Goal: Task Accomplishment & Management: Use online tool/utility

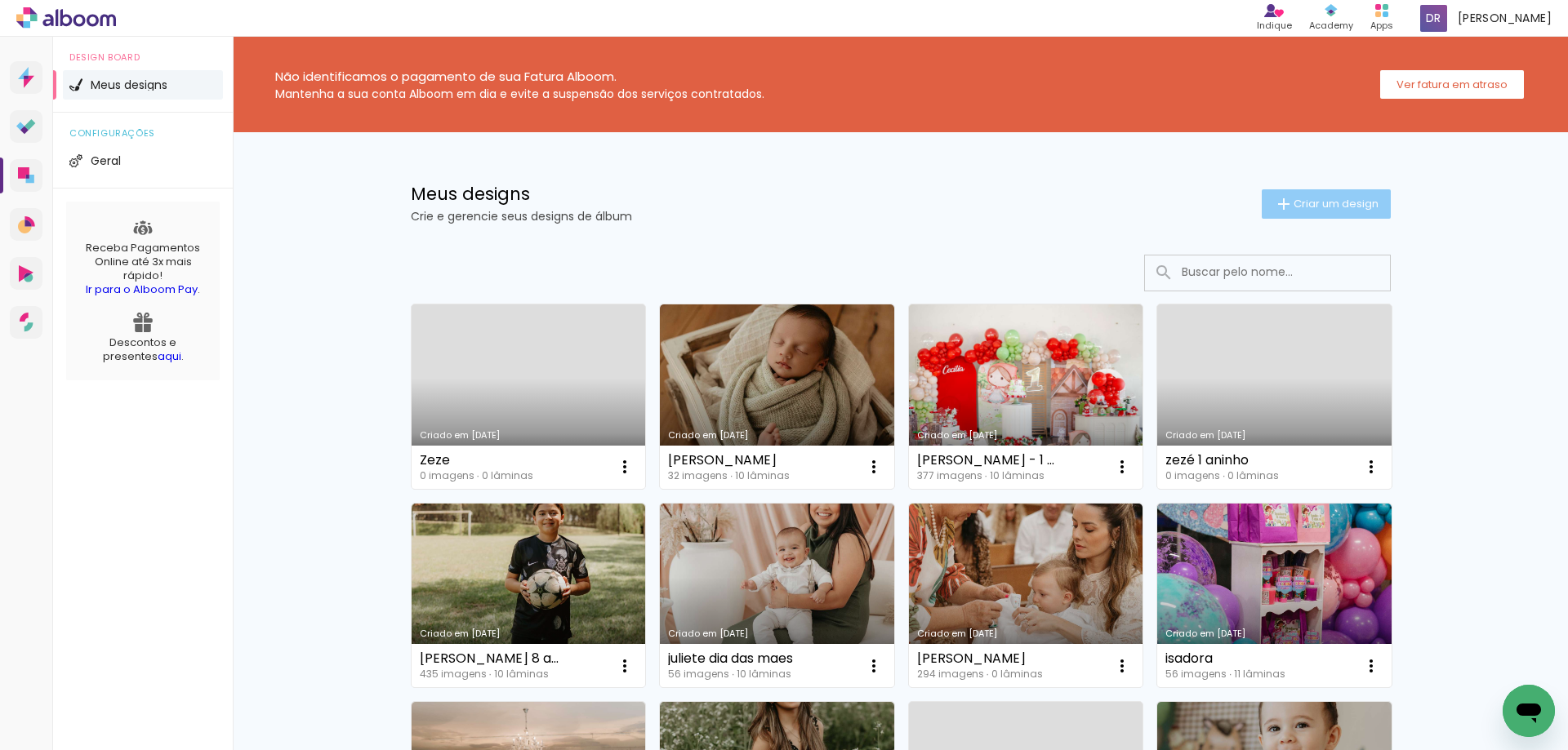
click at [1326, 204] on span "Criar um design" at bounding box center [1335, 204] width 84 height 10
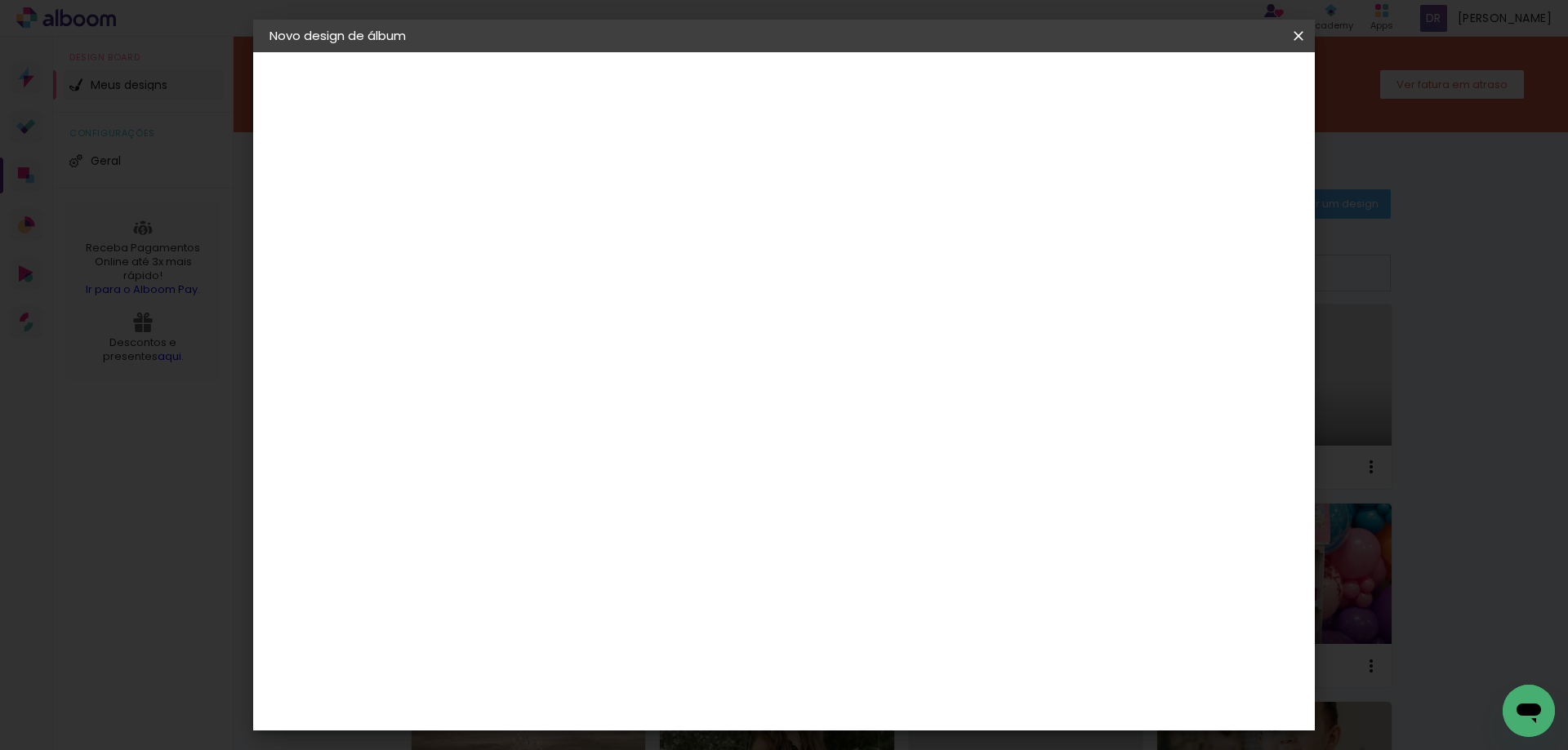
click at [537, 216] on input at bounding box center [537, 219] width 0 height 25
type input "gui"
type paper-input "gui"
click at [704, 87] on paper-button "Avançar" at bounding box center [664, 86] width 80 height 28
click at [0, 0] on slot "Tamanho Livre" at bounding box center [0, 0] width 0 height 0
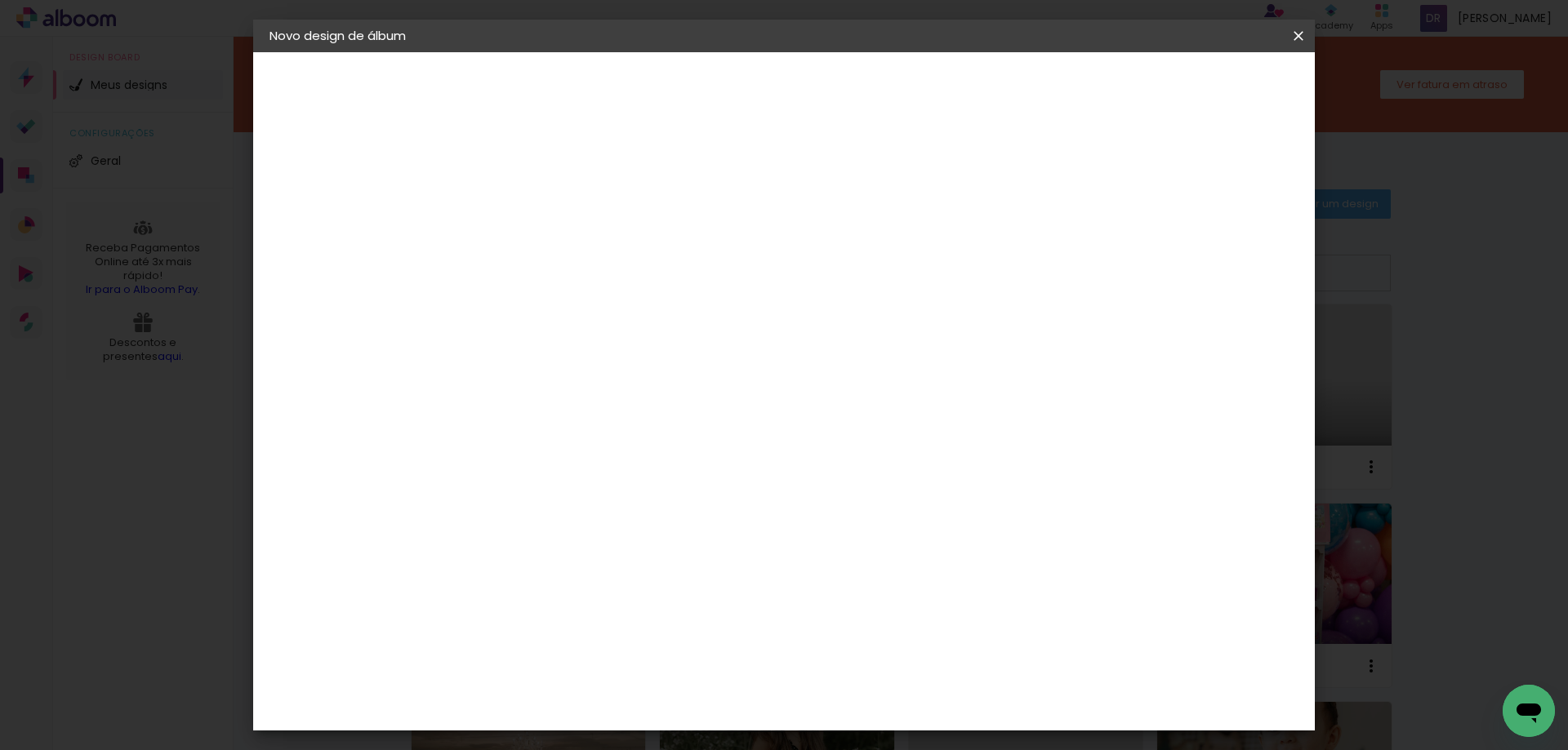
click at [0, 0] on slot "Avançar" at bounding box center [0, 0] width 0 height 0
click at [1196, 89] on span "Iniciar design" at bounding box center [1159, 86] width 74 height 11
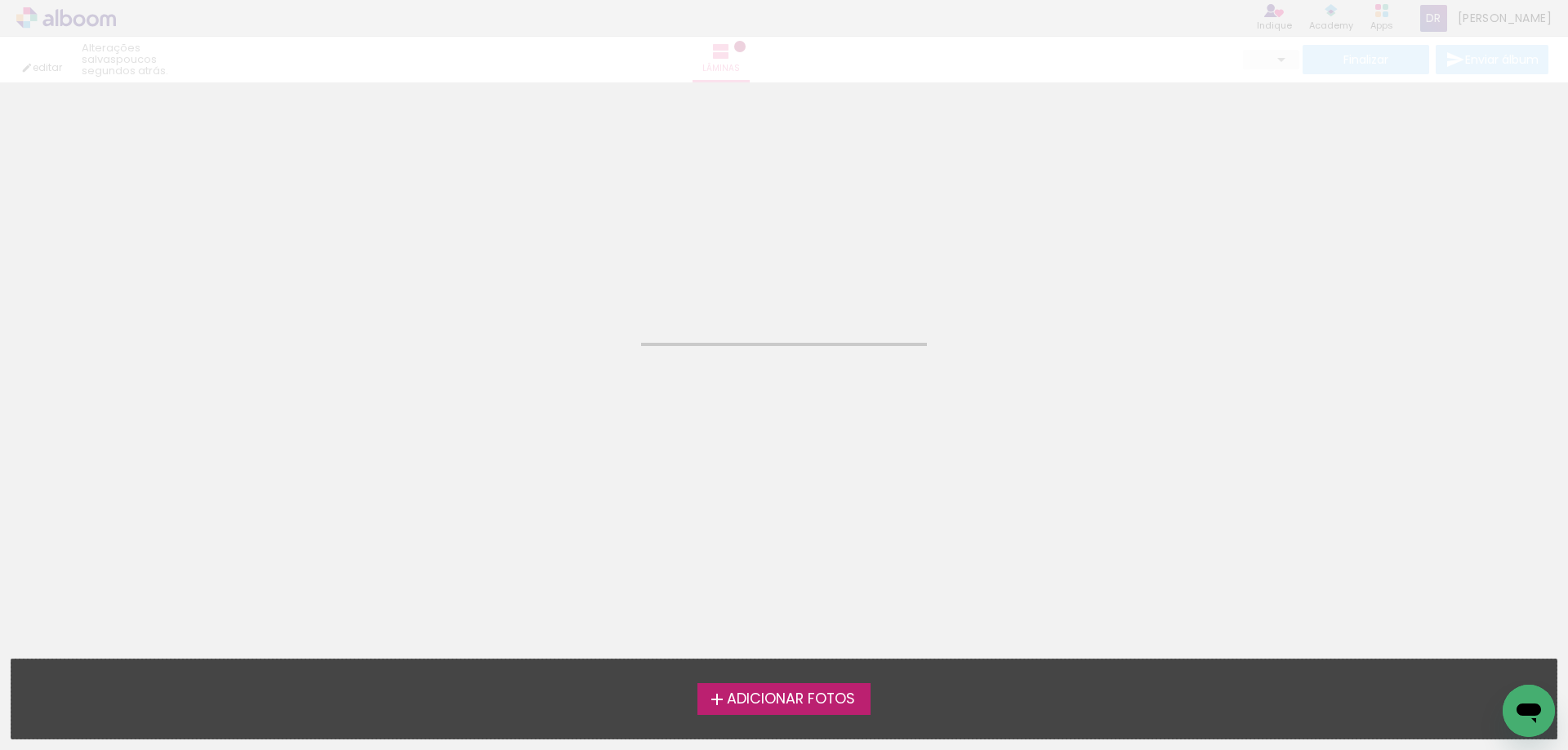
click at [800, 697] on span "Adicionar Fotos" at bounding box center [790, 699] width 128 height 15
click at [0, 0] on input "file" at bounding box center [0, 0] width 0 height 0
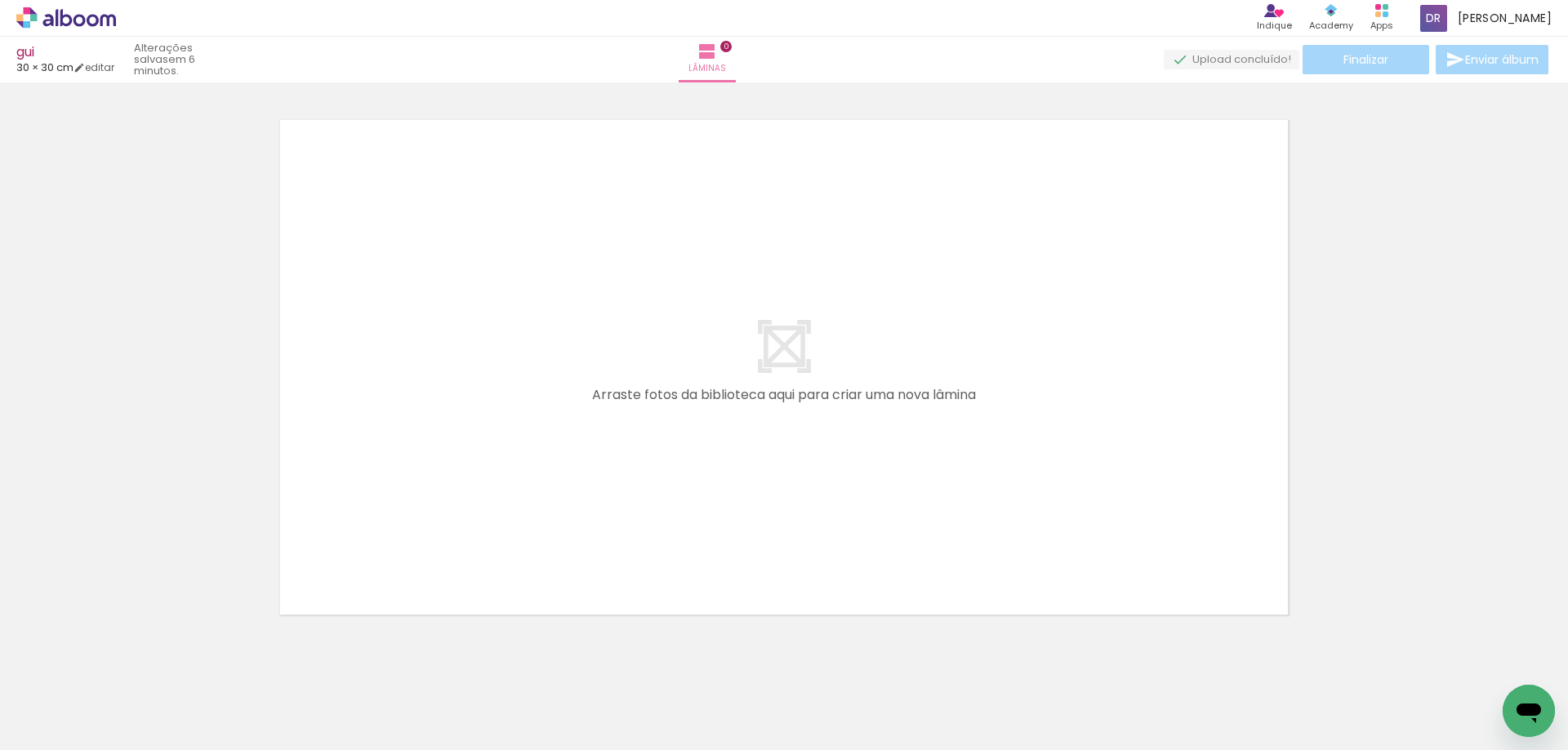
scroll to position [21, 0]
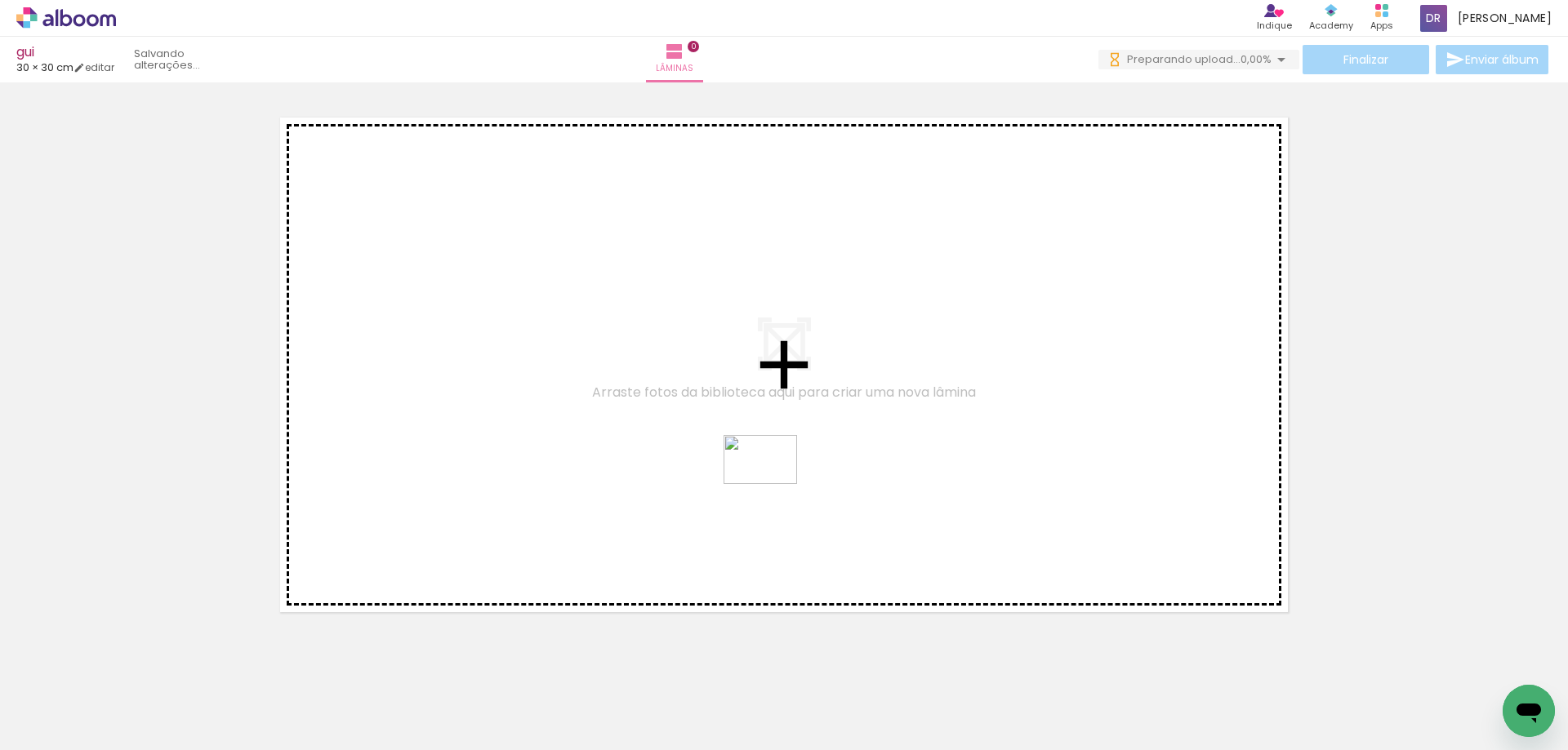
drag, startPoint x: 627, startPoint y: 701, endPoint x: 774, endPoint y: 481, distance: 264.6
click at [774, 481] on quentale-workspace at bounding box center [784, 375] width 1568 height 750
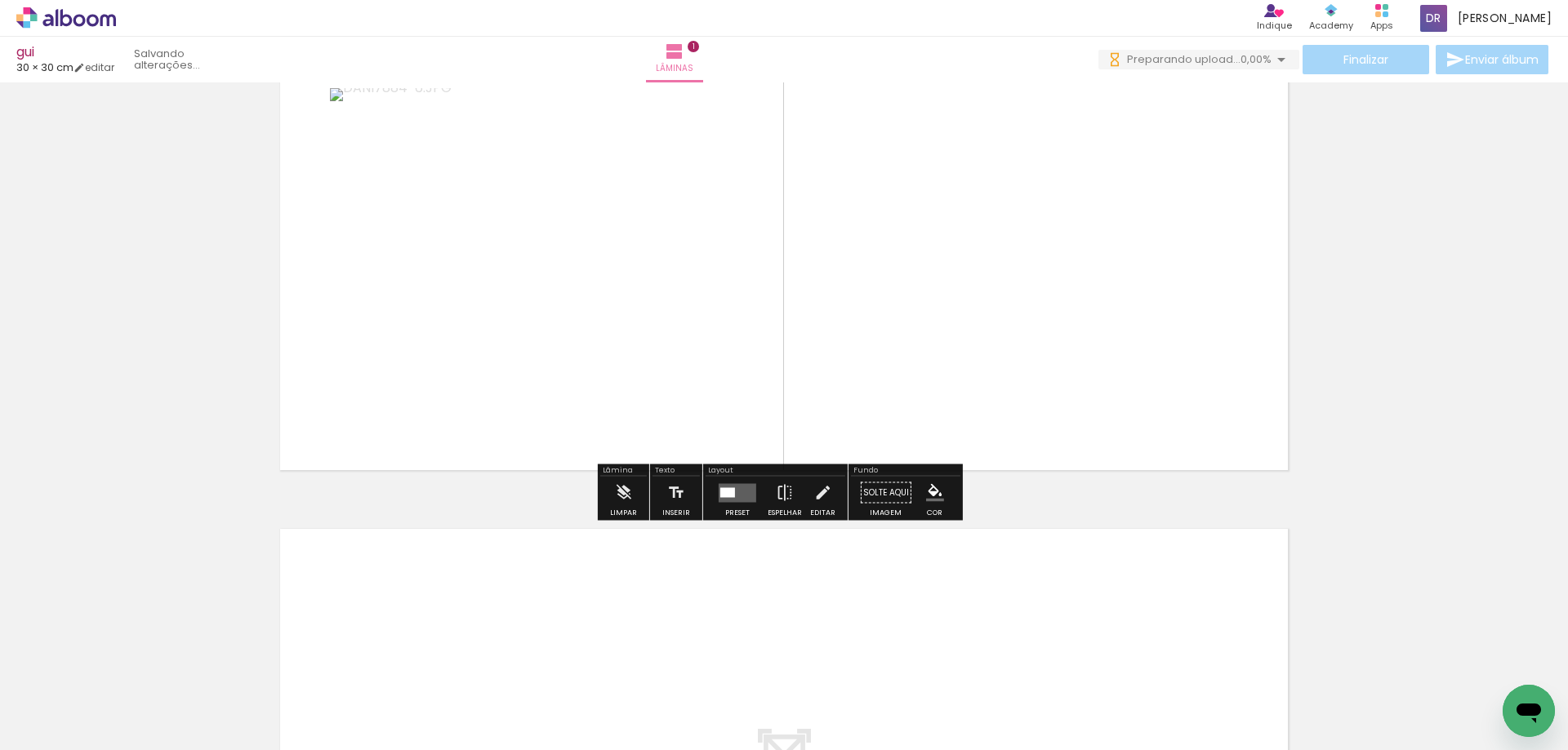
scroll to position [185, 0]
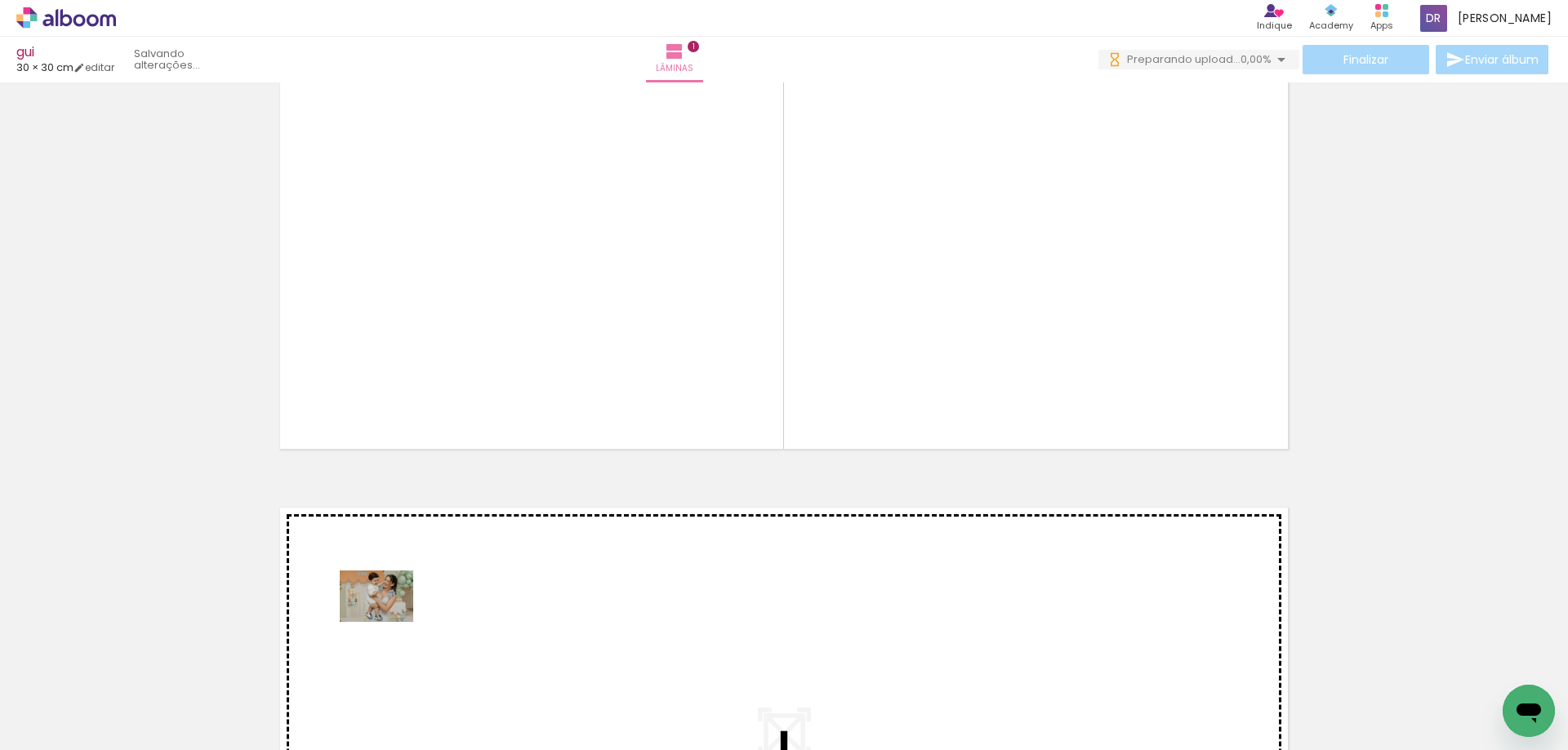
drag, startPoint x: 274, startPoint y: 707, endPoint x: 420, endPoint y: 668, distance: 151.1
click at [389, 619] on quentale-workspace at bounding box center [784, 375] width 1568 height 750
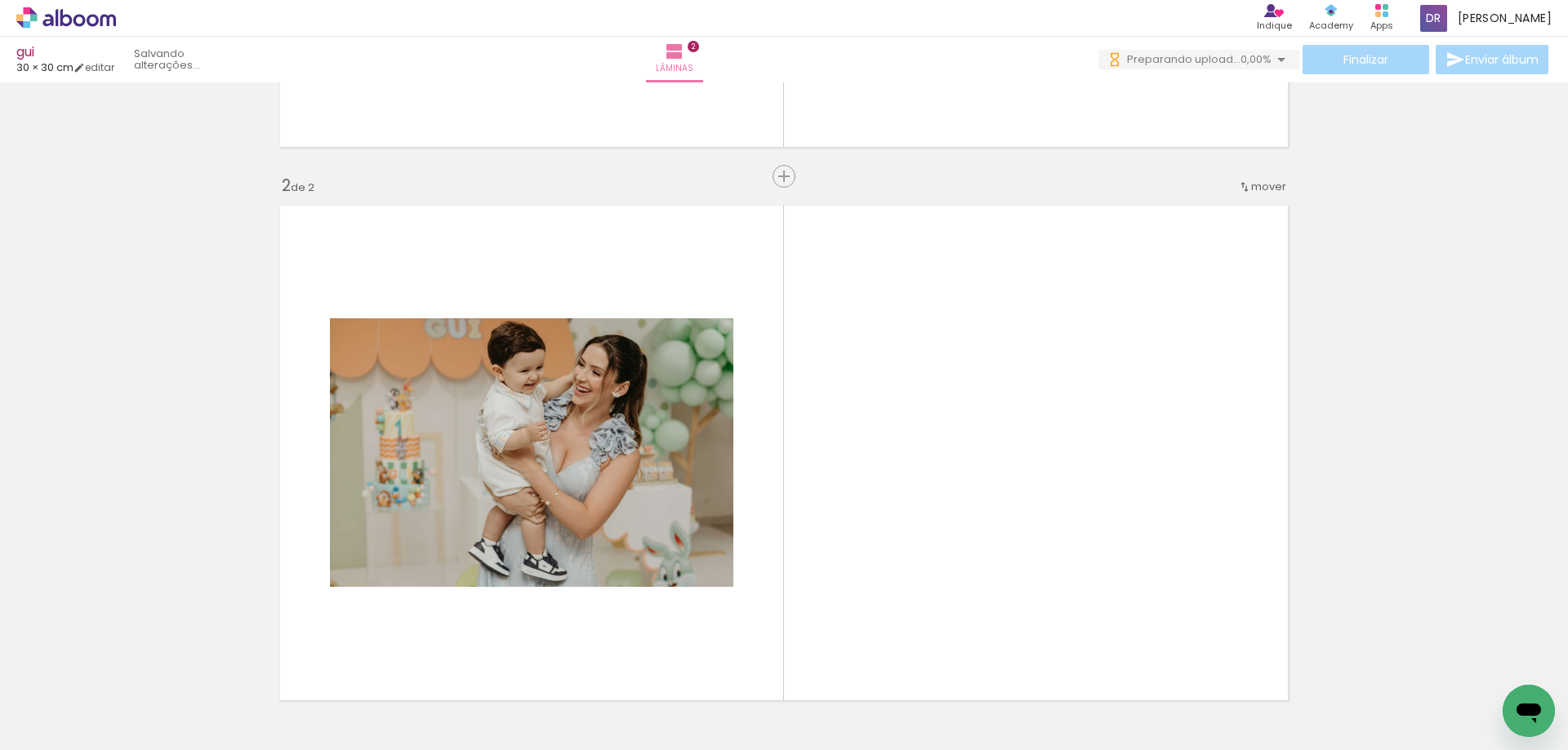
scroll to position [575, 0]
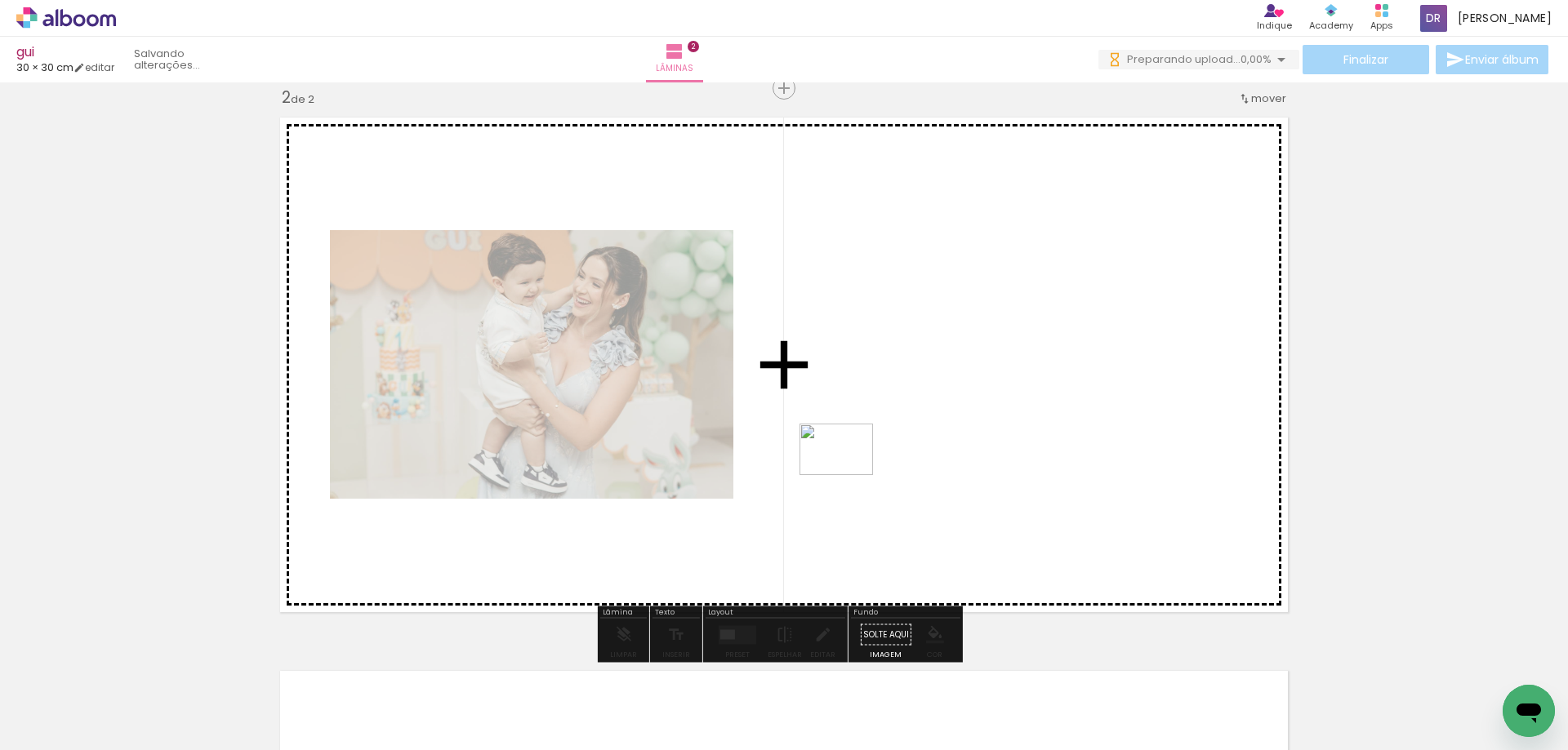
drag, startPoint x: 436, startPoint y: 706, endPoint x: 848, endPoint y: 473, distance: 473.3
click at [848, 473] on quentale-workspace at bounding box center [784, 375] width 1568 height 750
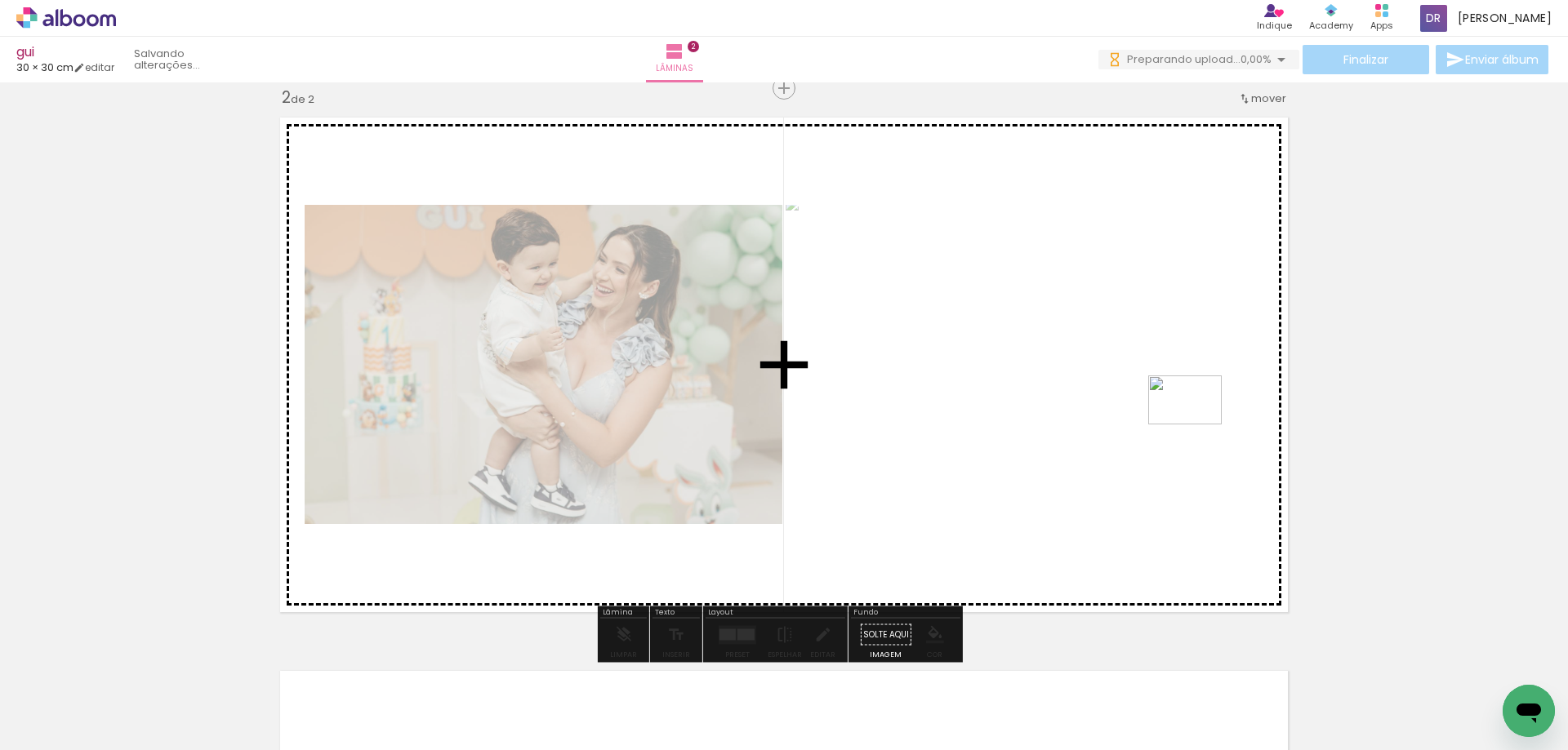
drag, startPoint x: 544, startPoint y: 688, endPoint x: 1197, endPoint y: 424, distance: 704.3
click at [1197, 424] on quentale-workspace at bounding box center [784, 375] width 1568 height 750
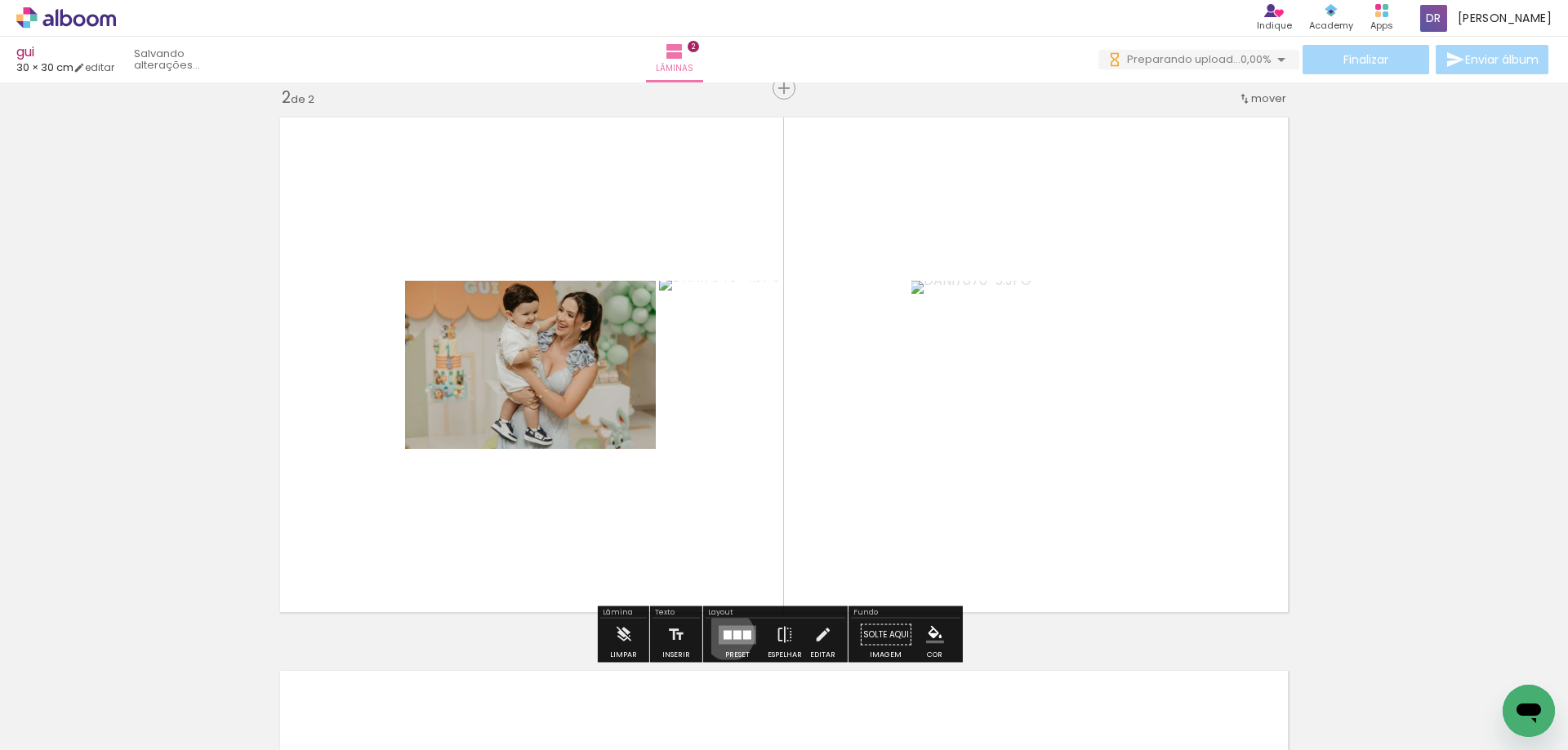
click at [725, 635] on div at bounding box center [727, 635] width 8 height 9
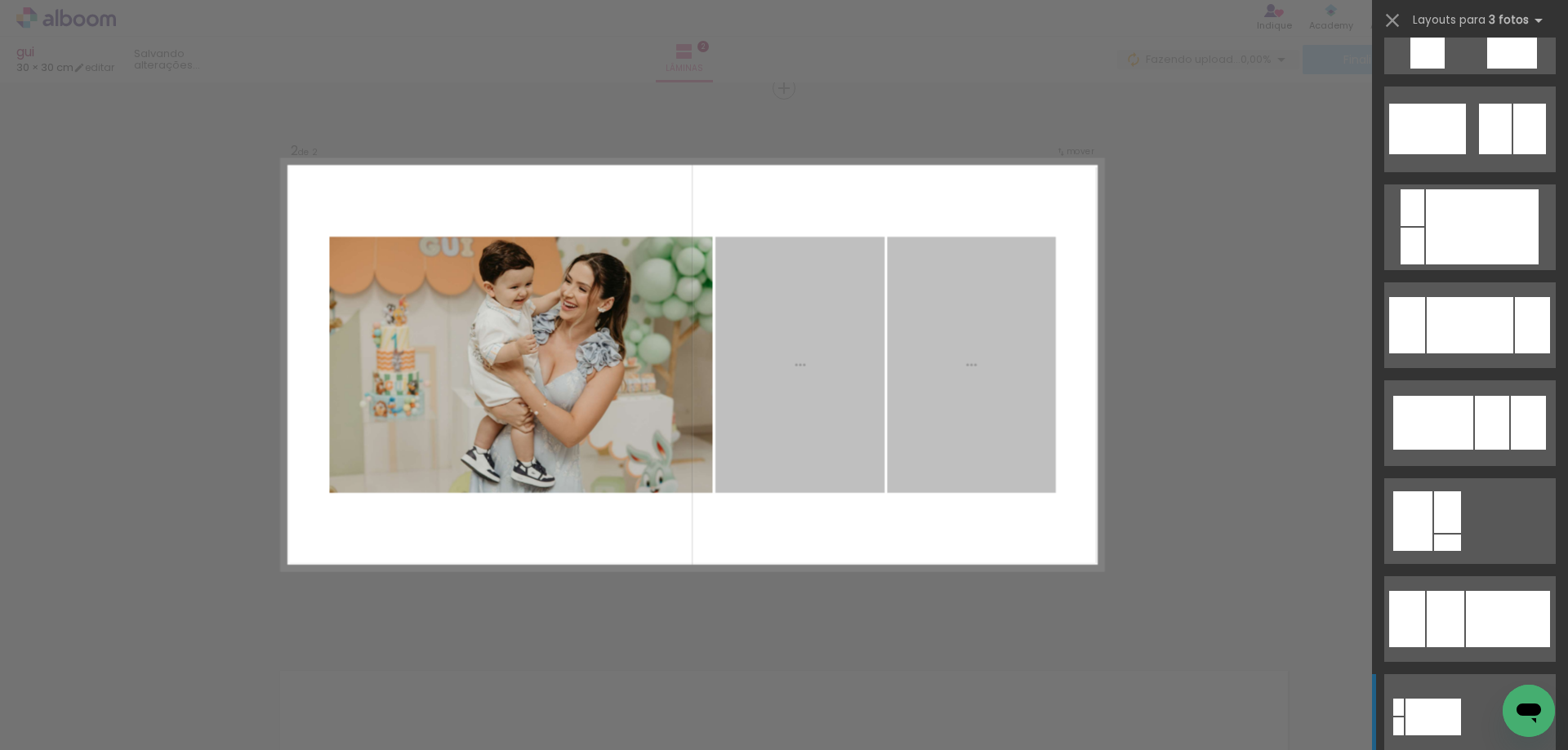
scroll to position [12329, 0]
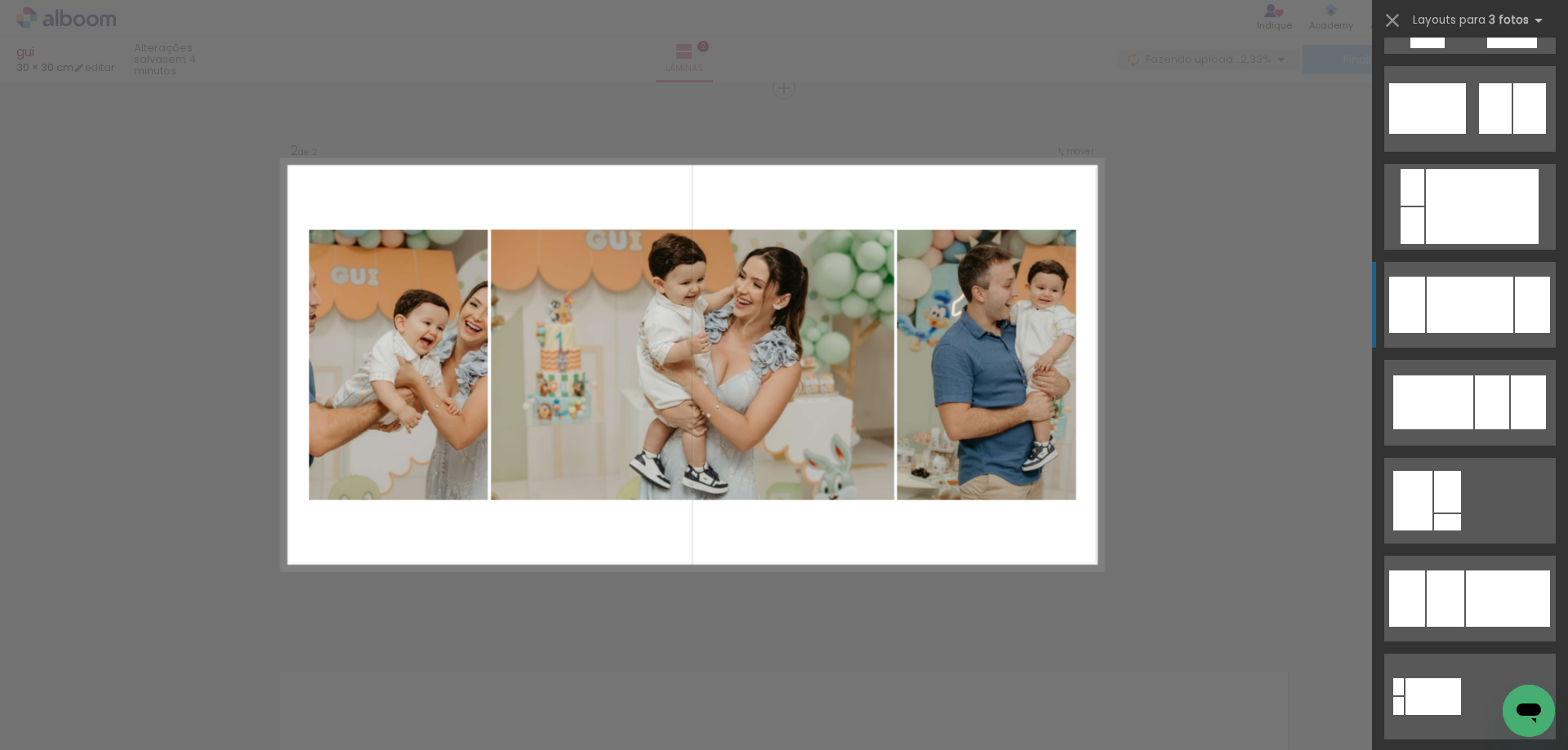
click at [1490, 300] on div at bounding box center [1470, 305] width 86 height 57
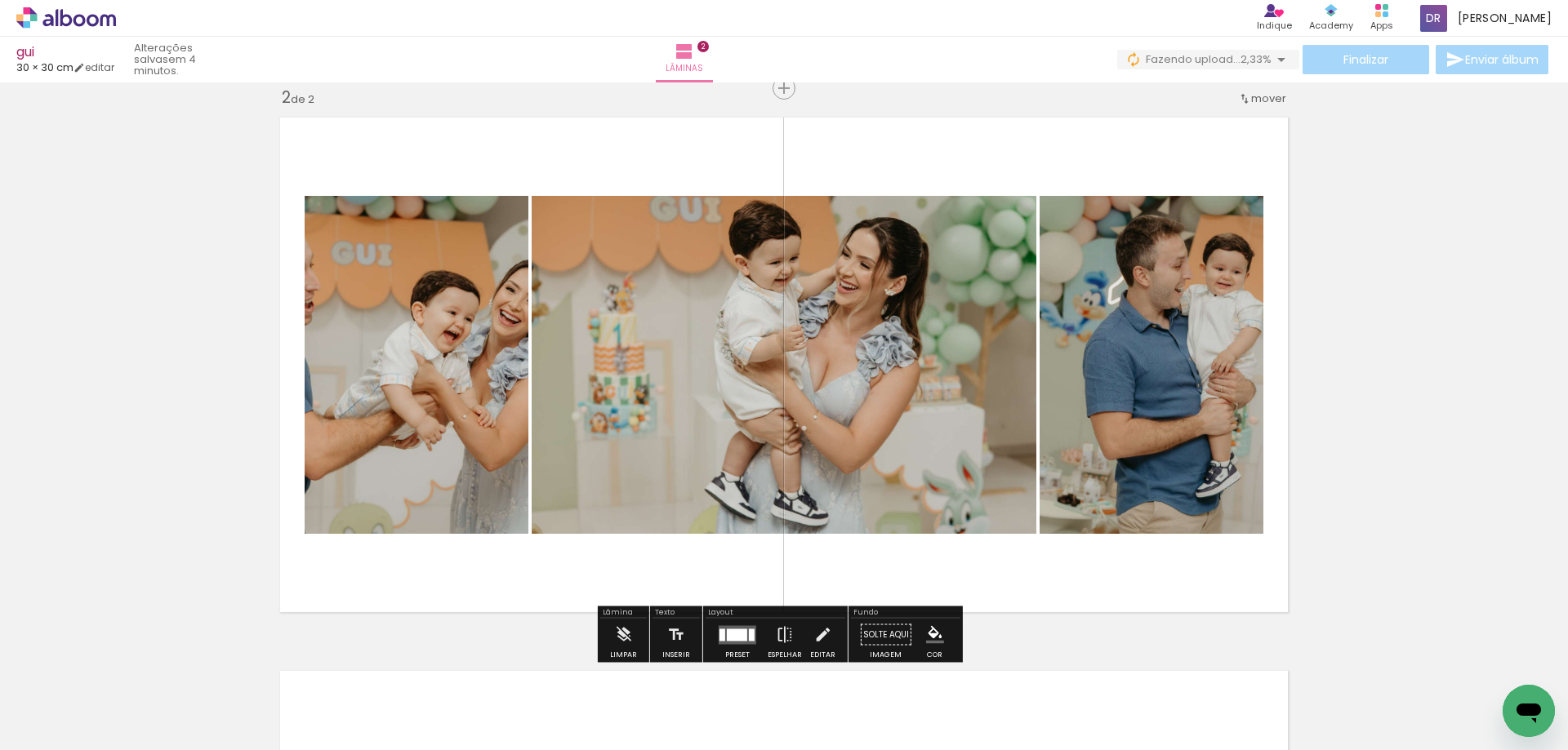
click at [1407, 409] on div "Inserir lâmina 1 de 2 Inserir lâmina 2 de 2" at bounding box center [784, 344] width 1568 height 1662
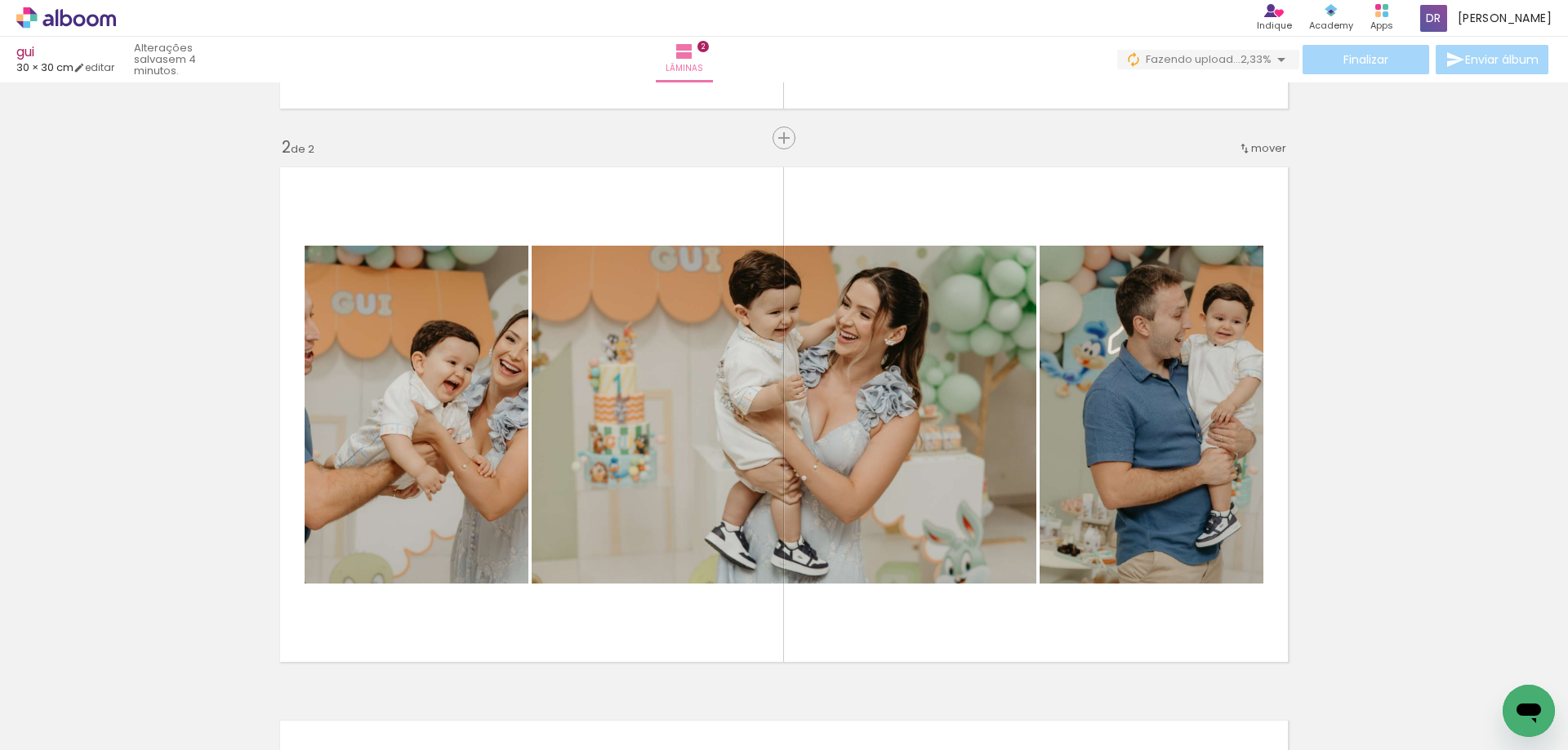
scroll to position [575, 0]
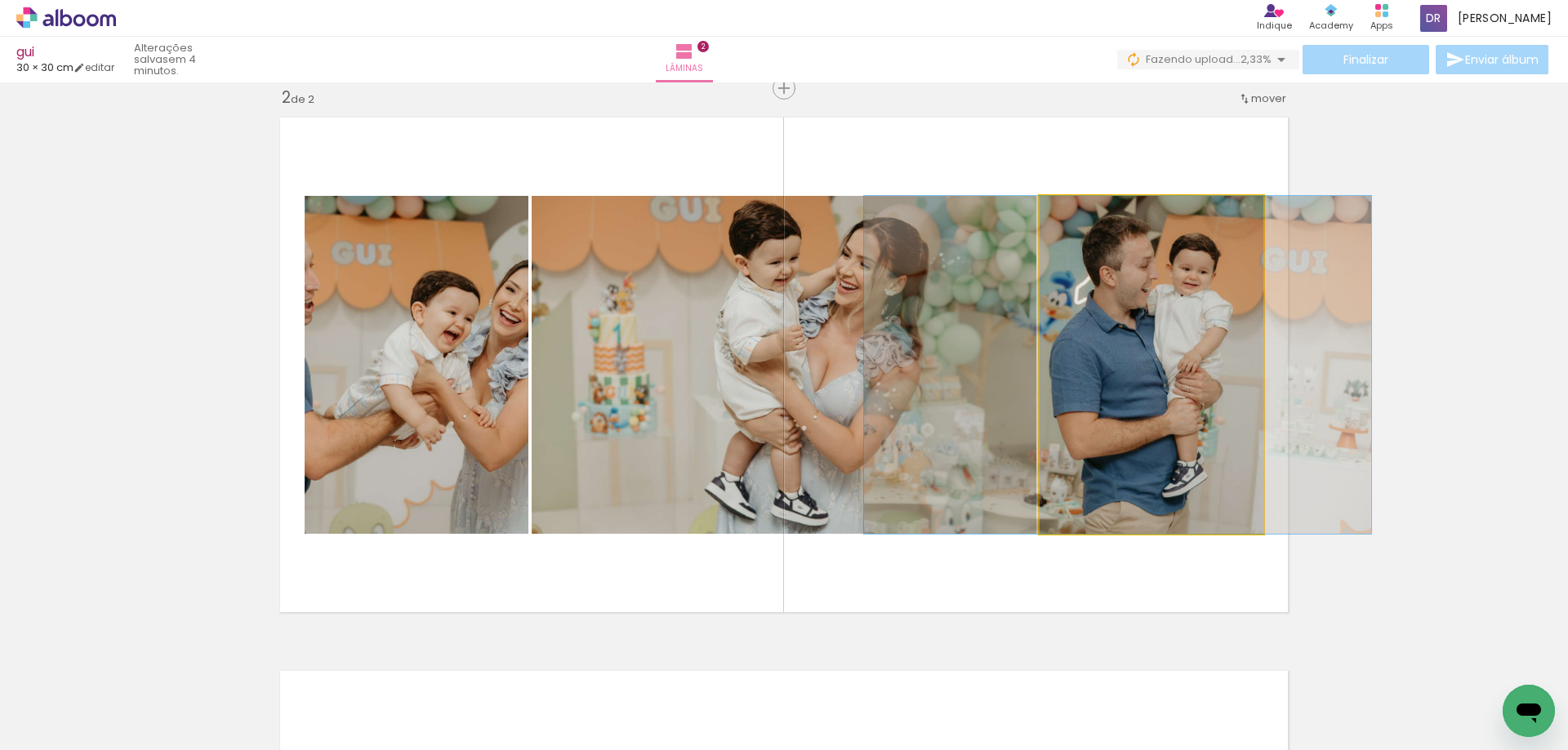
drag, startPoint x: 1159, startPoint y: 429, endPoint x: 1126, endPoint y: 429, distance: 33.0
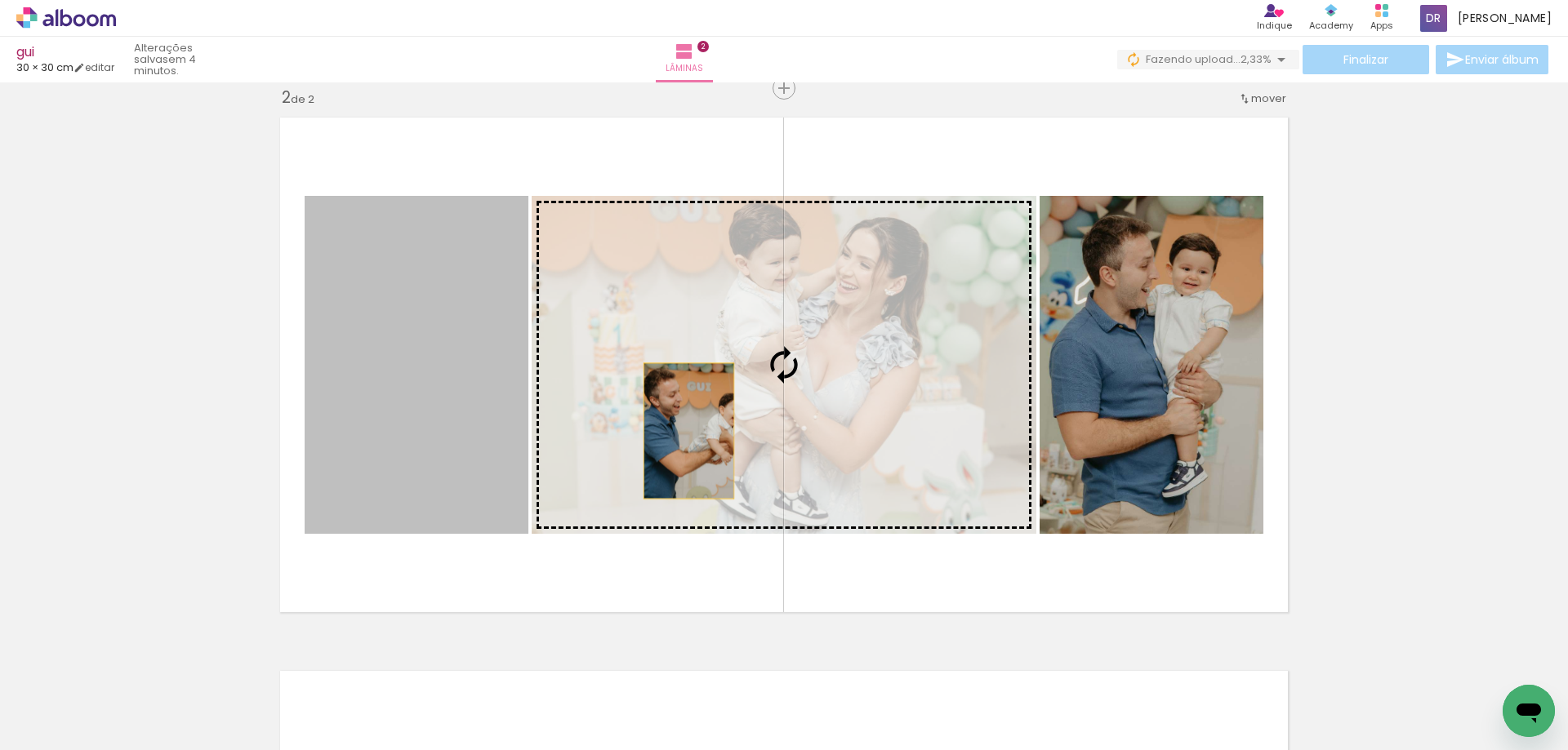
drag, startPoint x: 442, startPoint y: 433, endPoint x: 688, endPoint y: 430, distance: 246.0
click at [0, 0] on slot at bounding box center [0, 0] width 0 height 0
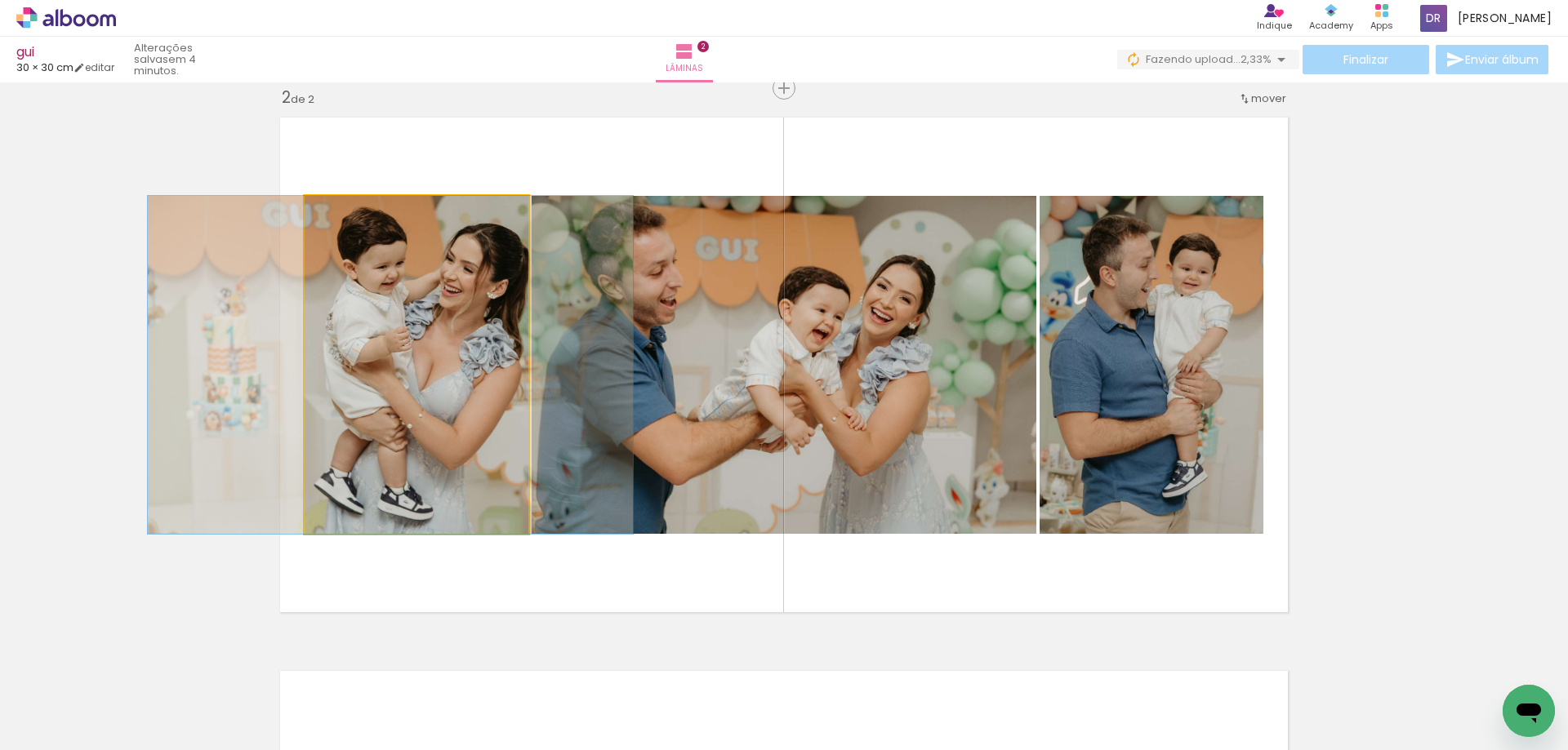
drag, startPoint x: 447, startPoint y: 426, endPoint x: 421, endPoint y: 428, distance: 26.1
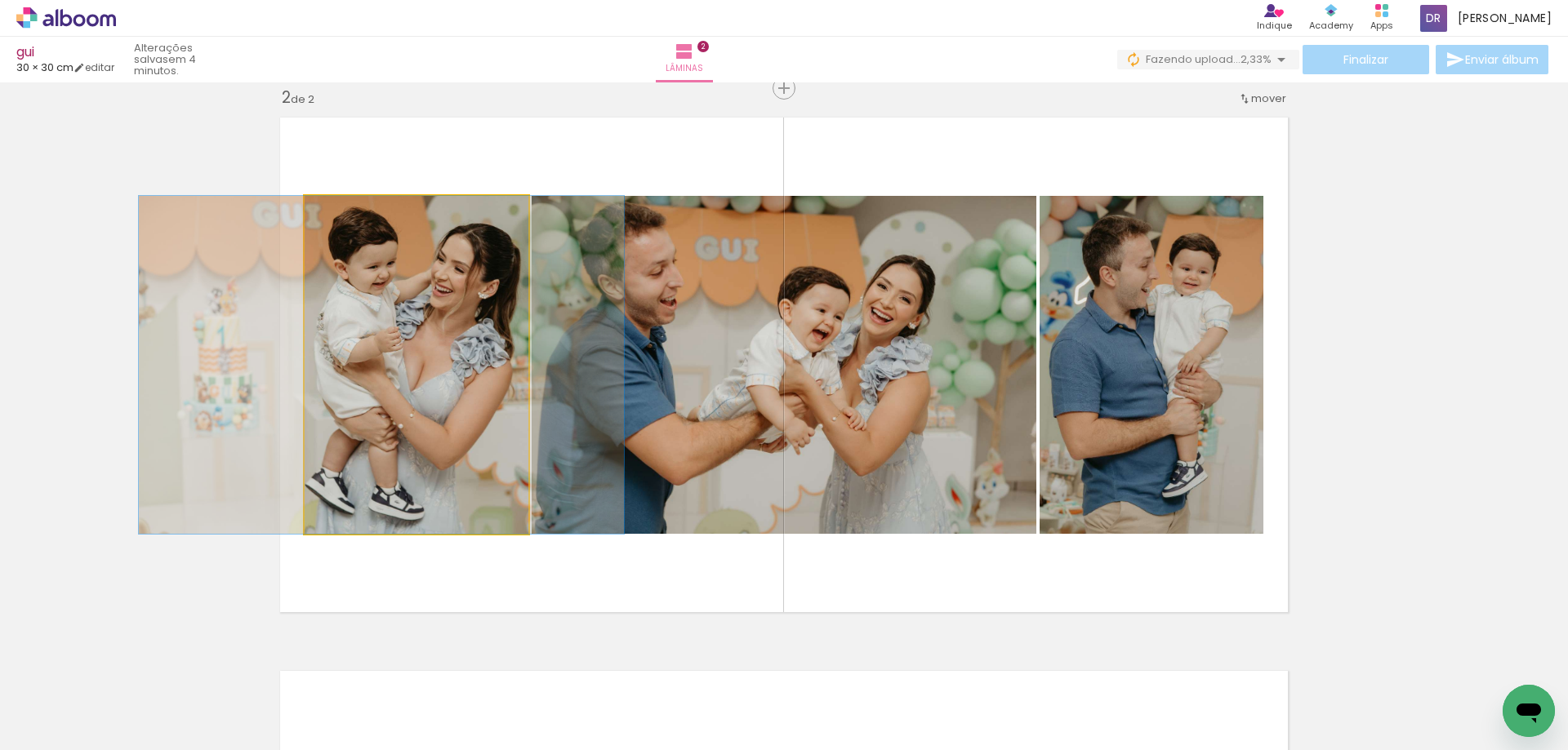
drag, startPoint x: 429, startPoint y: 431, endPoint x: 421, endPoint y: 434, distance: 8.5
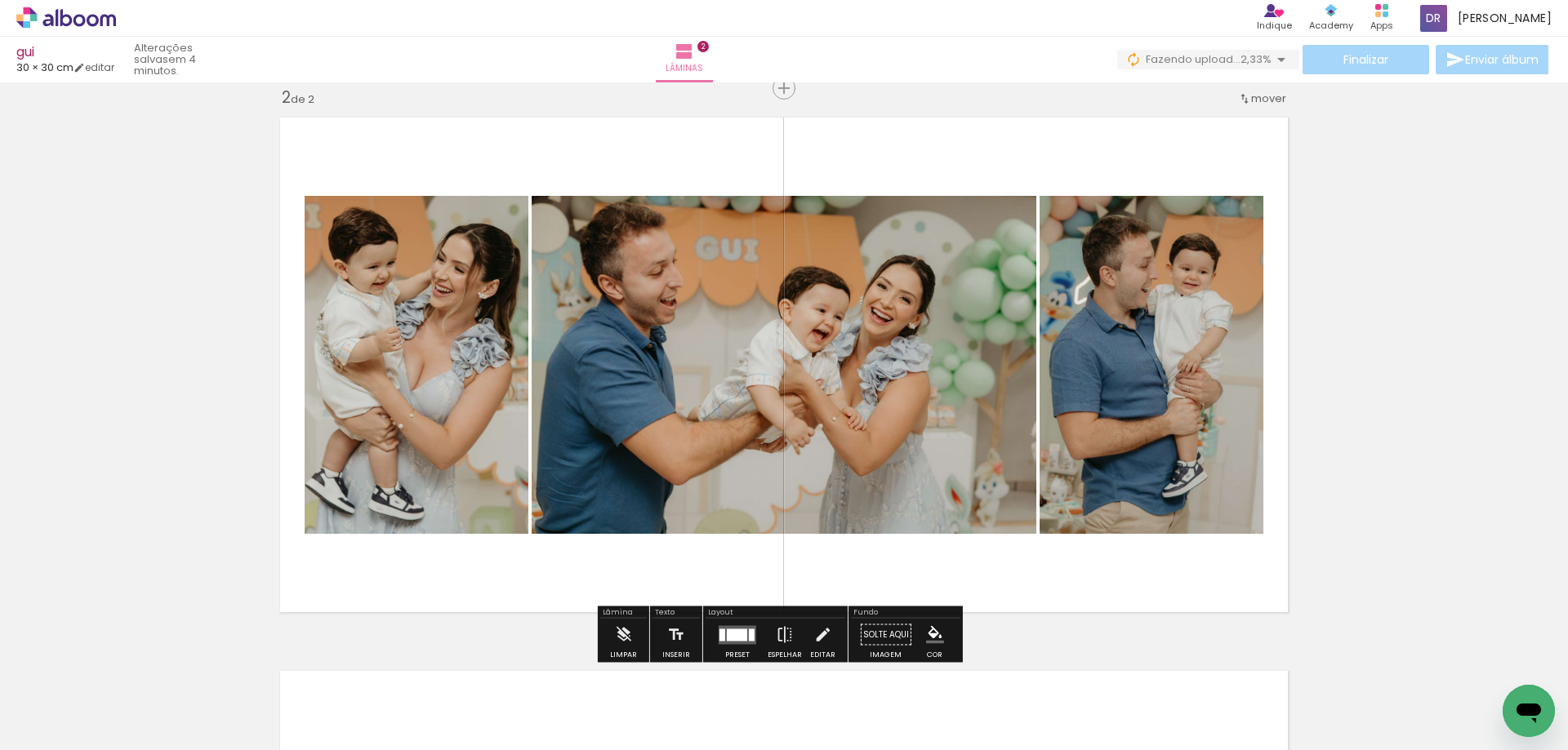
click at [1454, 342] on div "Inserir lâmina 1 de 2 Inserir lâmina 2 de 2" at bounding box center [784, 344] width 1568 height 1662
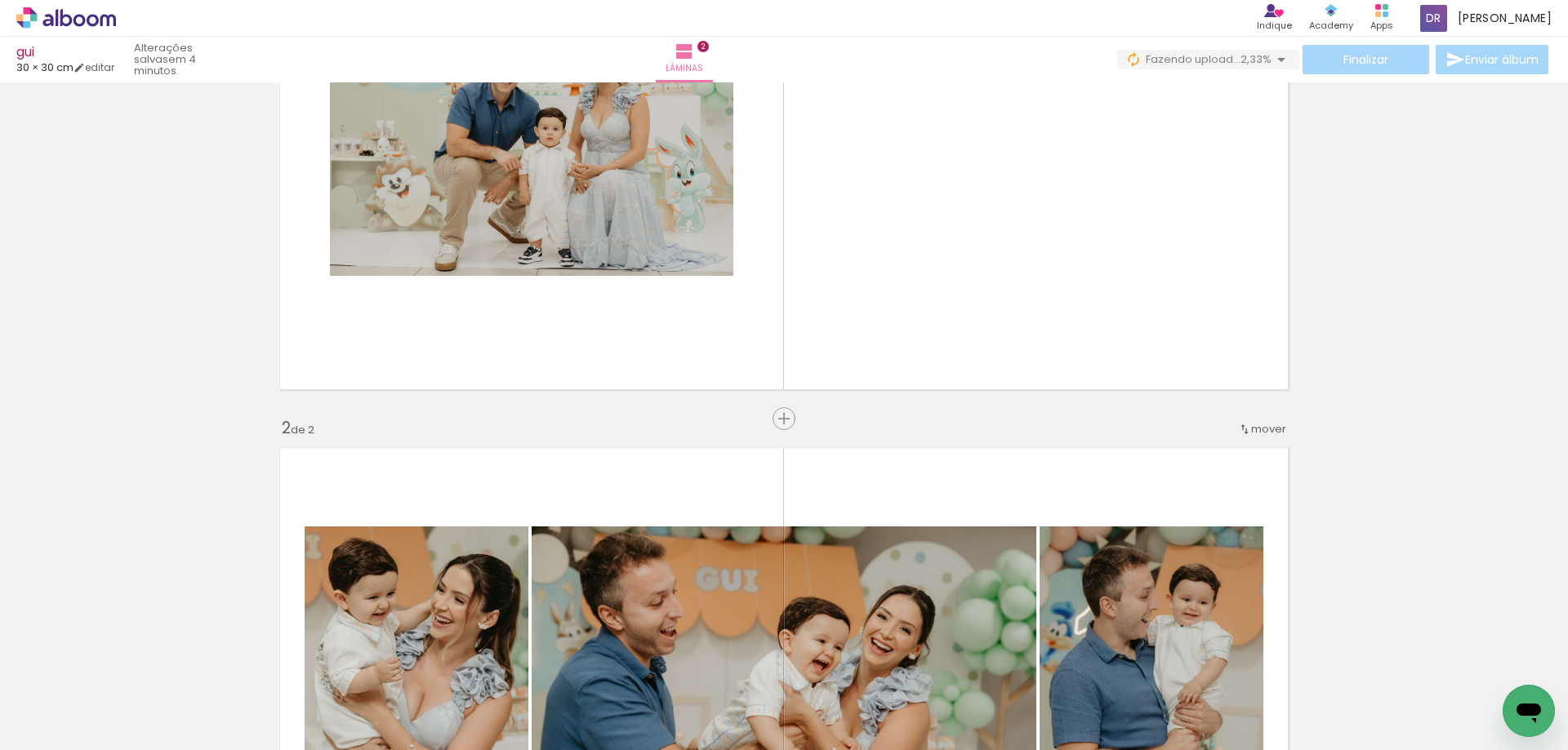
scroll to position [245, 0]
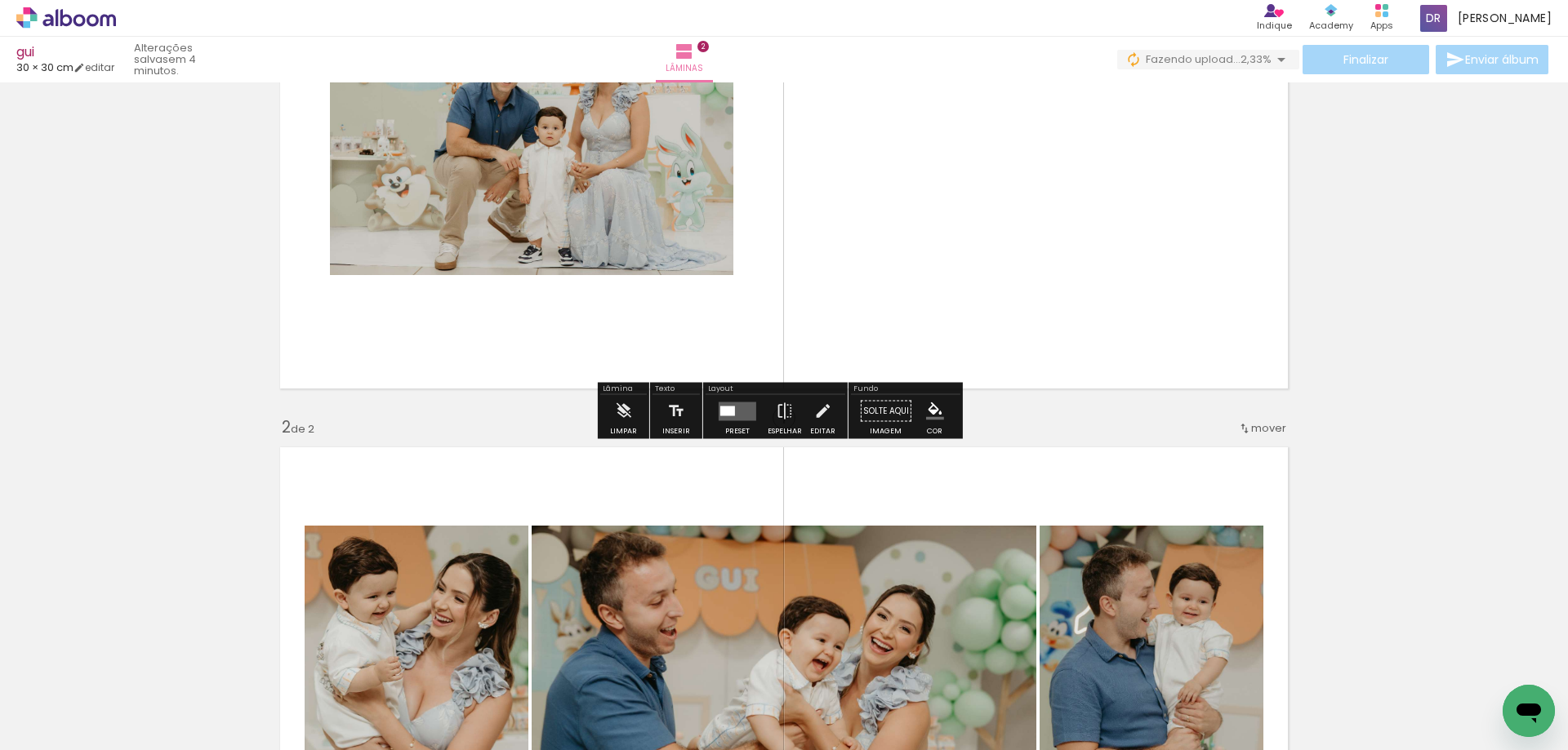
click at [725, 414] on div at bounding box center [727, 410] width 15 height 10
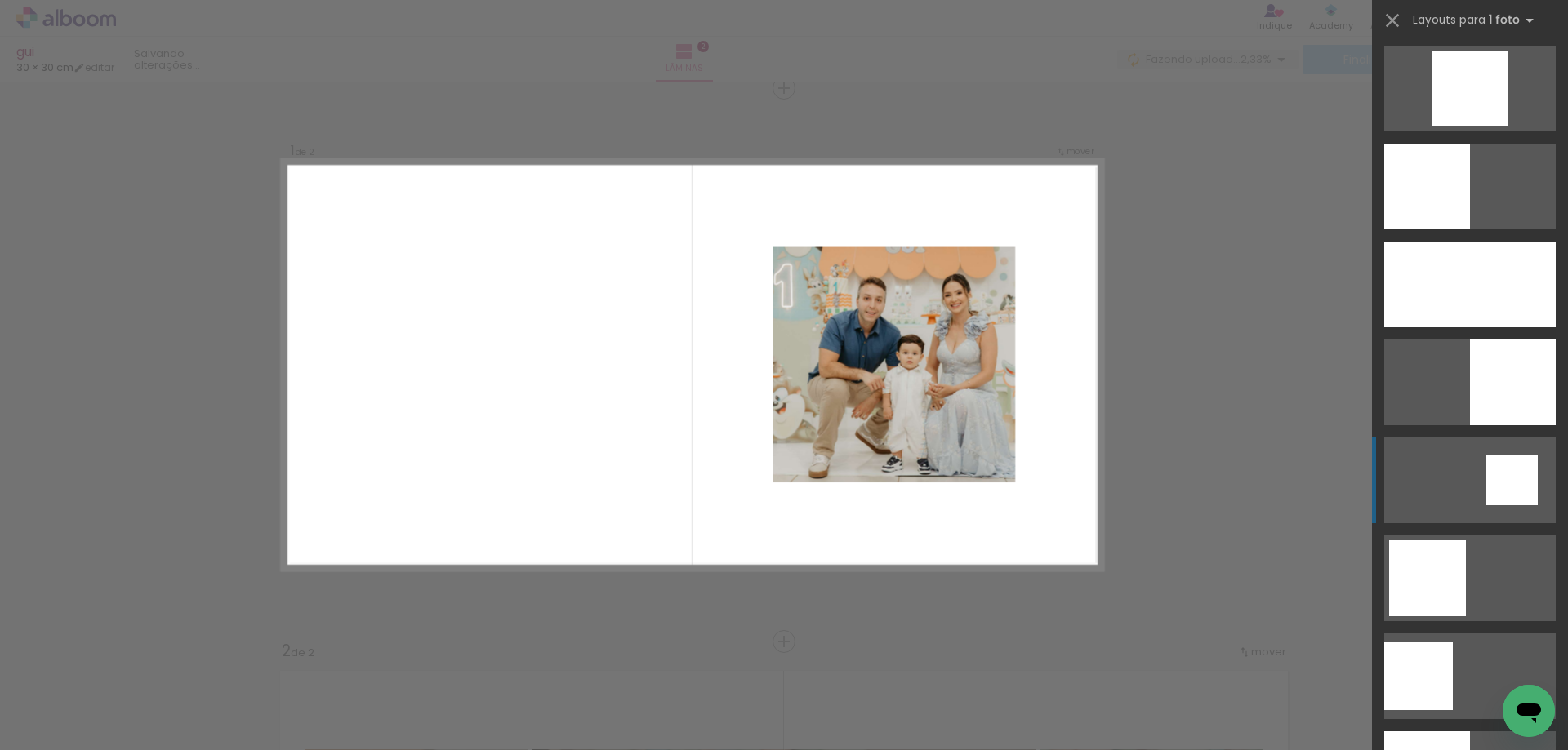
scroll to position [1551, 0]
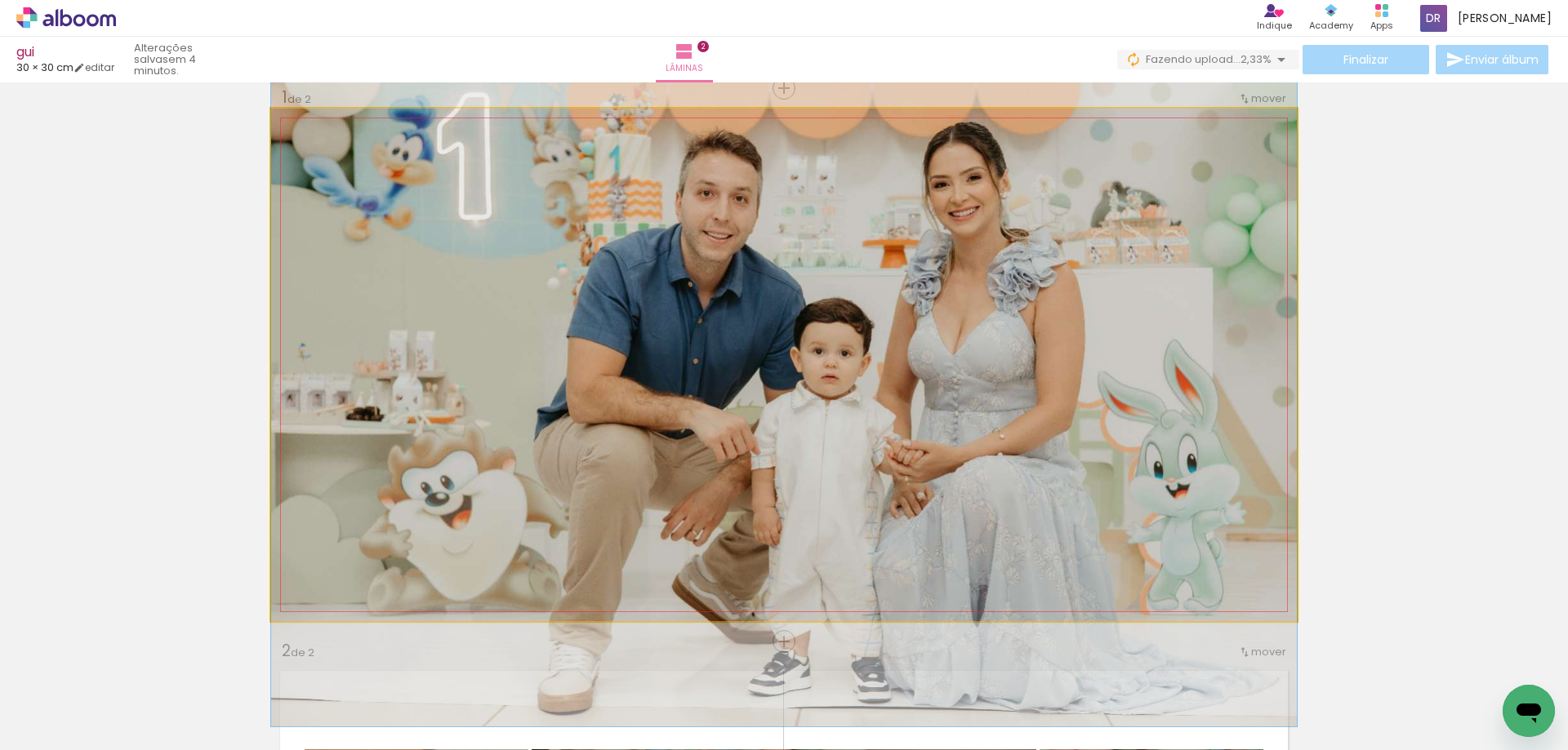
drag, startPoint x: 950, startPoint y: 324, endPoint x: 891, endPoint y: 345, distance: 62.6
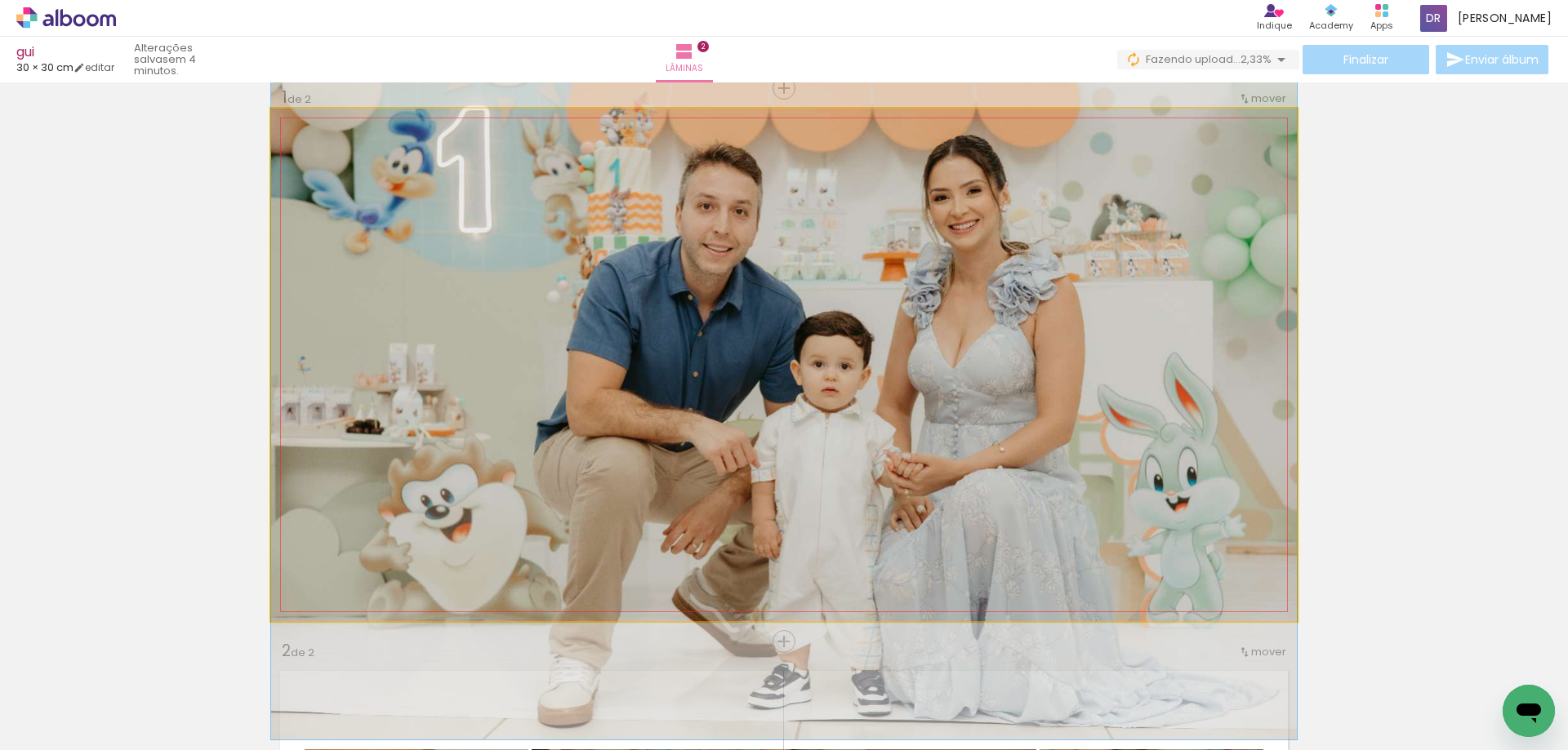
drag, startPoint x: 973, startPoint y: 345, endPoint x: 967, endPoint y: 358, distance: 14.3
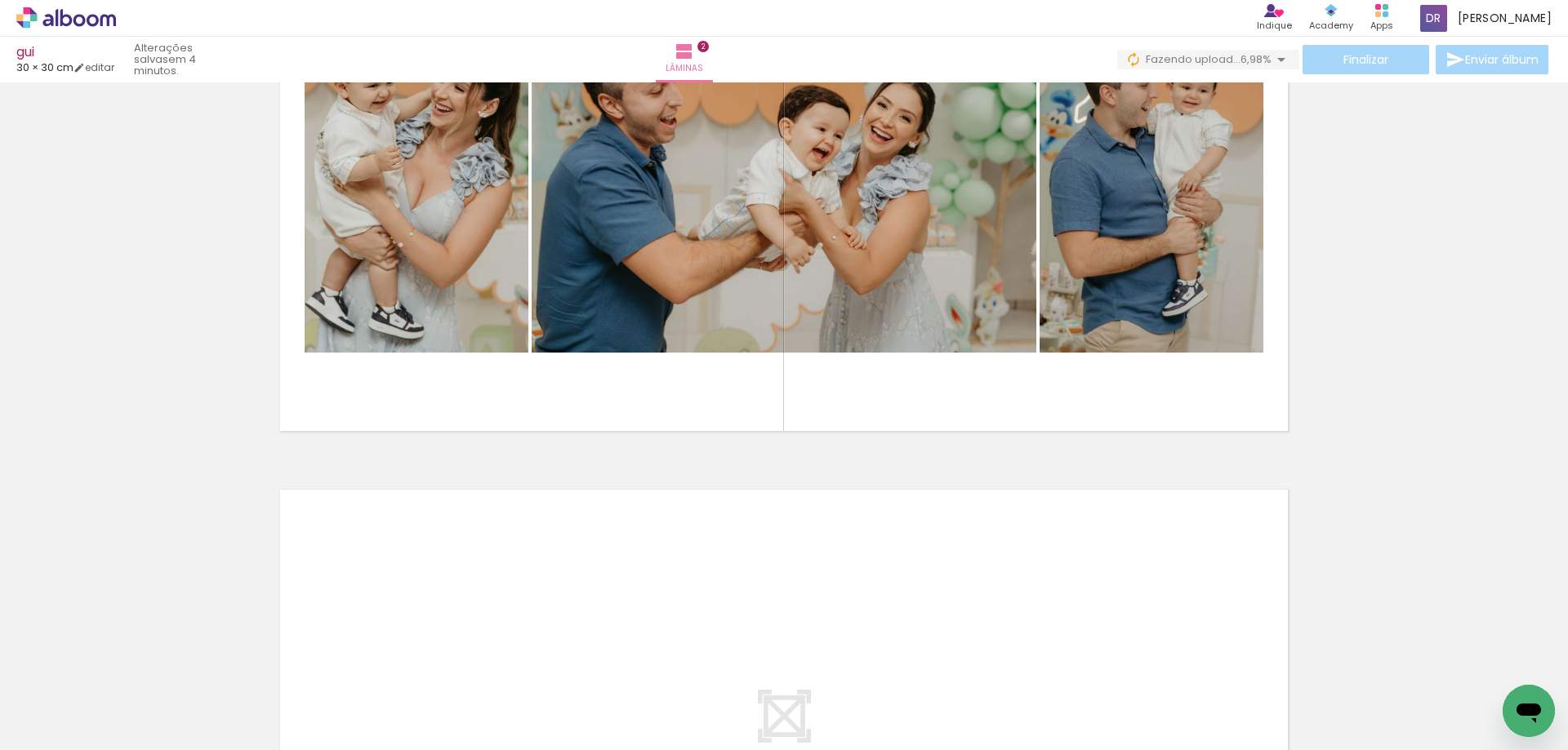
scroll to position [0, 1108]
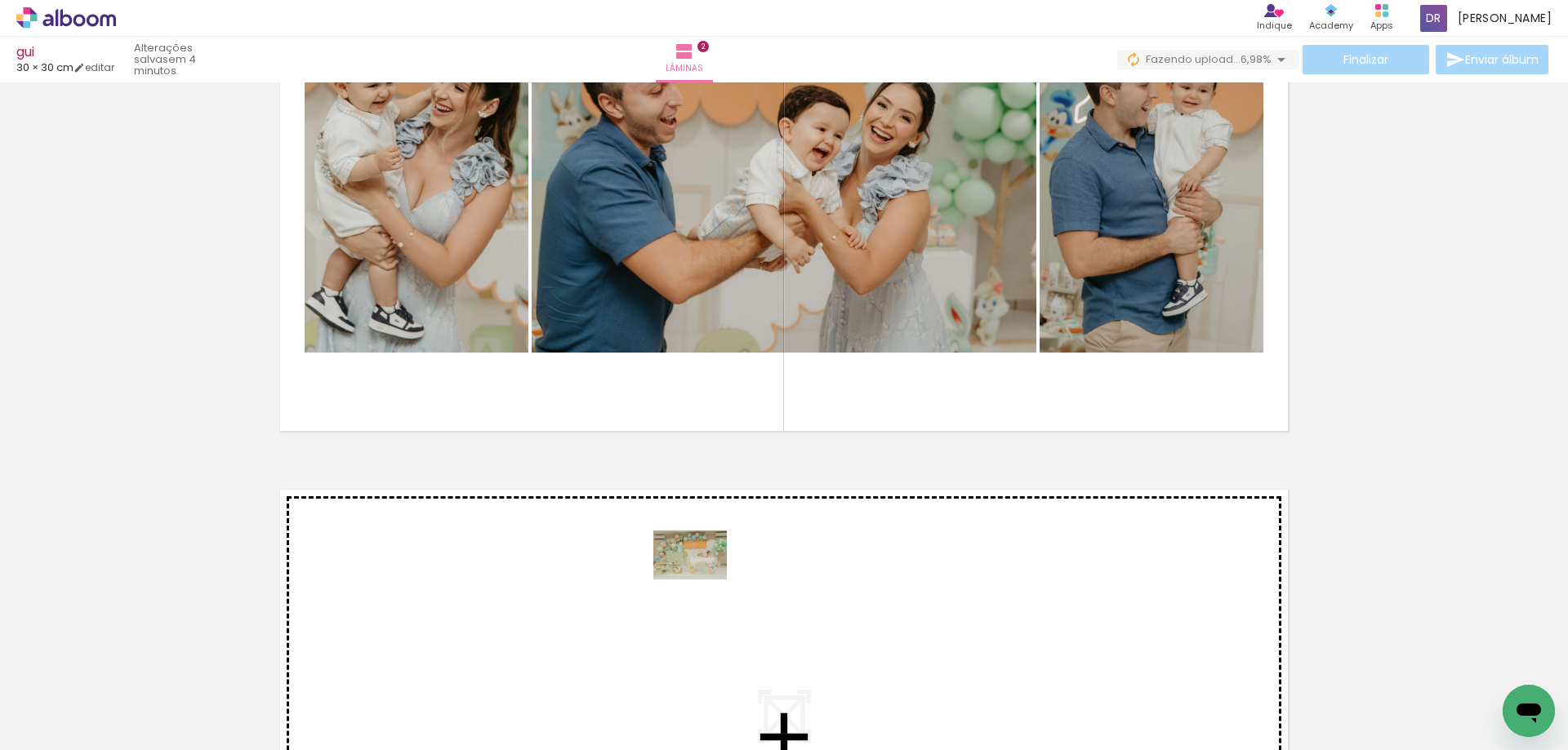
drag, startPoint x: 726, startPoint y: 691, endPoint x: 697, endPoint y: 570, distance: 124.4
click at [697, 570] on quentale-workspace at bounding box center [784, 375] width 1568 height 750
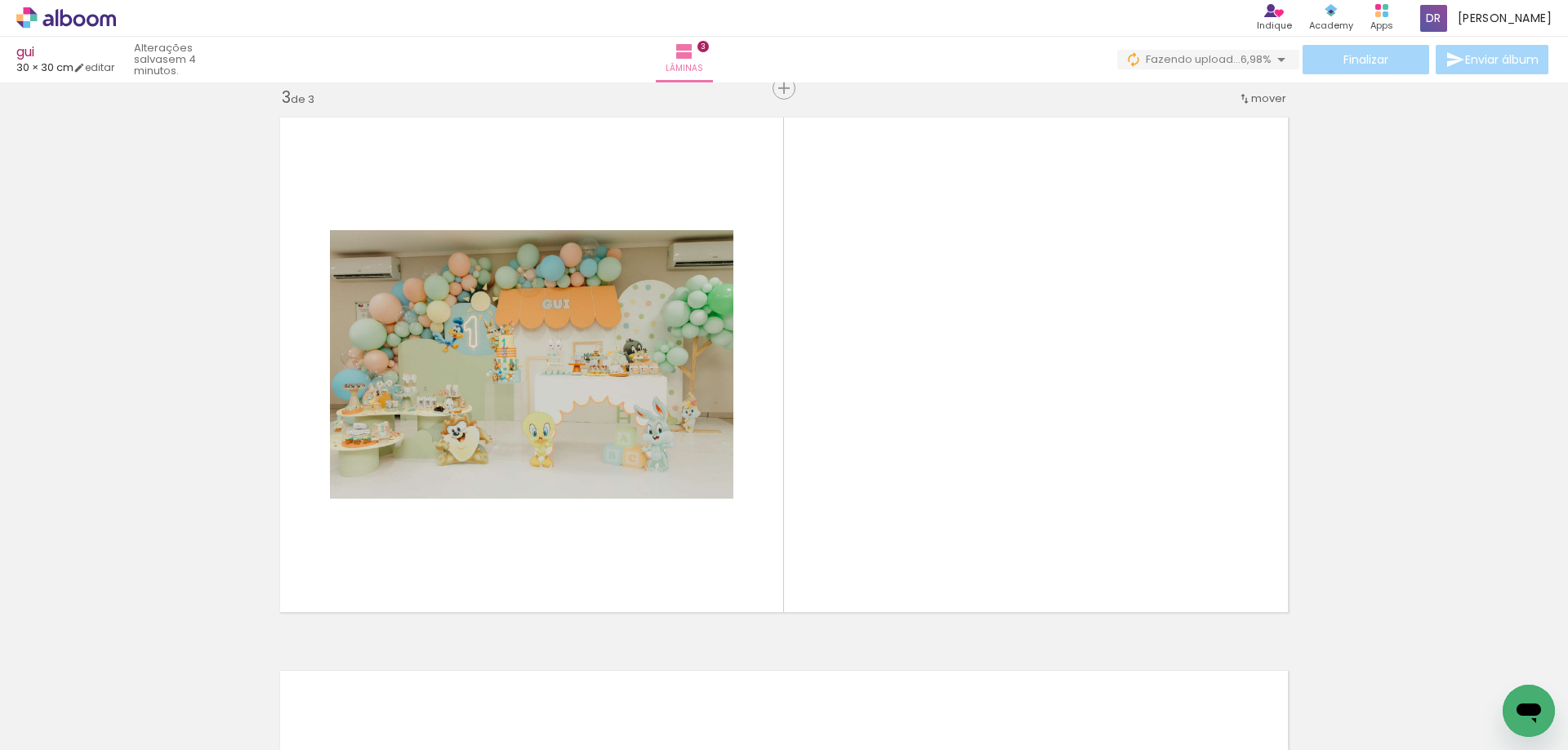
scroll to position [0, 2504]
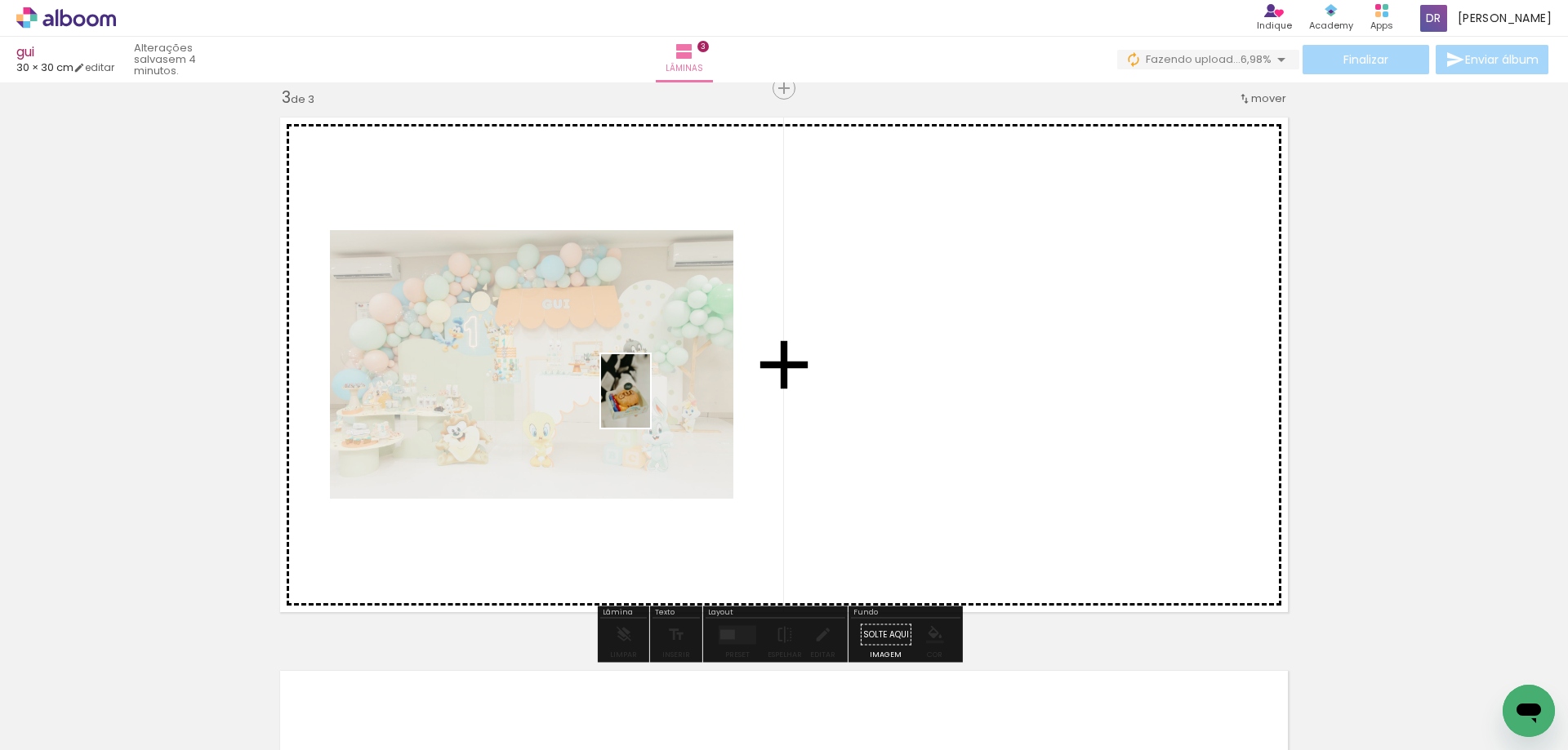
drag, startPoint x: 1504, startPoint y: 674, endPoint x: 645, endPoint y: 403, distance: 900.7
click at [647, 403] on quentale-workspace at bounding box center [784, 375] width 1568 height 750
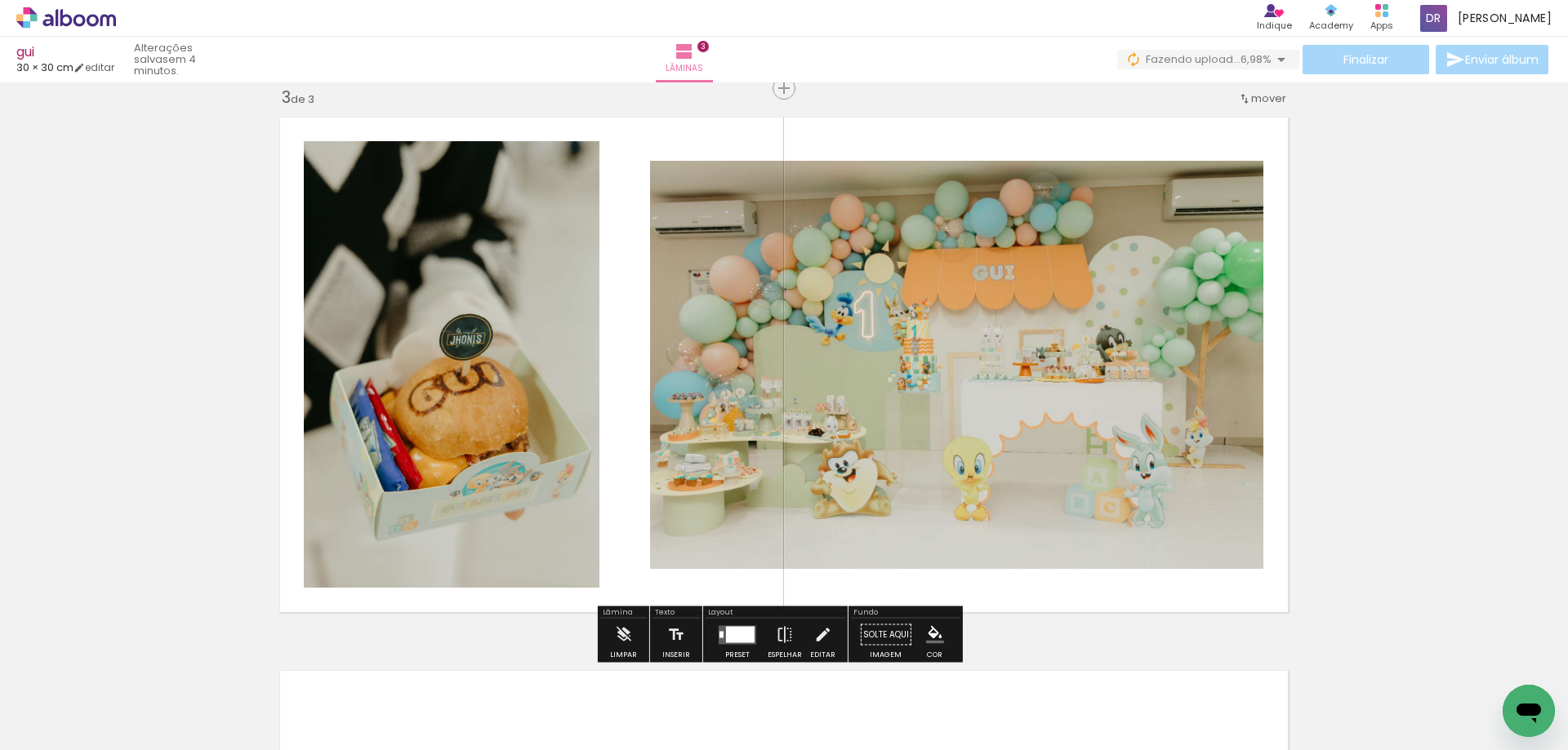
click at [63, 720] on span "Adicionar Fotos" at bounding box center [57, 728] width 49 height 18
click at [0, 0] on input "file" at bounding box center [0, 0] width 0 height 0
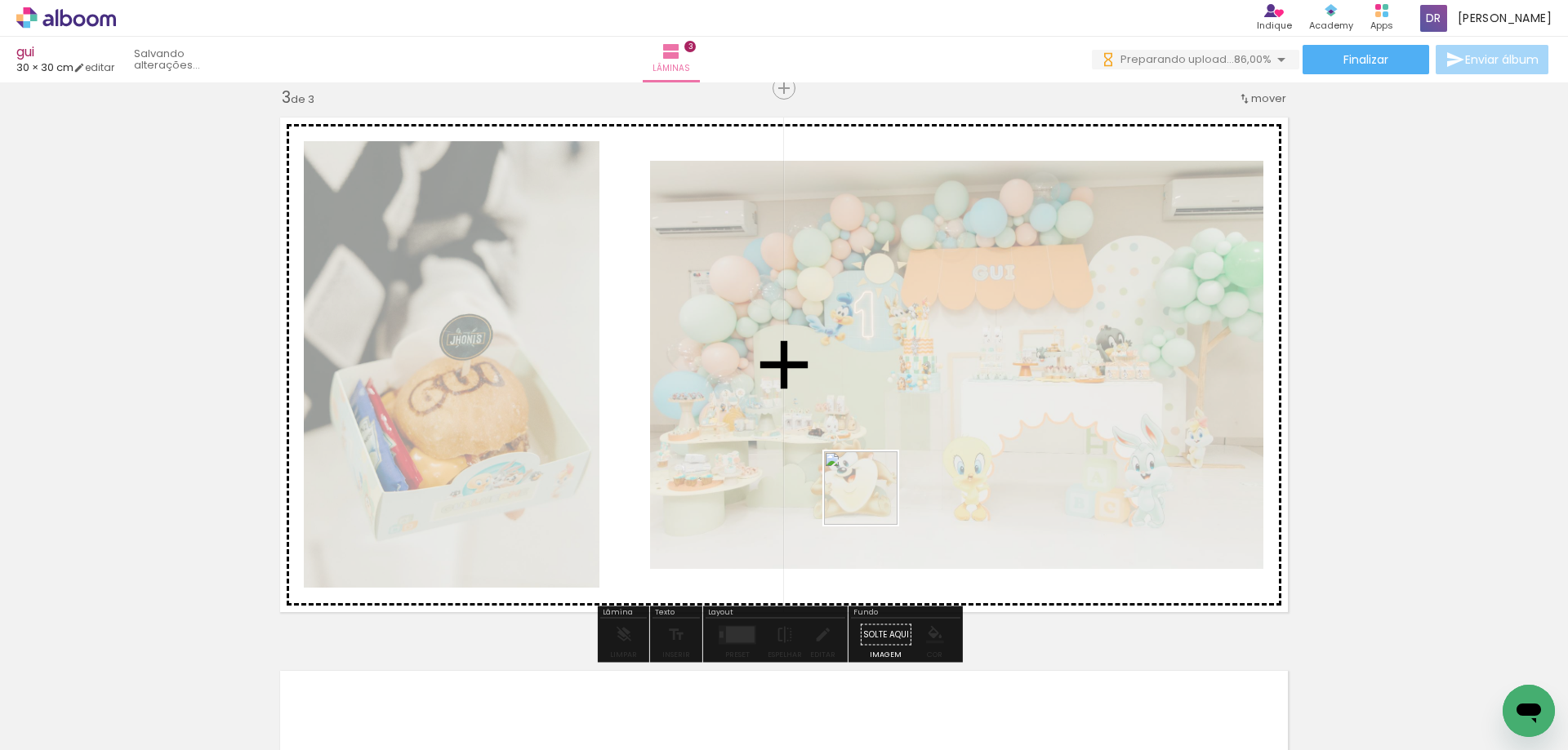
scroll to position [0, 0]
drag, startPoint x: 873, startPoint y: 693, endPoint x: 873, endPoint y: 486, distance: 207.0
click at [873, 486] on quentale-workspace at bounding box center [784, 375] width 1568 height 750
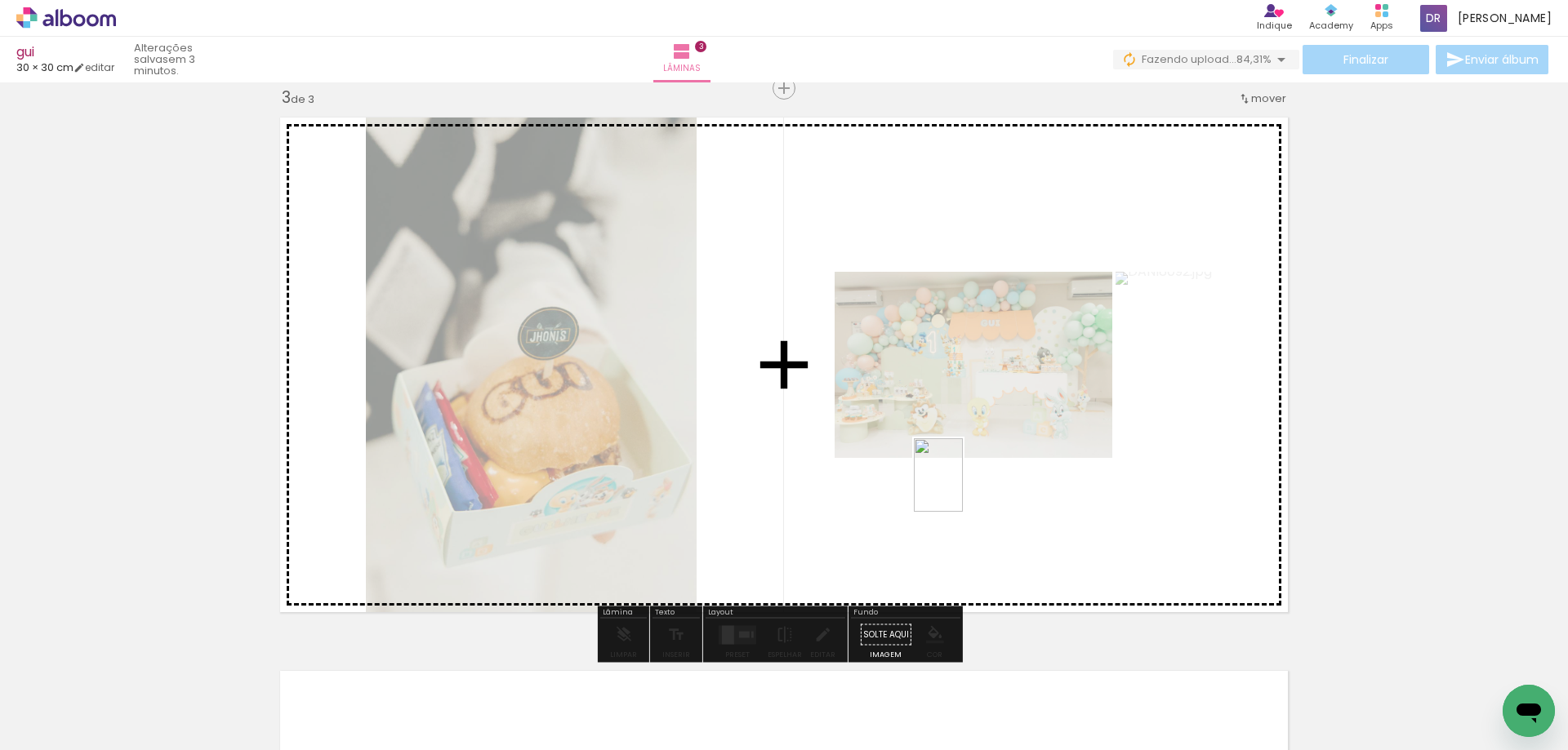
drag, startPoint x: 971, startPoint y: 705, endPoint x: 1081, endPoint y: 673, distance: 114.6
click at [963, 487] on quentale-workspace at bounding box center [784, 375] width 1568 height 750
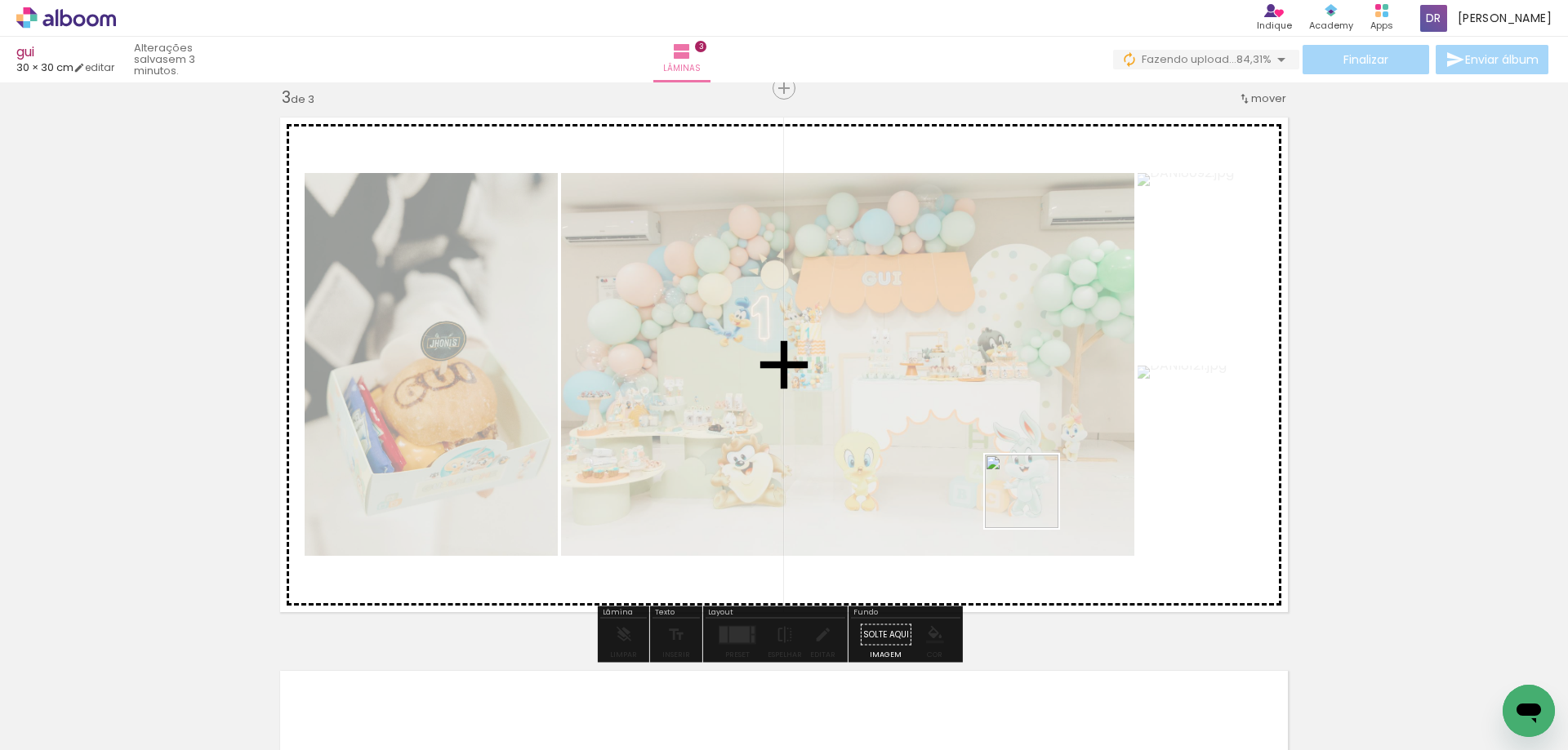
drag, startPoint x: 1058, startPoint y: 707, endPoint x: 1157, endPoint y: 663, distance: 108.3
click at [1027, 456] on quentale-workspace at bounding box center [784, 375] width 1568 height 750
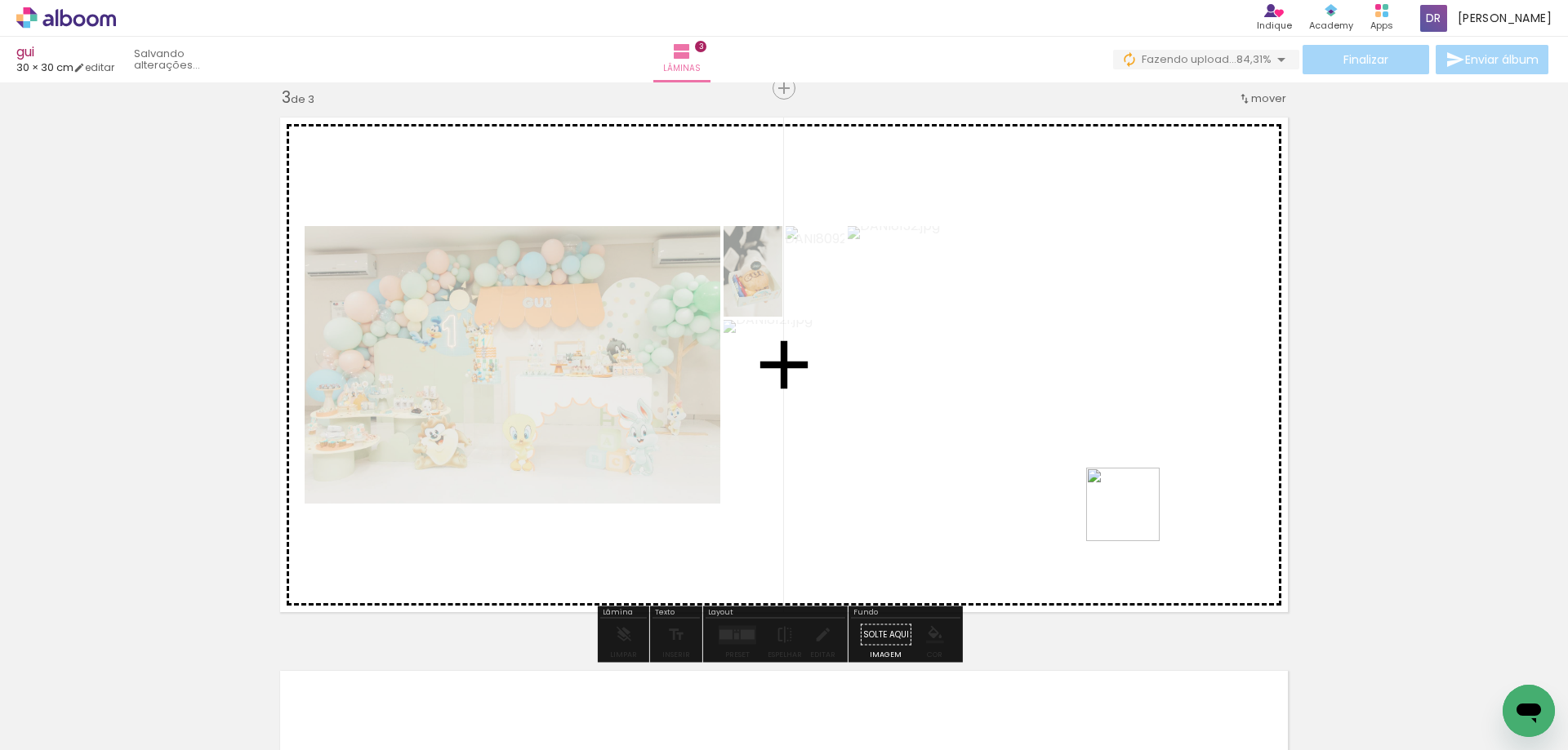
drag, startPoint x: 1244, startPoint y: 707, endPoint x: 1276, endPoint y: 632, distance: 81.5
click at [1062, 434] on quentale-workspace at bounding box center [784, 375] width 1568 height 750
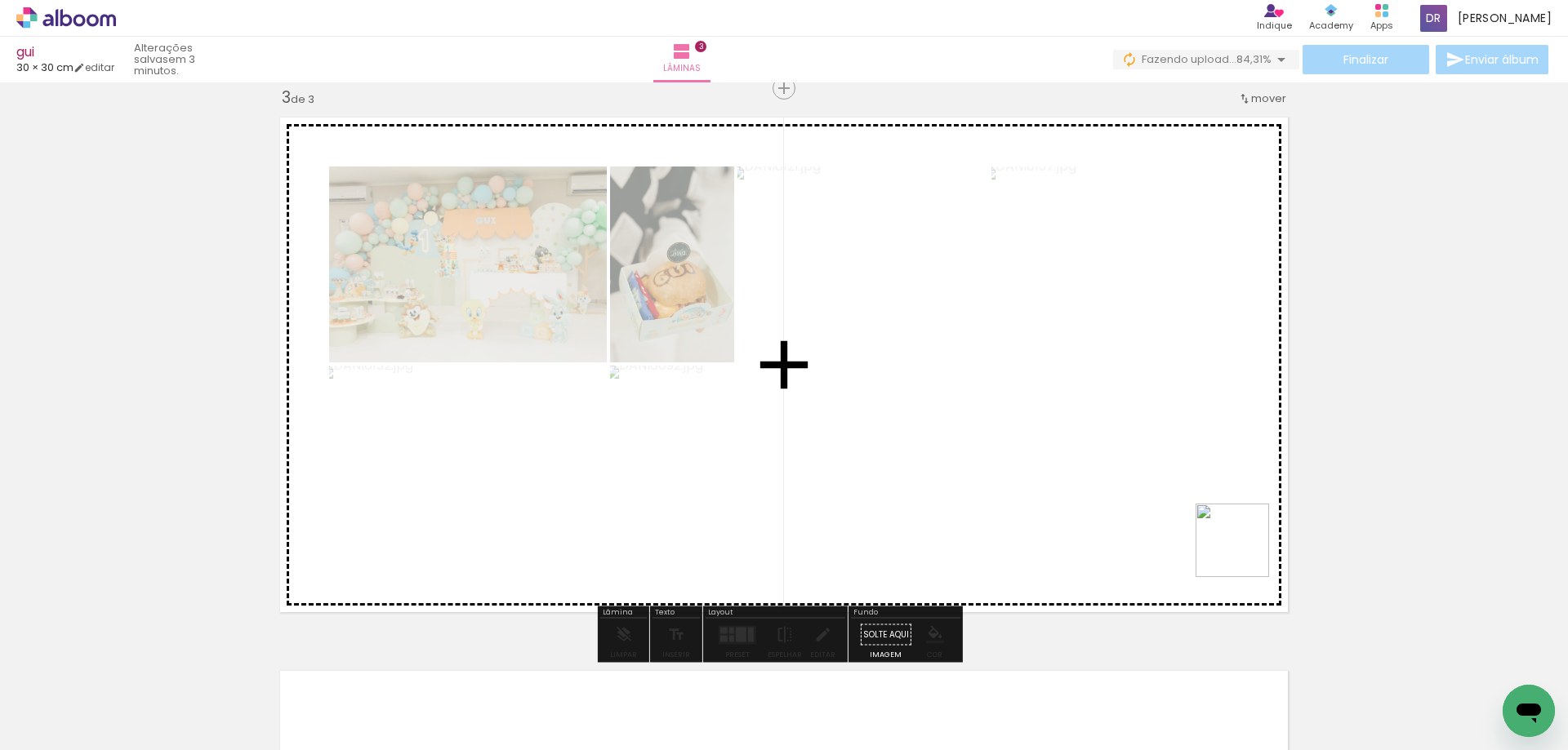
drag, startPoint x: 1317, startPoint y: 702, endPoint x: 1181, endPoint y: 473, distance: 266.3
click at [1181, 473] on quentale-workspace at bounding box center [784, 375] width 1568 height 750
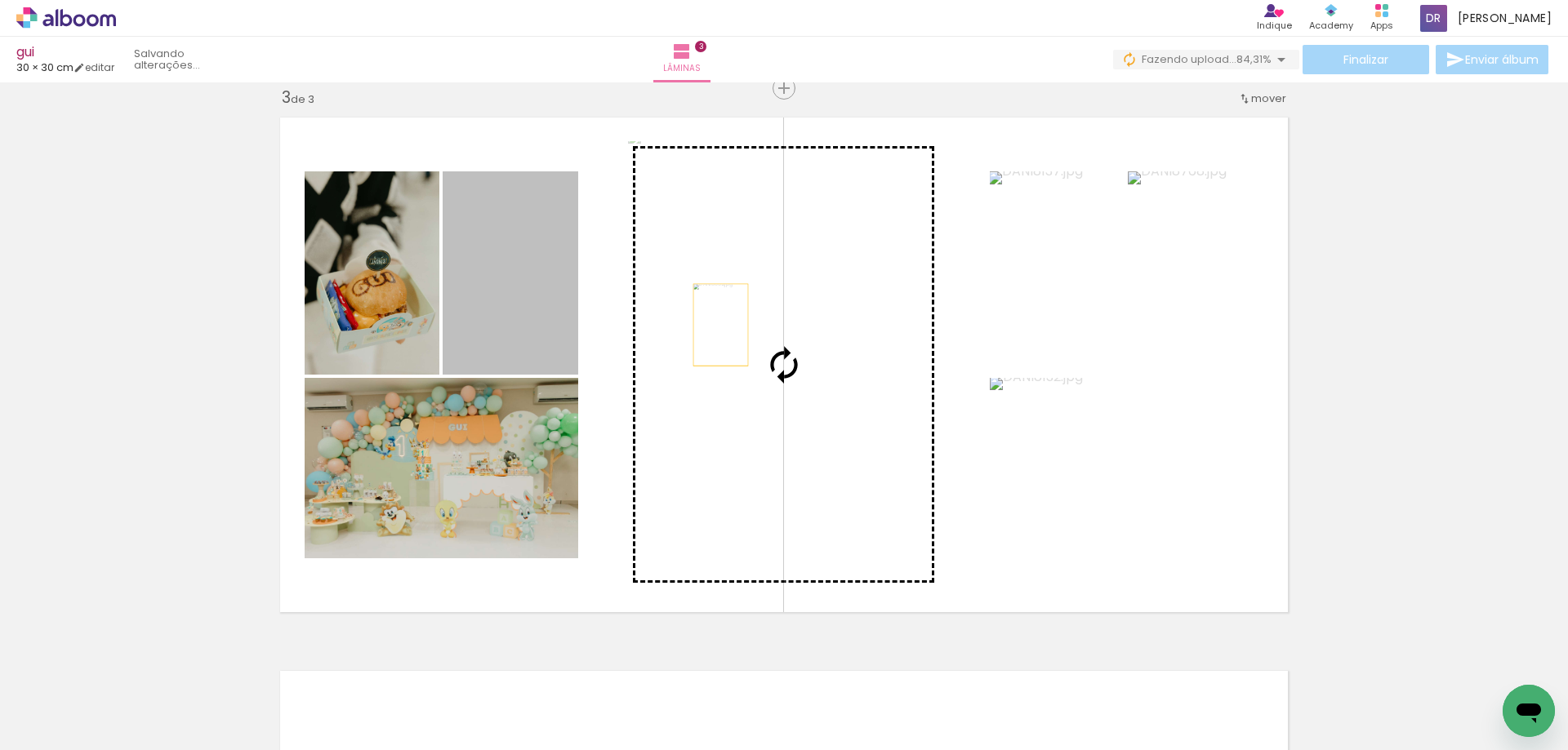
drag, startPoint x: 545, startPoint y: 307, endPoint x: 733, endPoint y: 329, distance: 189.3
click at [0, 0] on slot at bounding box center [0, 0] width 0 height 0
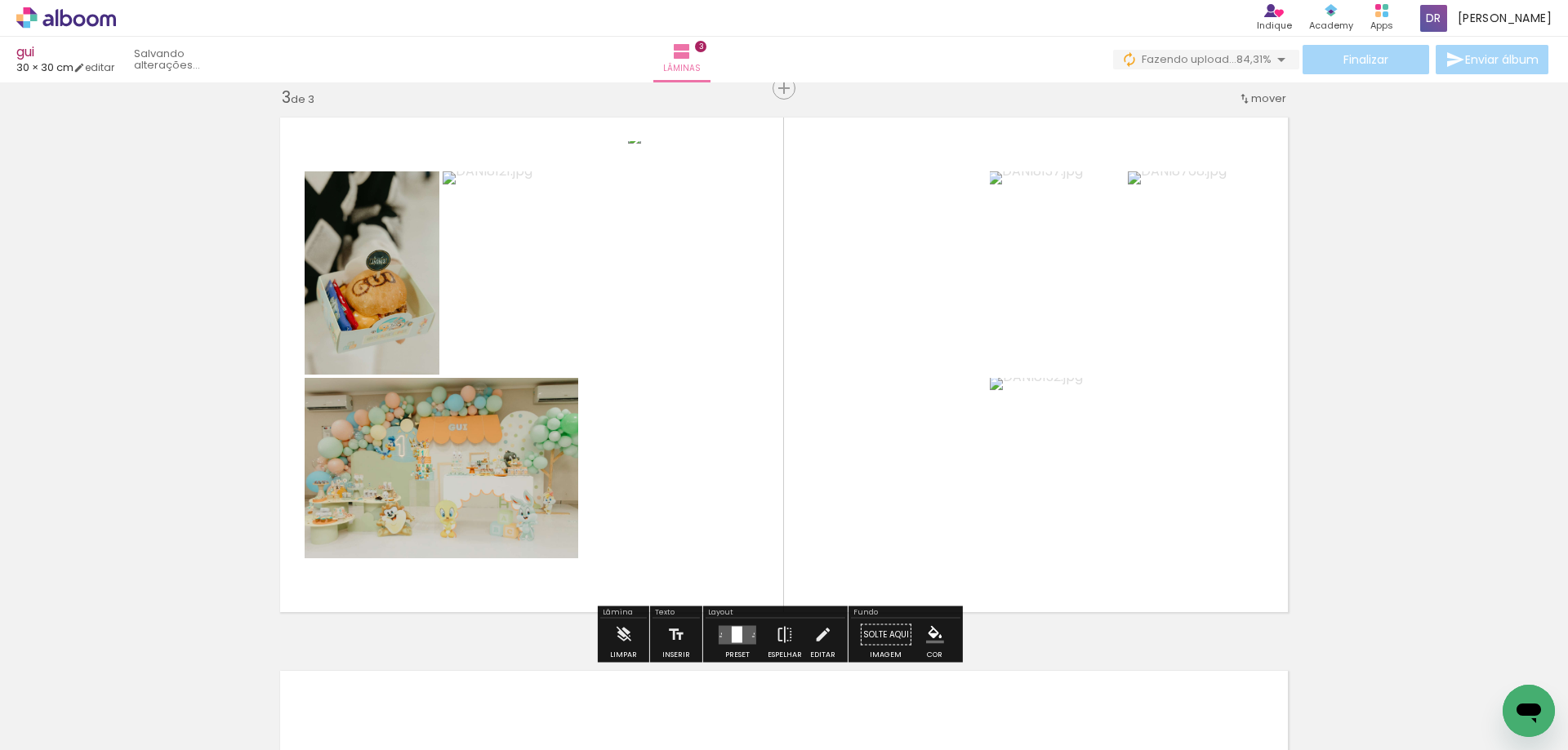
click at [1393, 375] on div "Inserir lâmina 1 de 3 Inserir lâmina 2 de 3 Inserir lâmina 3 de 3" at bounding box center [784, 67] width 1568 height 2215
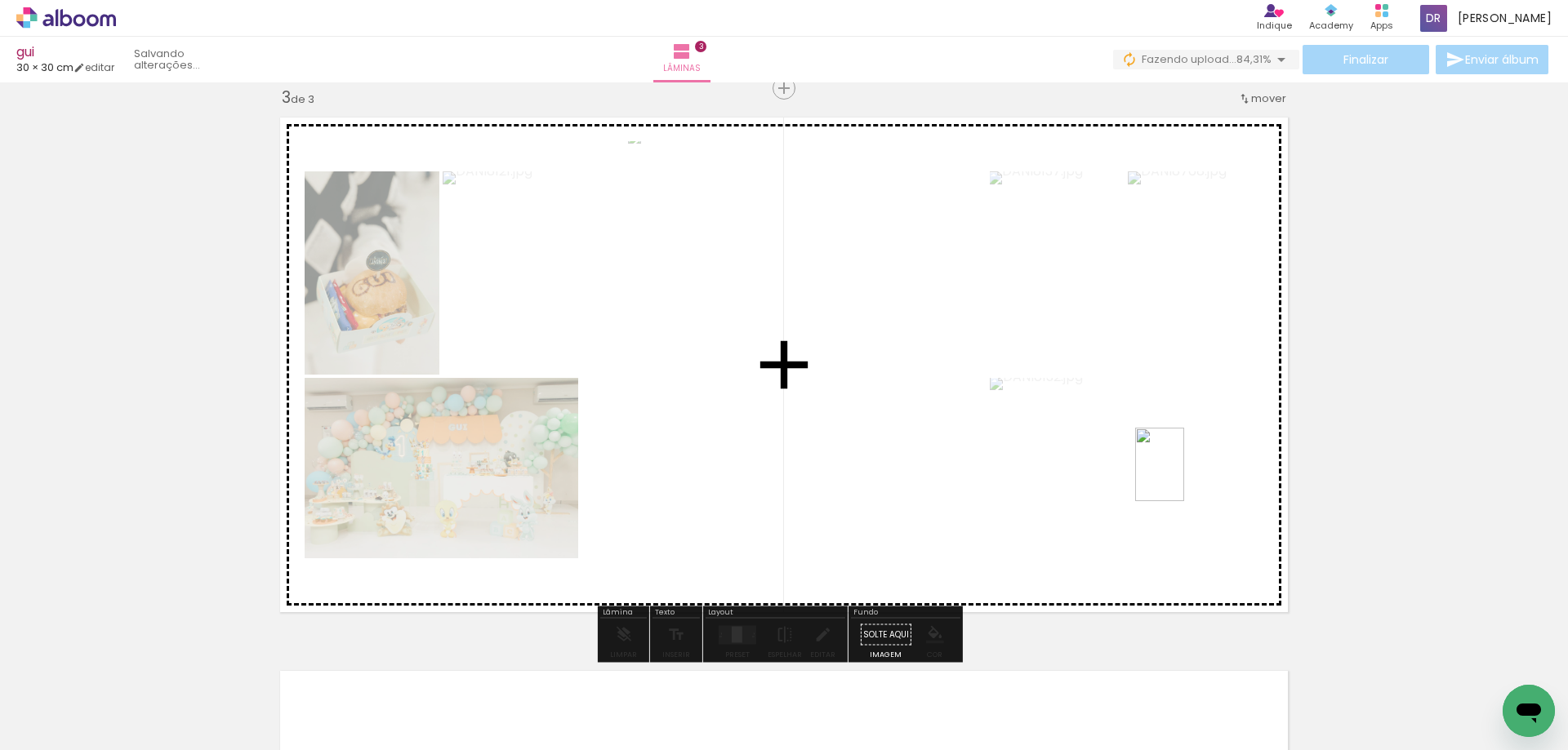
drag, startPoint x: 1435, startPoint y: 689, endPoint x: 1442, endPoint y: 631, distance: 58.4
click at [1161, 469] on quentale-workspace at bounding box center [784, 375] width 1568 height 750
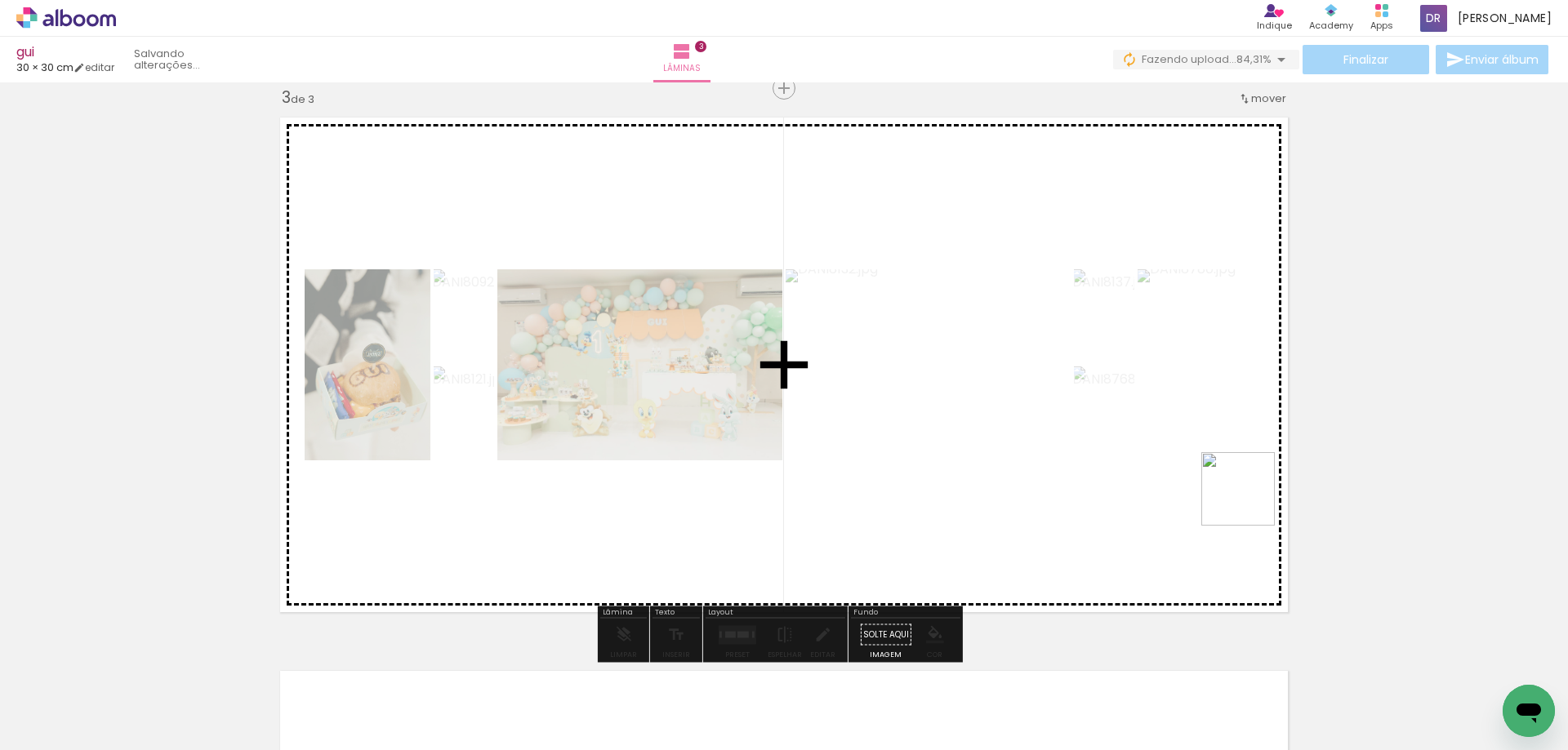
drag, startPoint x: 1493, startPoint y: 672, endPoint x: 1112, endPoint y: 575, distance: 393.2
click at [1108, 433] on quentale-workspace at bounding box center [784, 375] width 1568 height 750
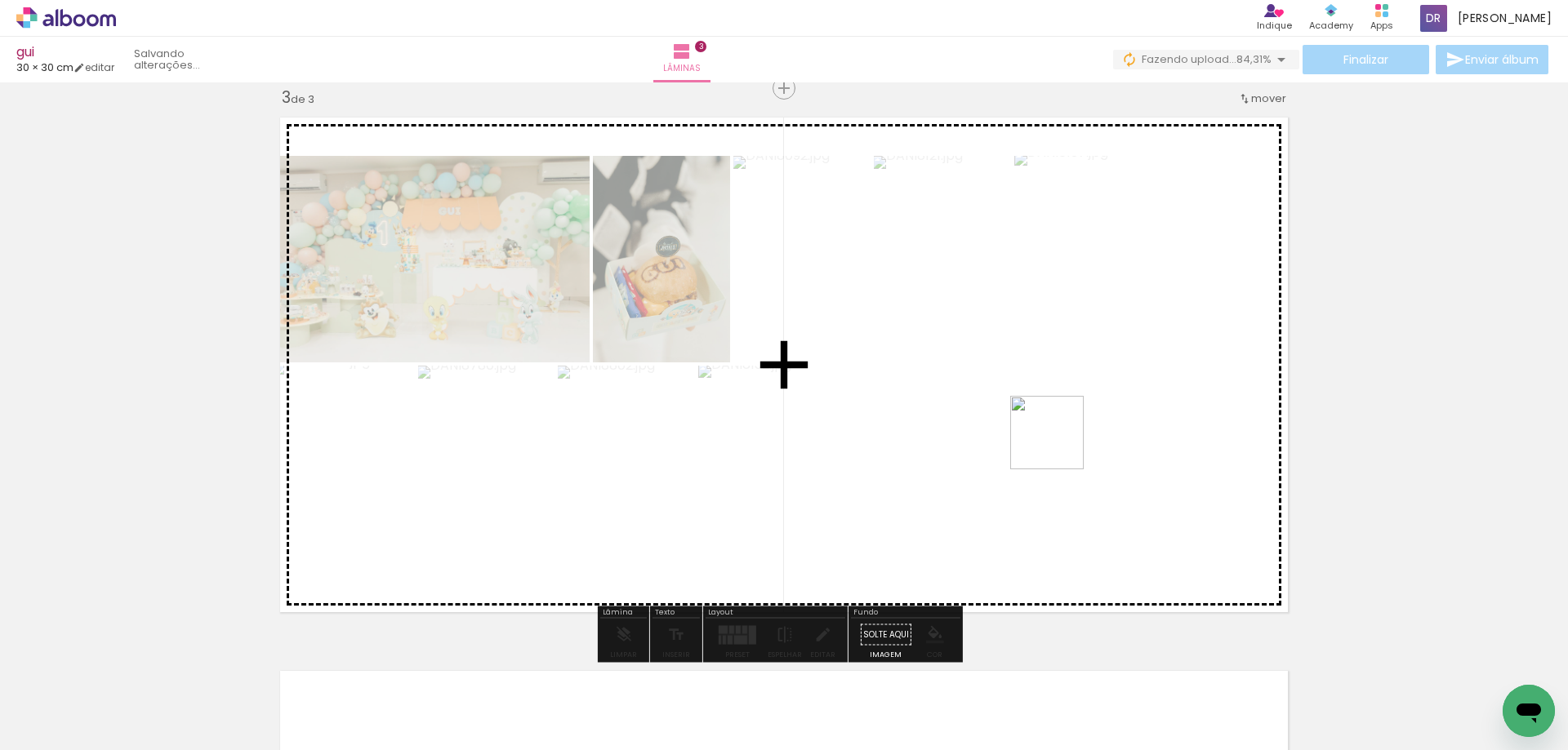
drag, startPoint x: 1132, startPoint y: 698, endPoint x: 1054, endPoint y: 436, distance: 273.4
click at [1054, 436] on quentale-workspace at bounding box center [784, 375] width 1568 height 750
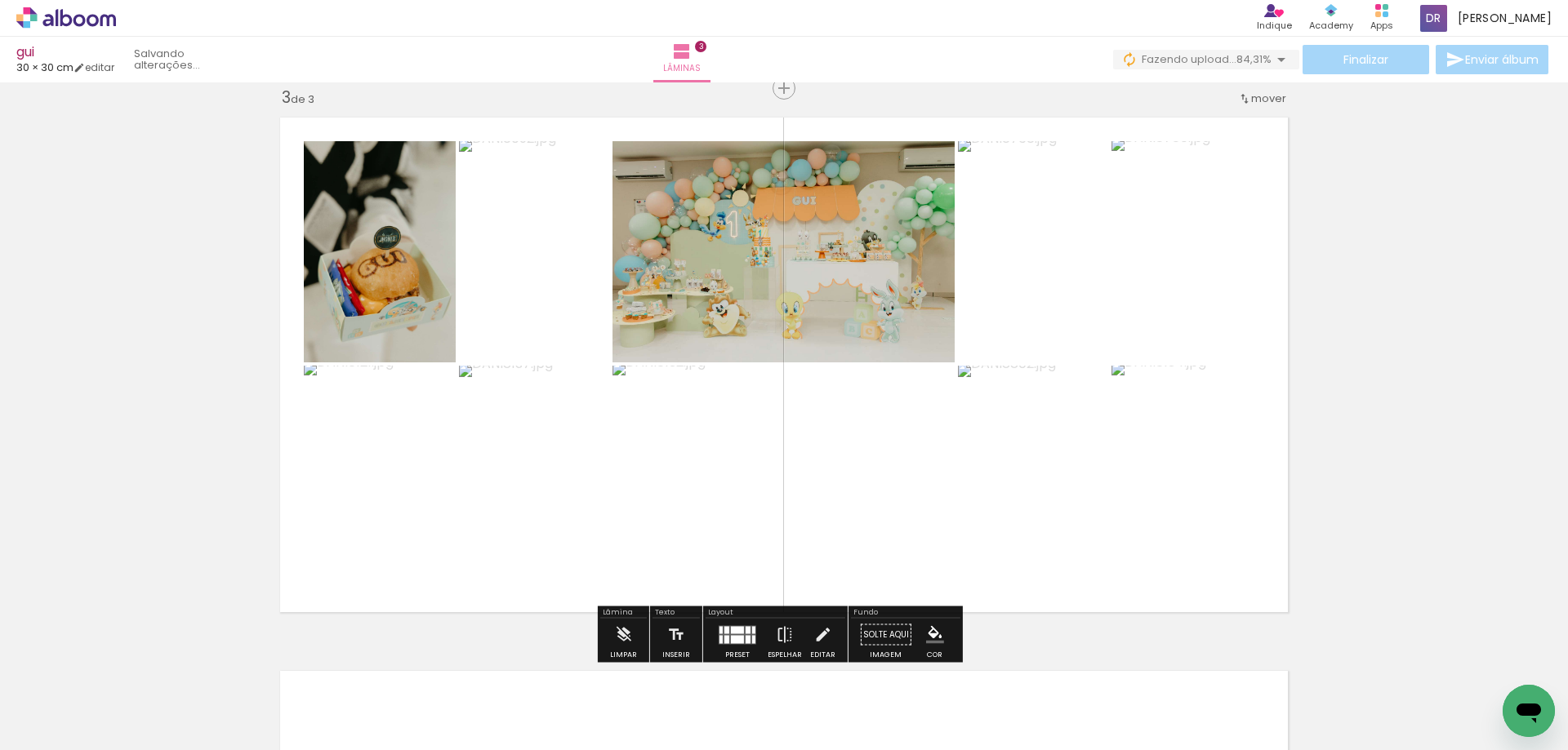
click at [1477, 389] on div "Inserir lâmina 1 de 3 Inserir lâmina 2 de 3 Inserir lâmina 3 de 3" at bounding box center [784, 67] width 1568 height 2215
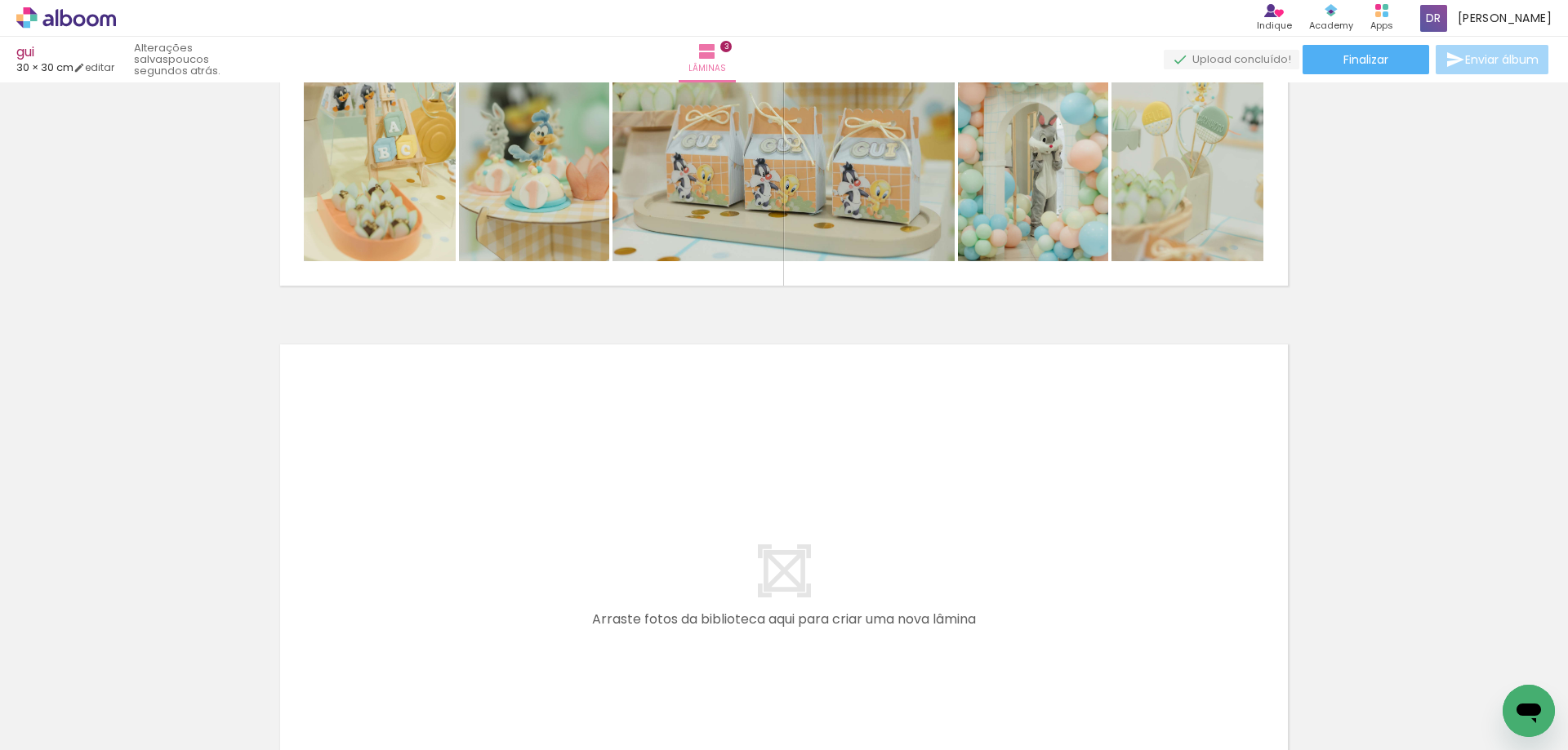
scroll to position [0, 1639]
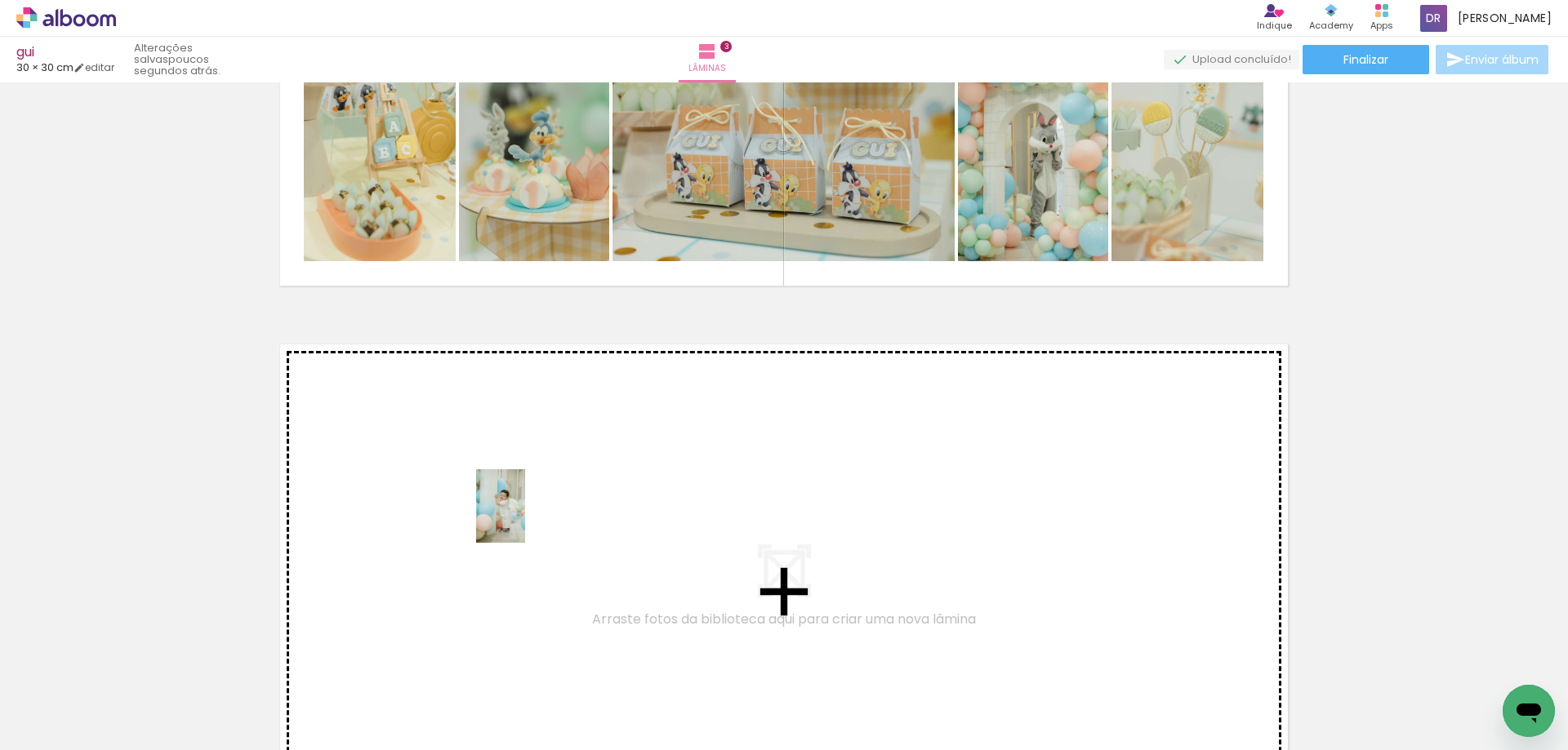
drag, startPoint x: 615, startPoint y: 696, endPoint x: 525, endPoint y: 518, distance: 199.5
click at [525, 518] on quentale-workspace at bounding box center [784, 375] width 1568 height 750
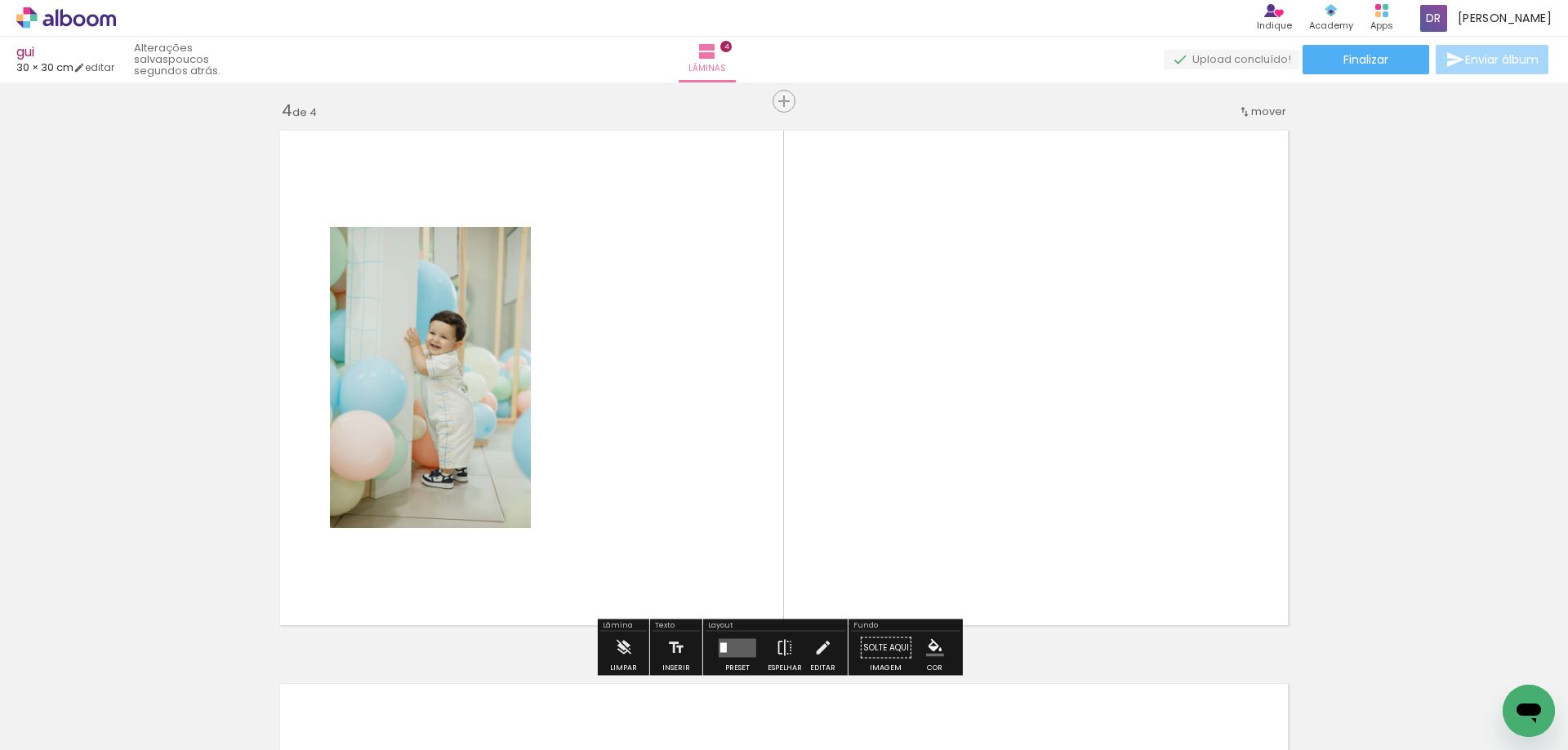
scroll to position [1682, 0]
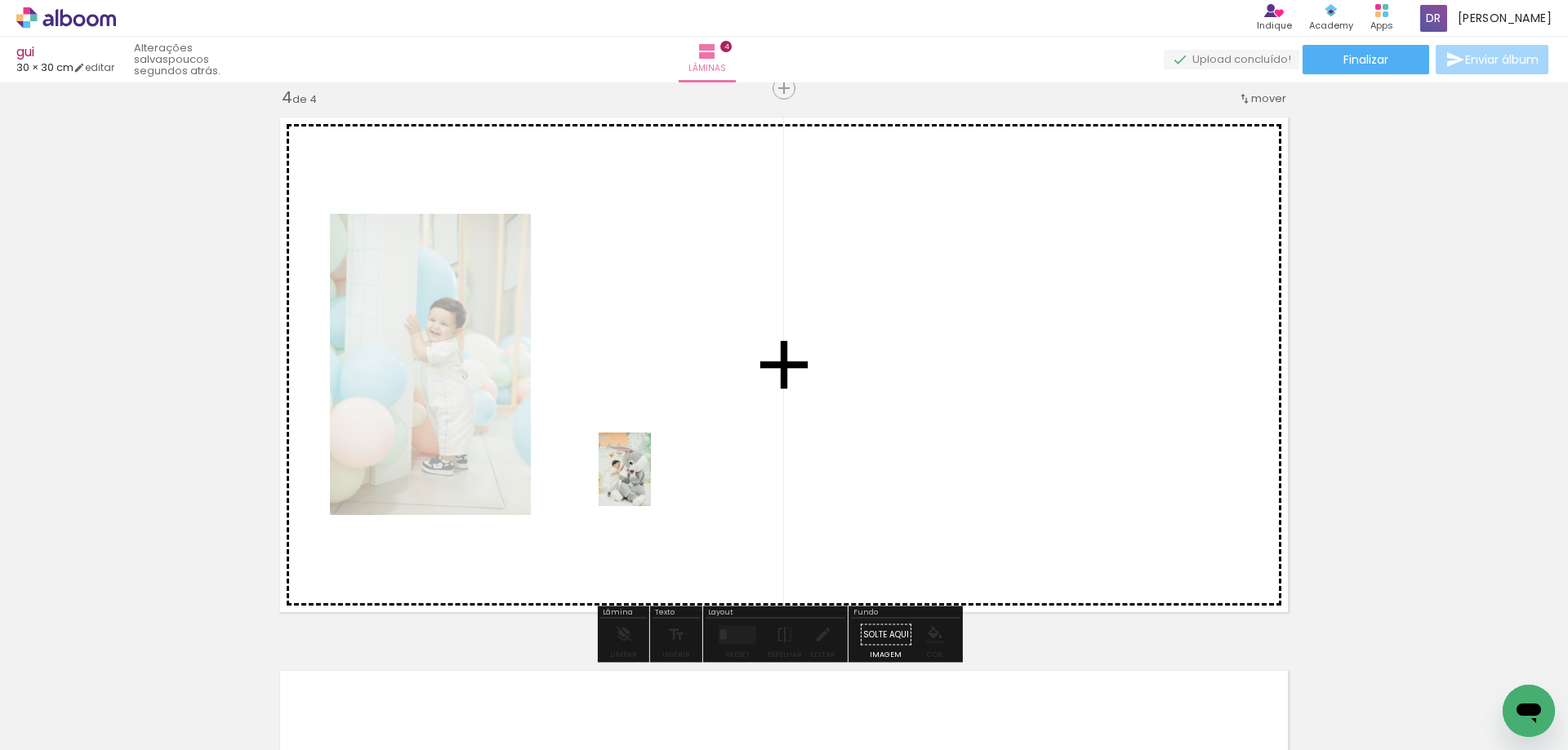
drag, startPoint x: 456, startPoint y: 699, endPoint x: 647, endPoint y: 482, distance: 289.1
click at [647, 482] on quentale-workspace at bounding box center [784, 375] width 1568 height 750
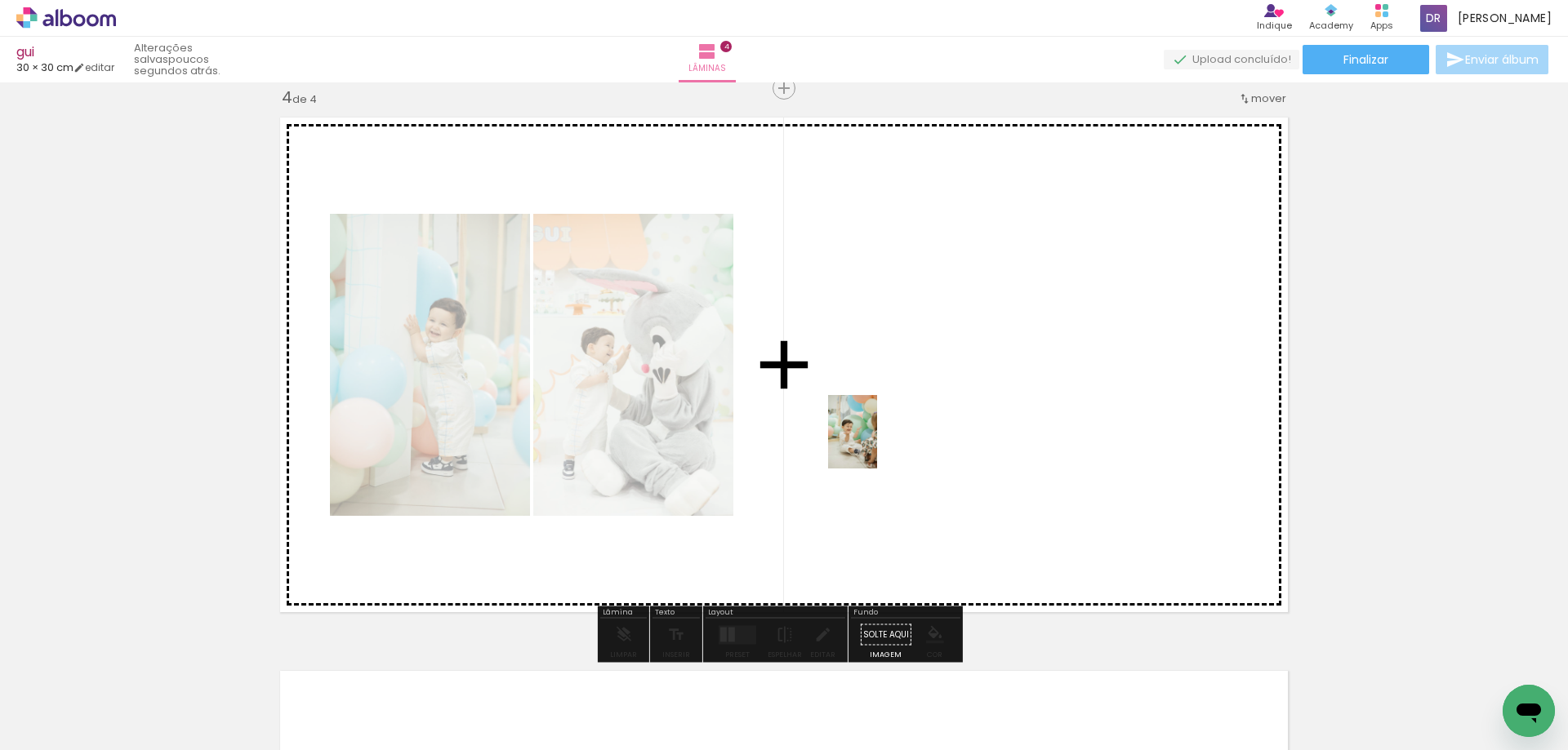
drag, startPoint x: 730, startPoint y: 695, endPoint x: 879, endPoint y: 435, distance: 299.7
click at [879, 435] on quentale-workspace at bounding box center [784, 375] width 1568 height 750
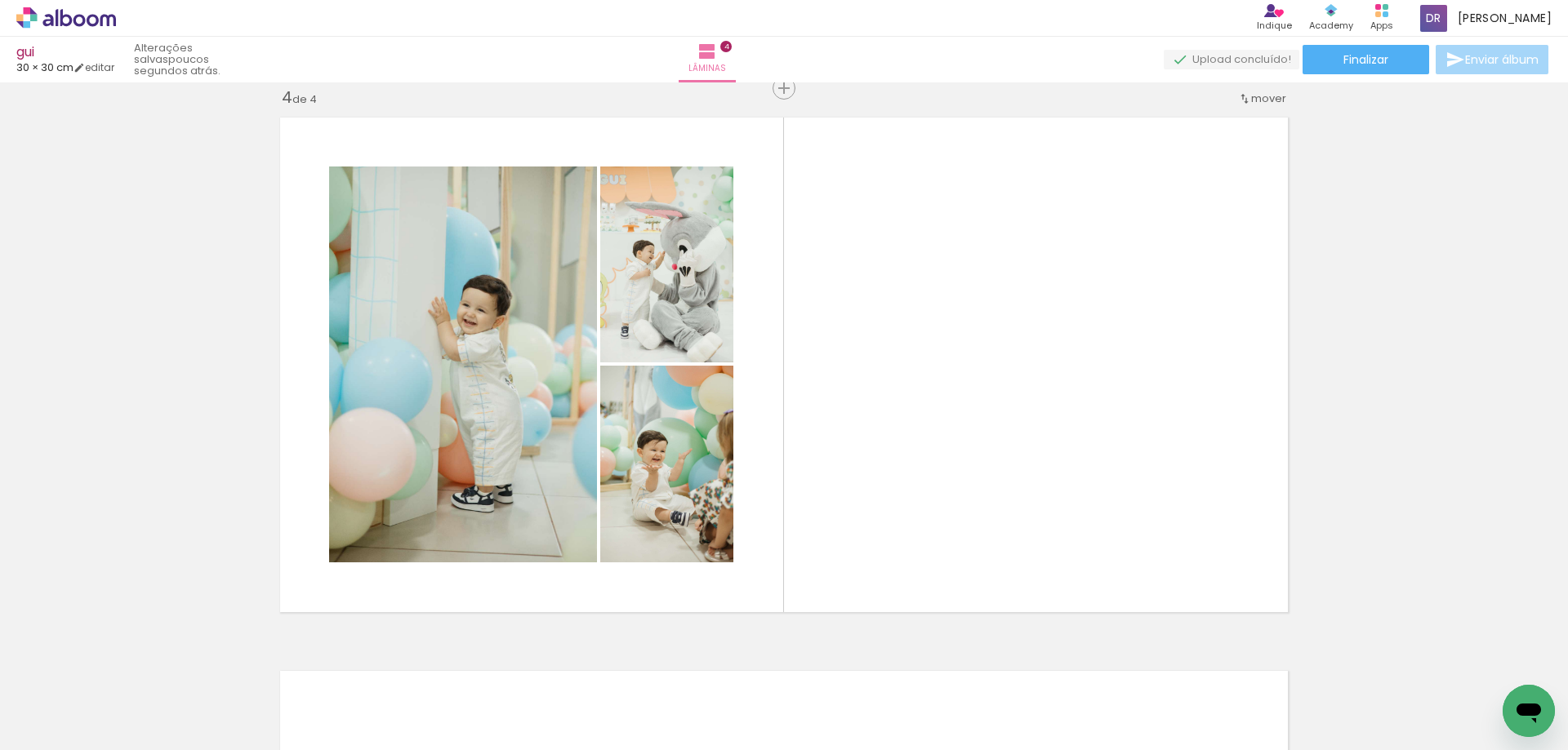
scroll to position [0, 1540]
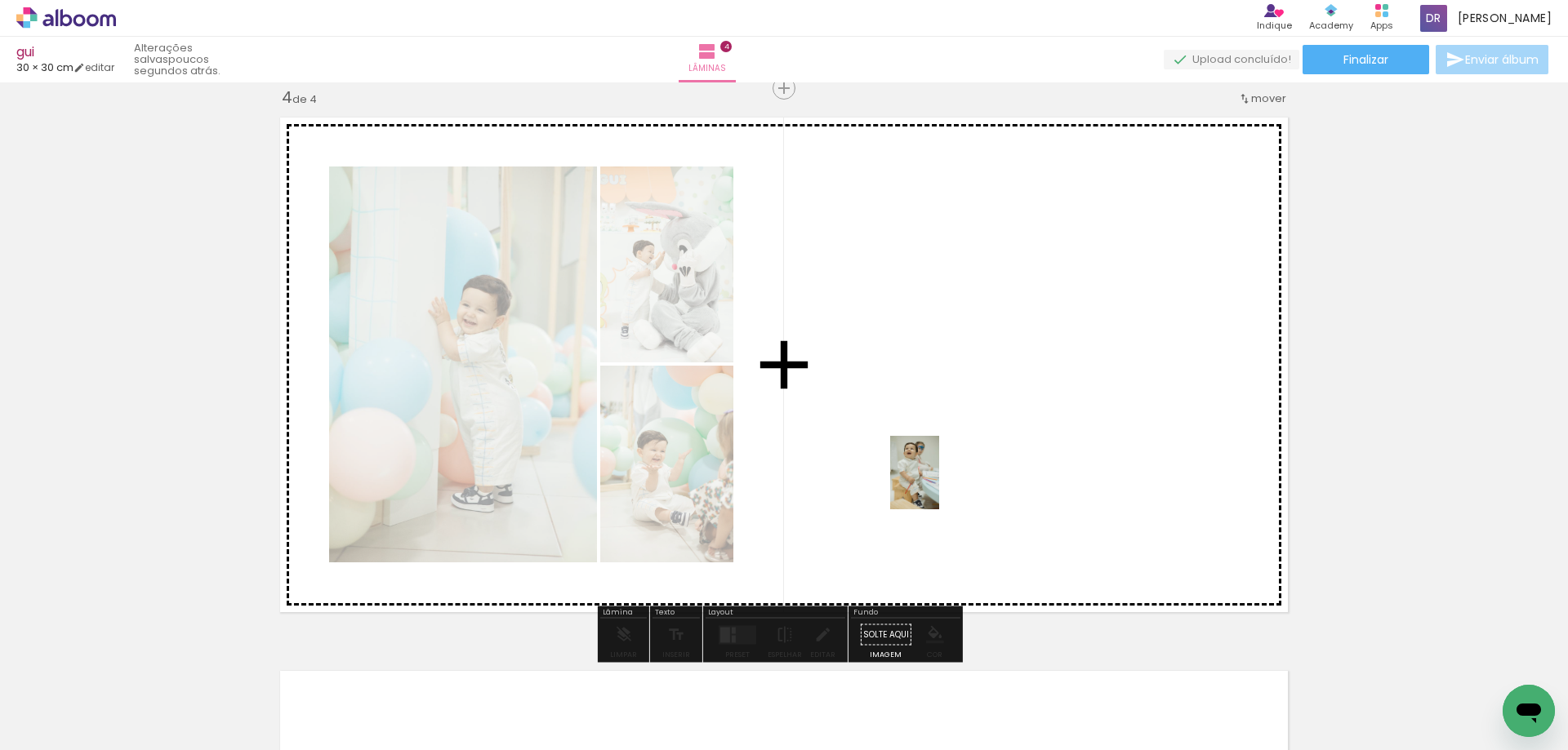
drag, startPoint x: 919, startPoint y: 708, endPoint x: 939, endPoint y: 480, distance: 228.9
click at [939, 480] on quentale-workspace at bounding box center [784, 375] width 1568 height 750
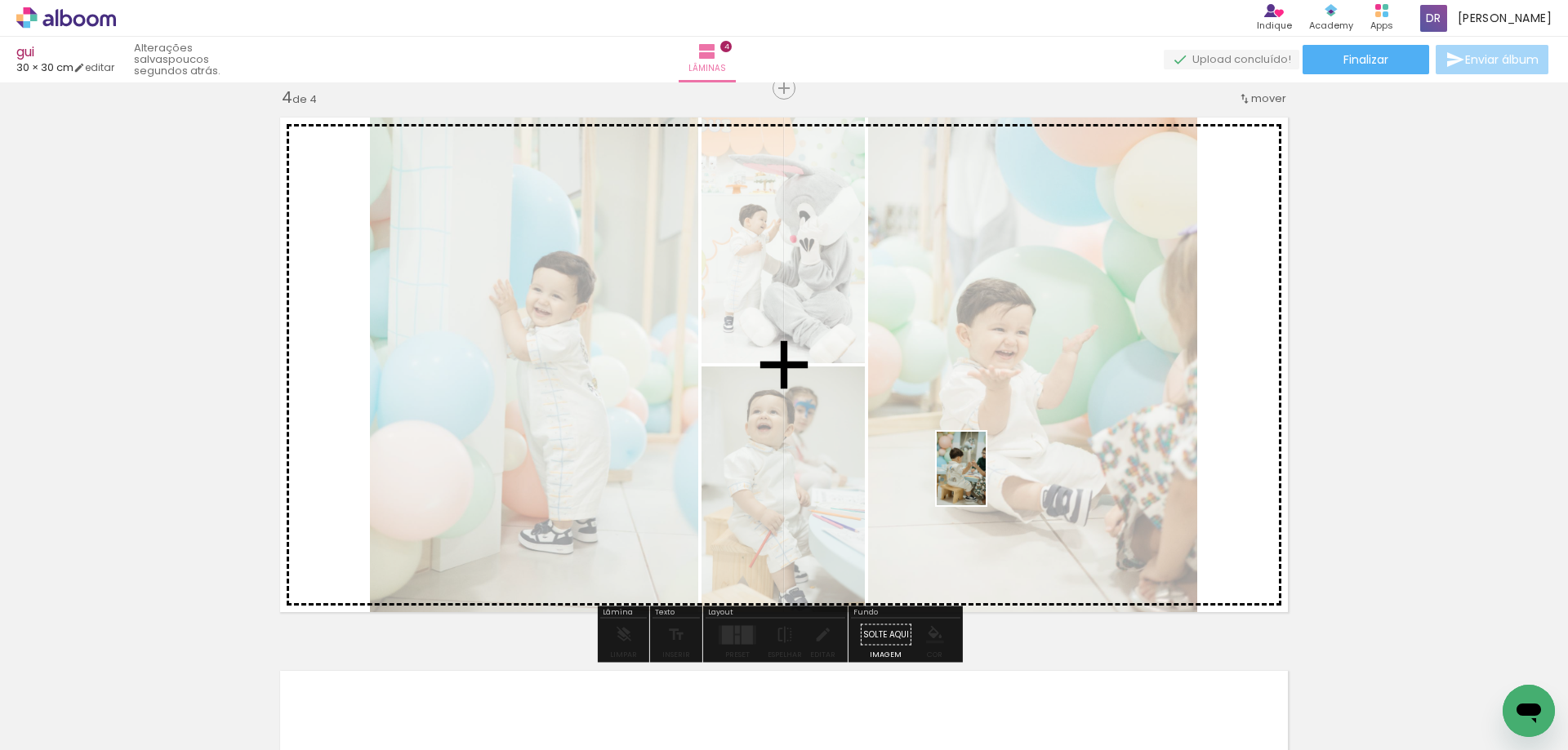
drag, startPoint x: 1006, startPoint y: 697, endPoint x: 985, endPoint y: 481, distance: 217.0
click at [985, 481] on quentale-workspace at bounding box center [784, 375] width 1568 height 750
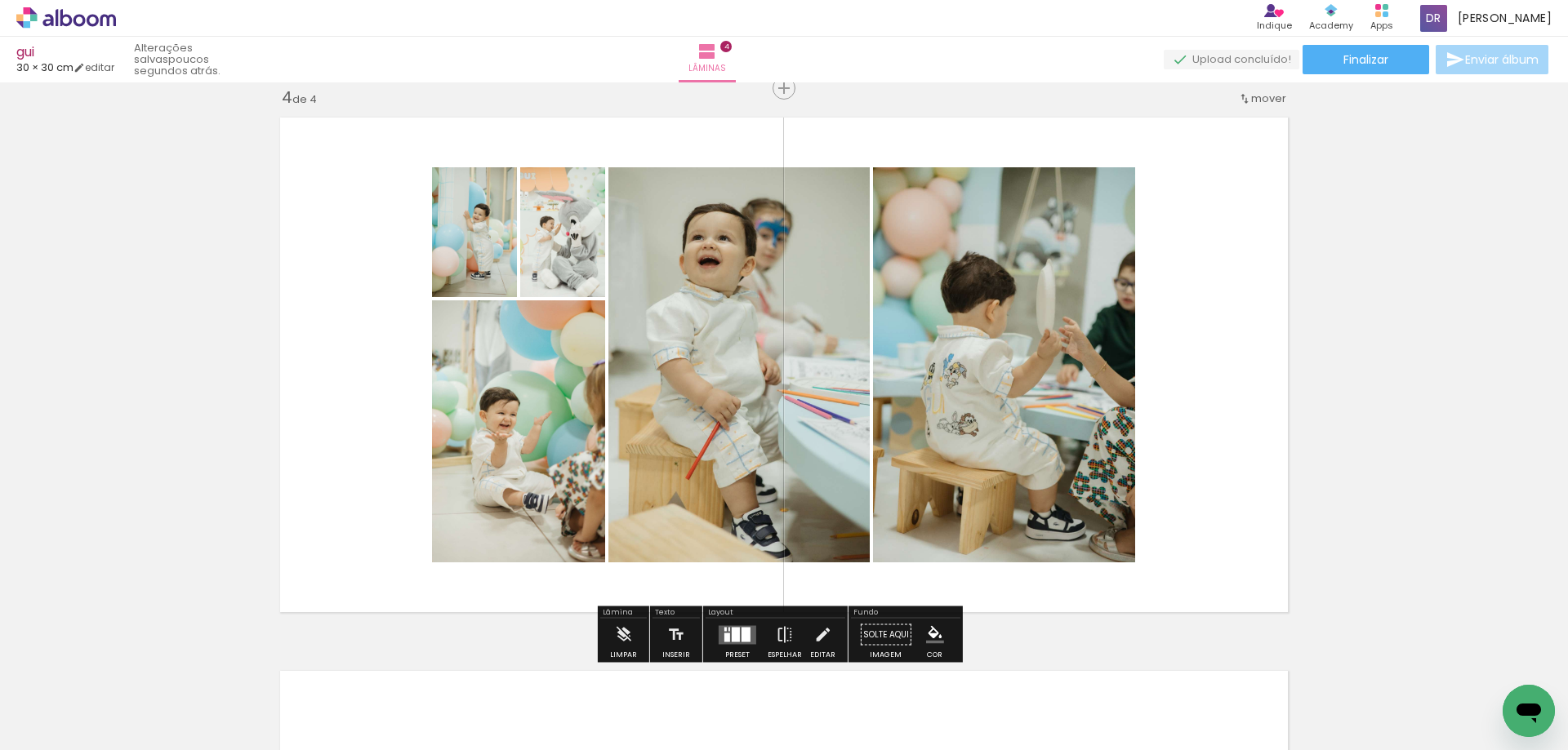
click at [741, 632] on div at bounding box center [746, 634] width 9 height 15
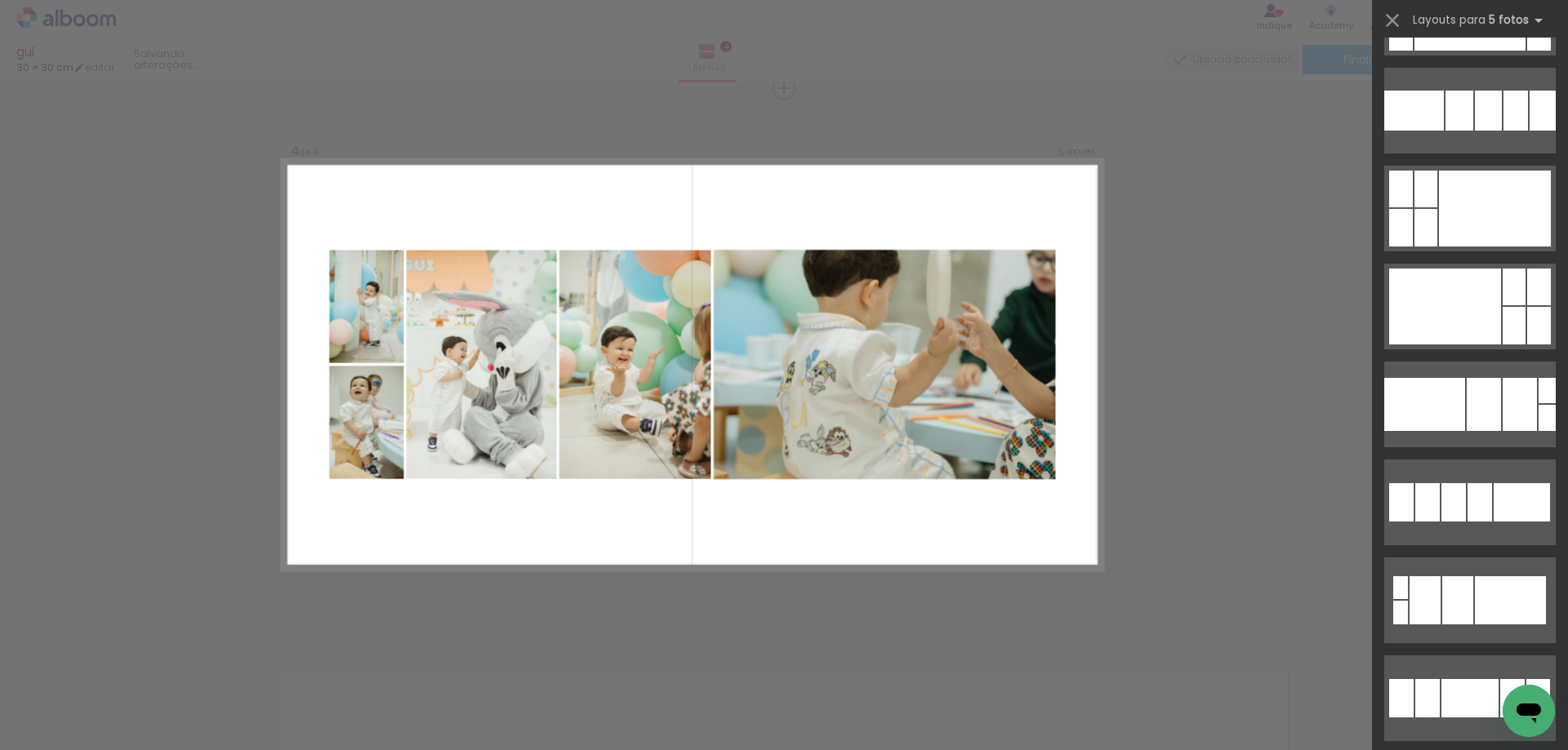
scroll to position [7920, 0]
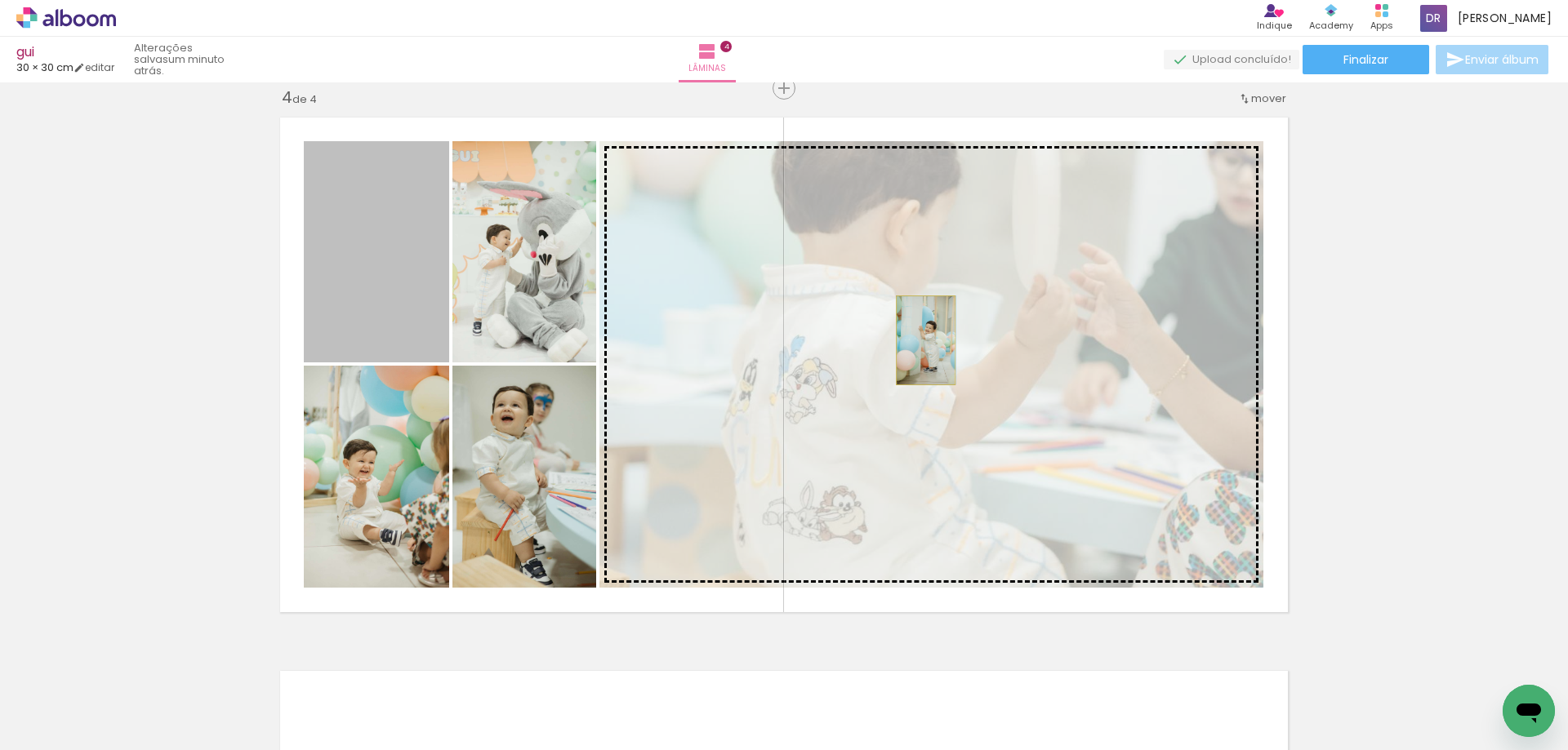
drag, startPoint x: 375, startPoint y: 280, endPoint x: 919, endPoint y: 341, distance: 547.4
click at [0, 0] on slot at bounding box center [0, 0] width 0 height 0
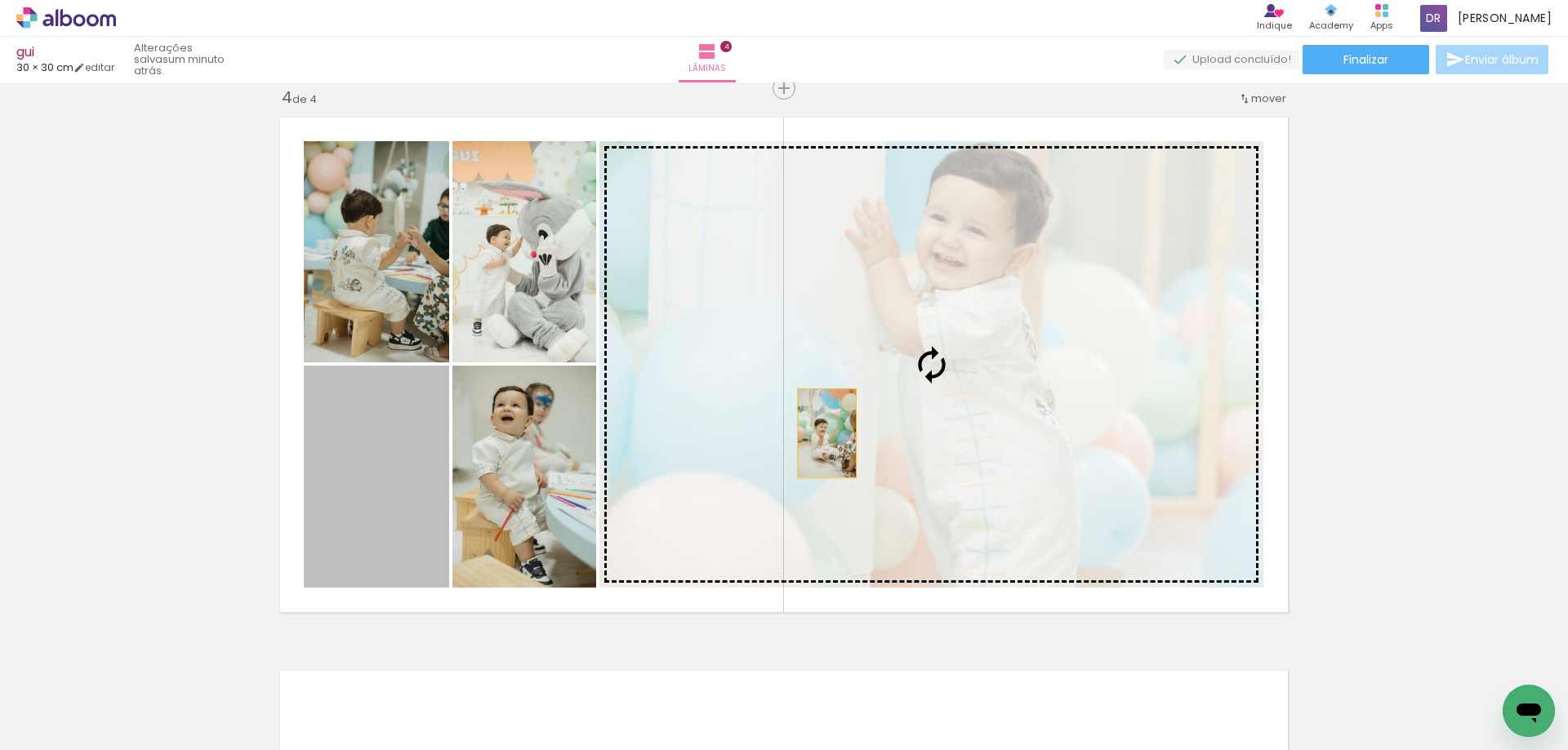
drag, startPoint x: 394, startPoint y: 481, endPoint x: 821, endPoint y: 434, distance: 429.6
click at [0, 0] on slot at bounding box center [0, 0] width 0 height 0
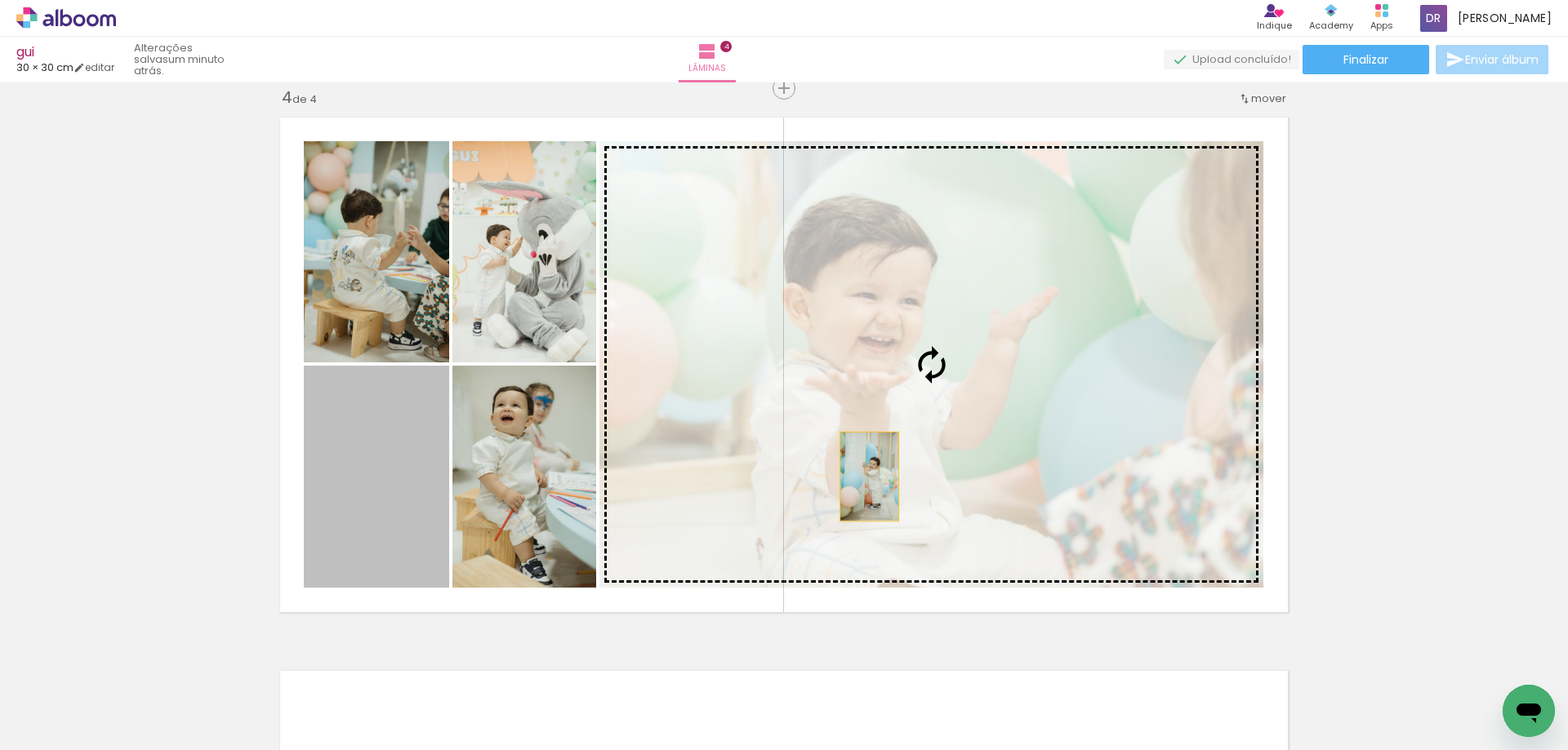
drag, startPoint x: 371, startPoint y: 502, endPoint x: 865, endPoint y: 476, distance: 494.7
click at [0, 0] on slot at bounding box center [0, 0] width 0 height 0
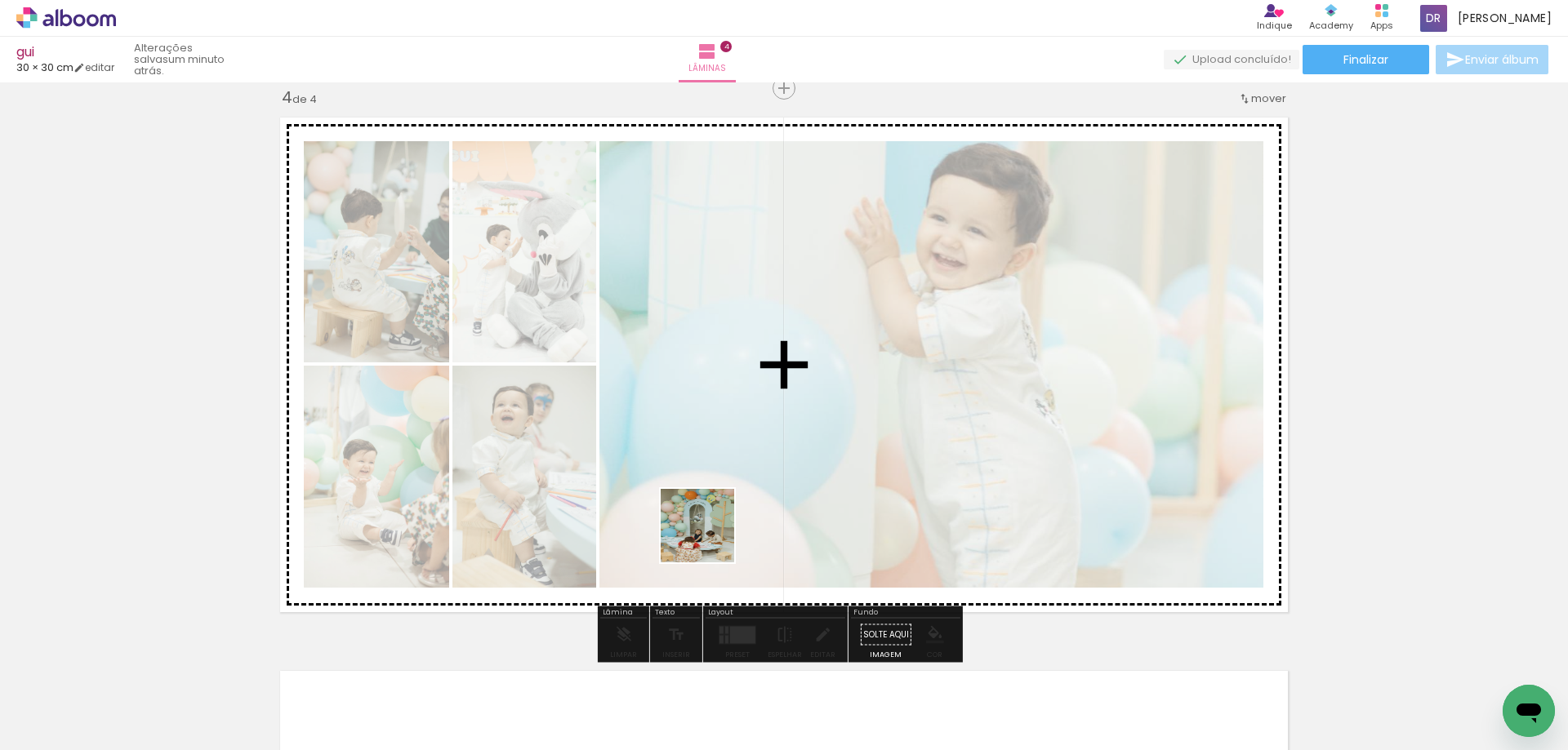
drag, startPoint x: 458, startPoint y: 688, endPoint x: 820, endPoint y: 463, distance: 426.2
click at [820, 463] on quentale-workspace at bounding box center [784, 375] width 1568 height 750
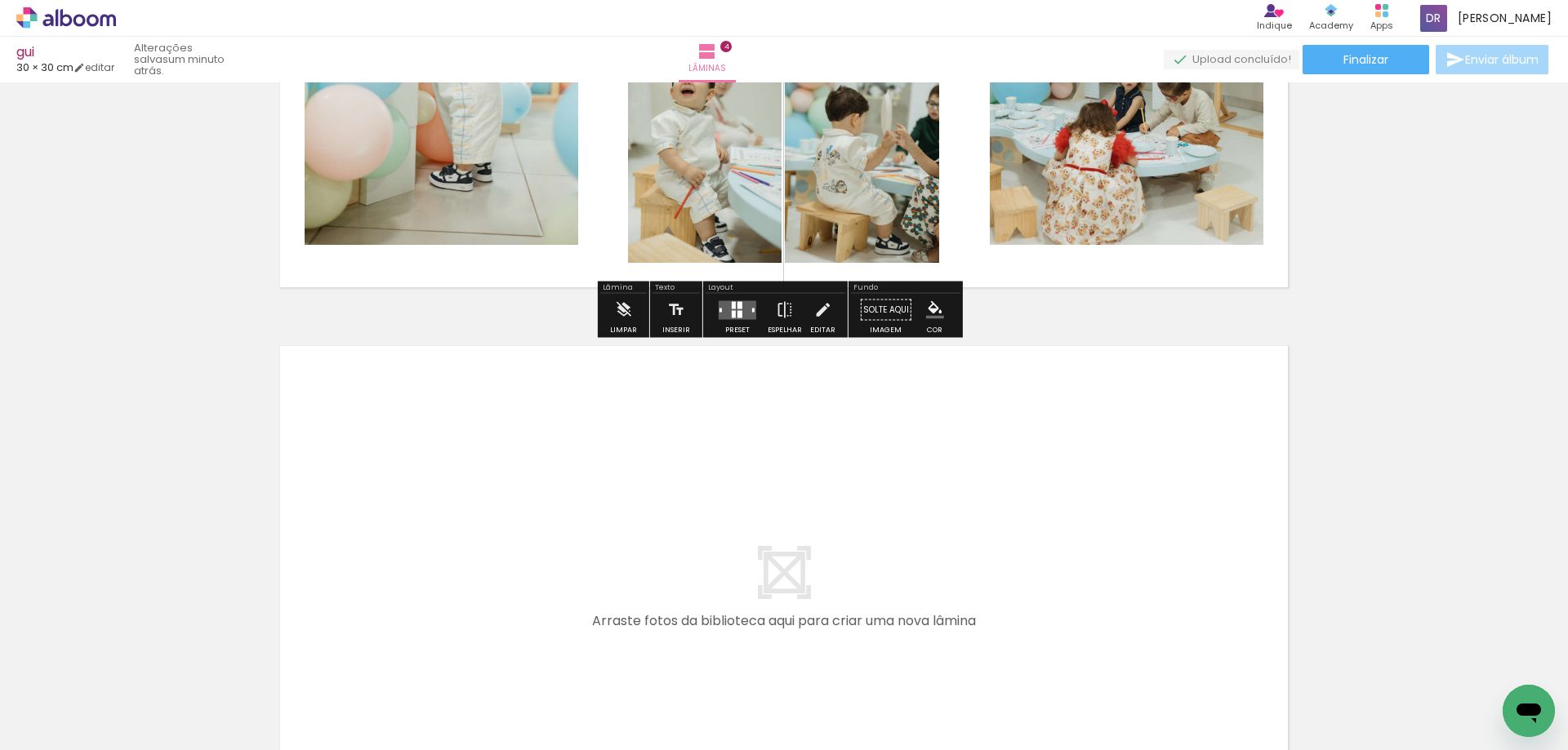
scroll to position [2009, 0]
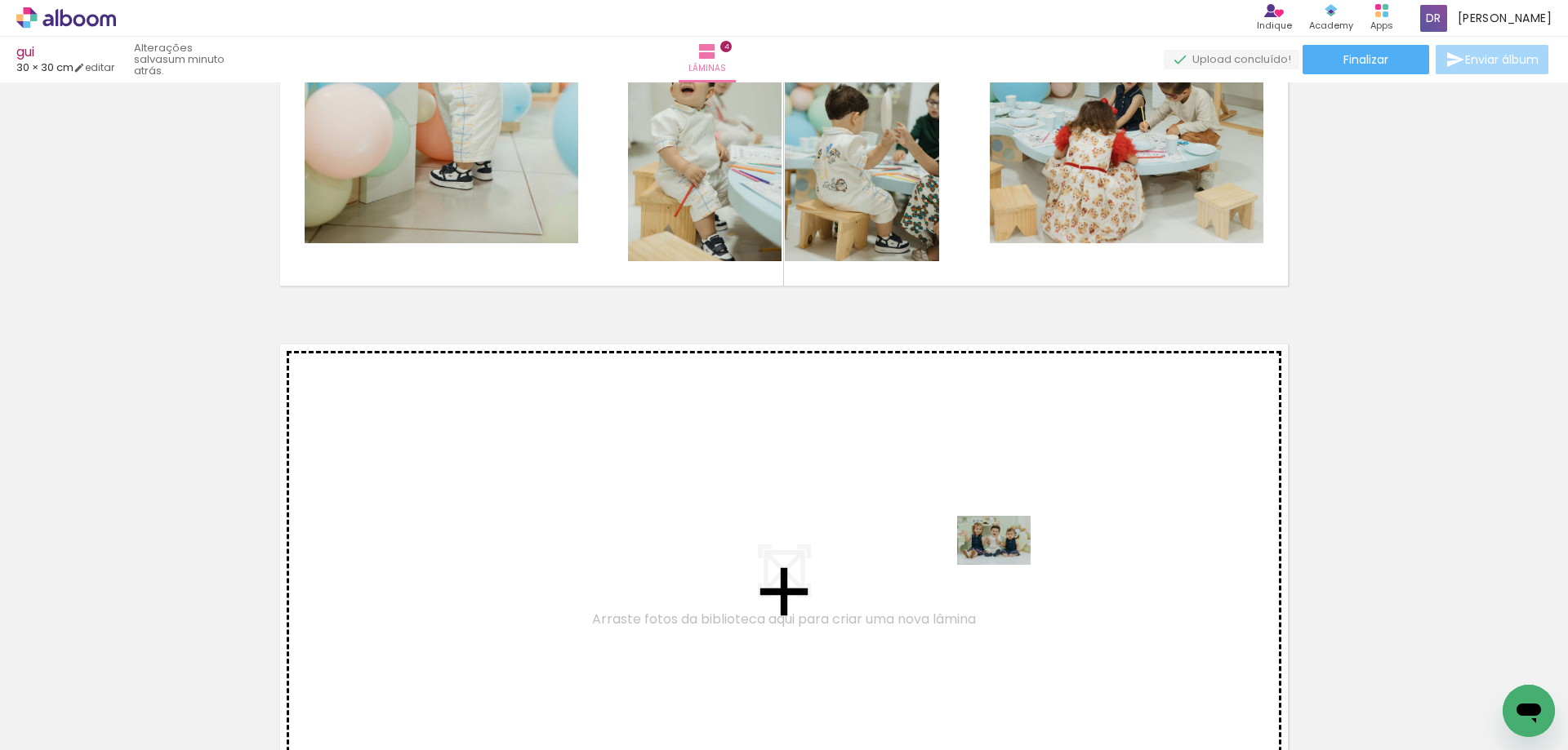
drag, startPoint x: 1449, startPoint y: 708, endPoint x: 1005, endPoint y: 565, distance: 466.5
click at [1005, 565] on quentale-workspace at bounding box center [784, 375] width 1568 height 750
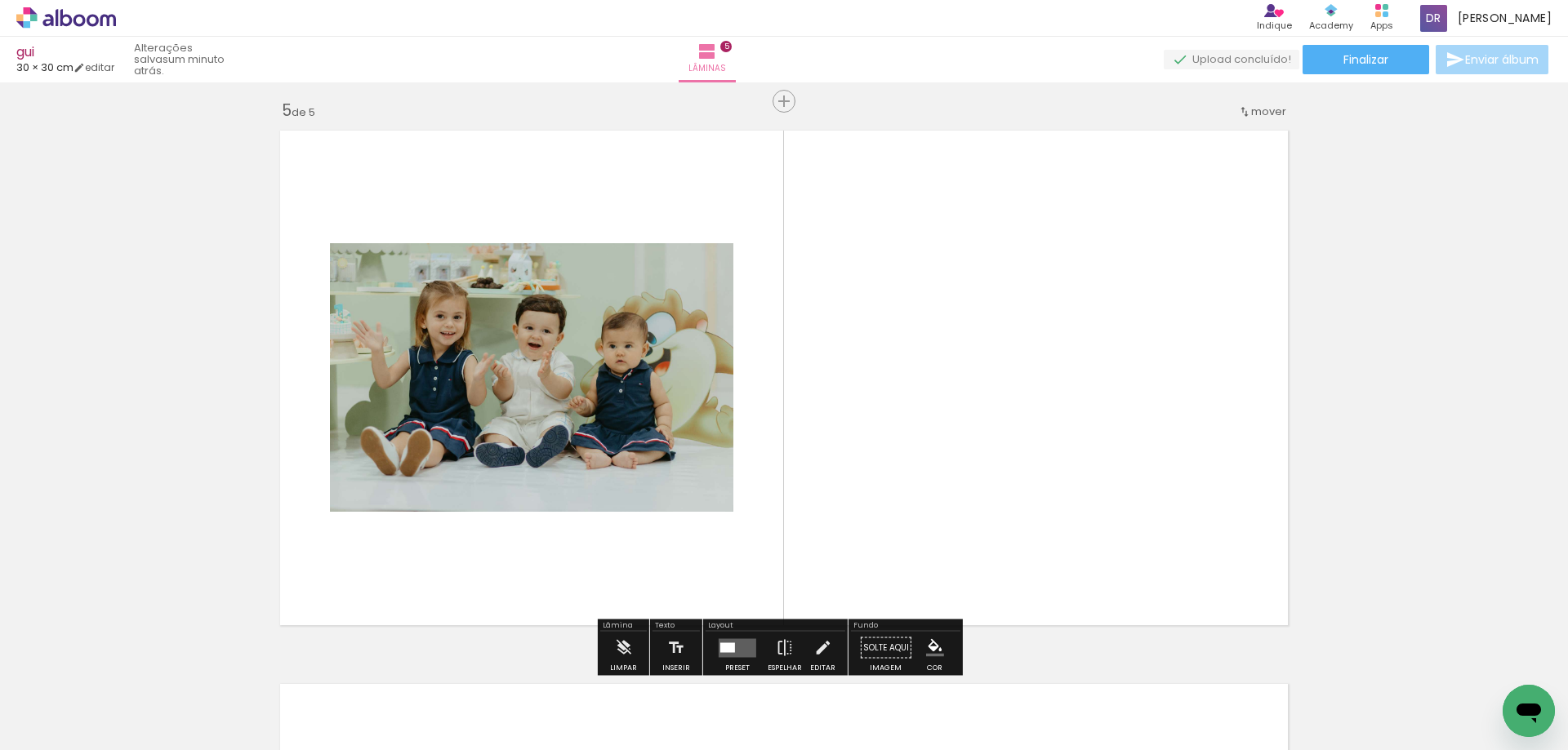
scroll to position [2235, 0]
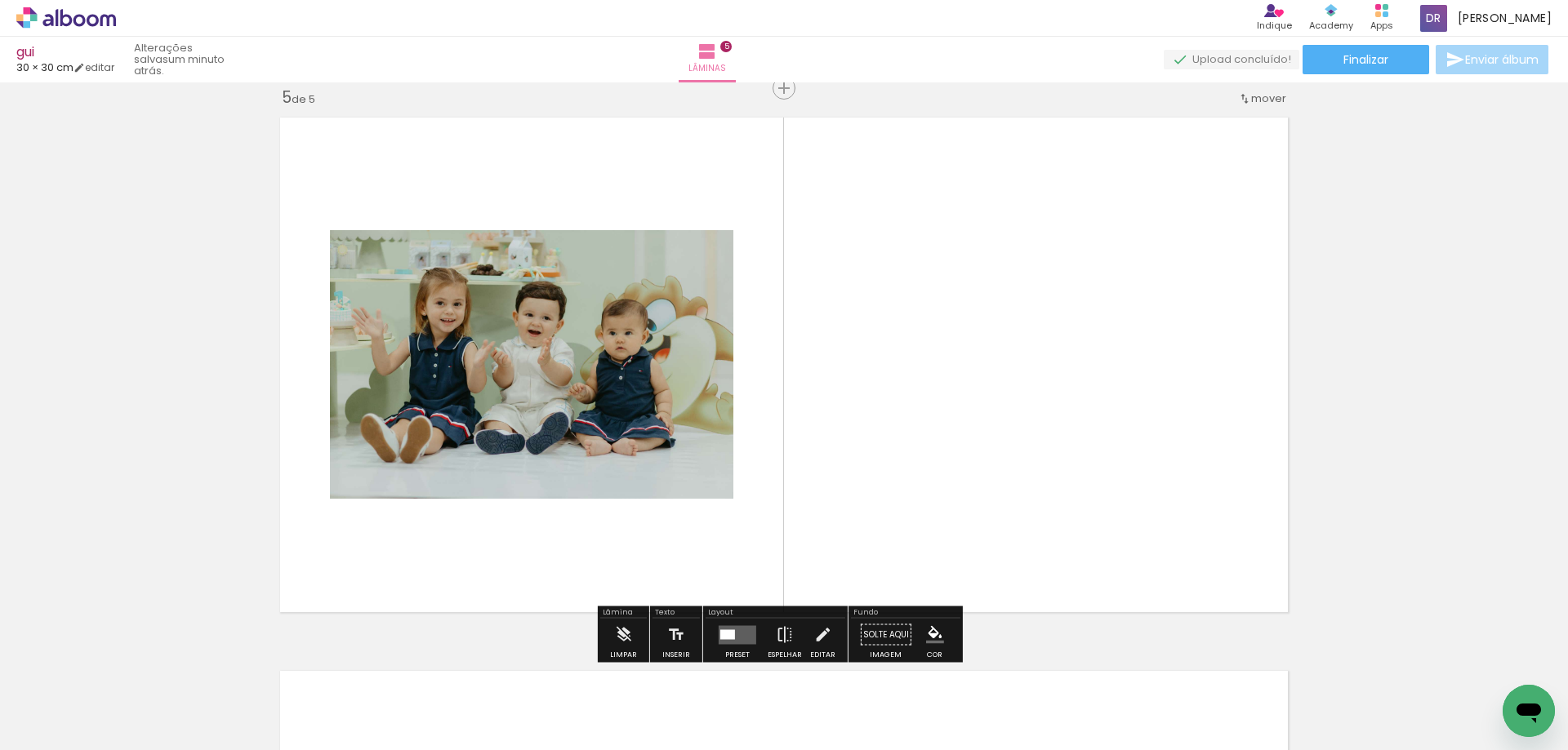
click at [727, 630] on div at bounding box center [727, 634] width 15 height 10
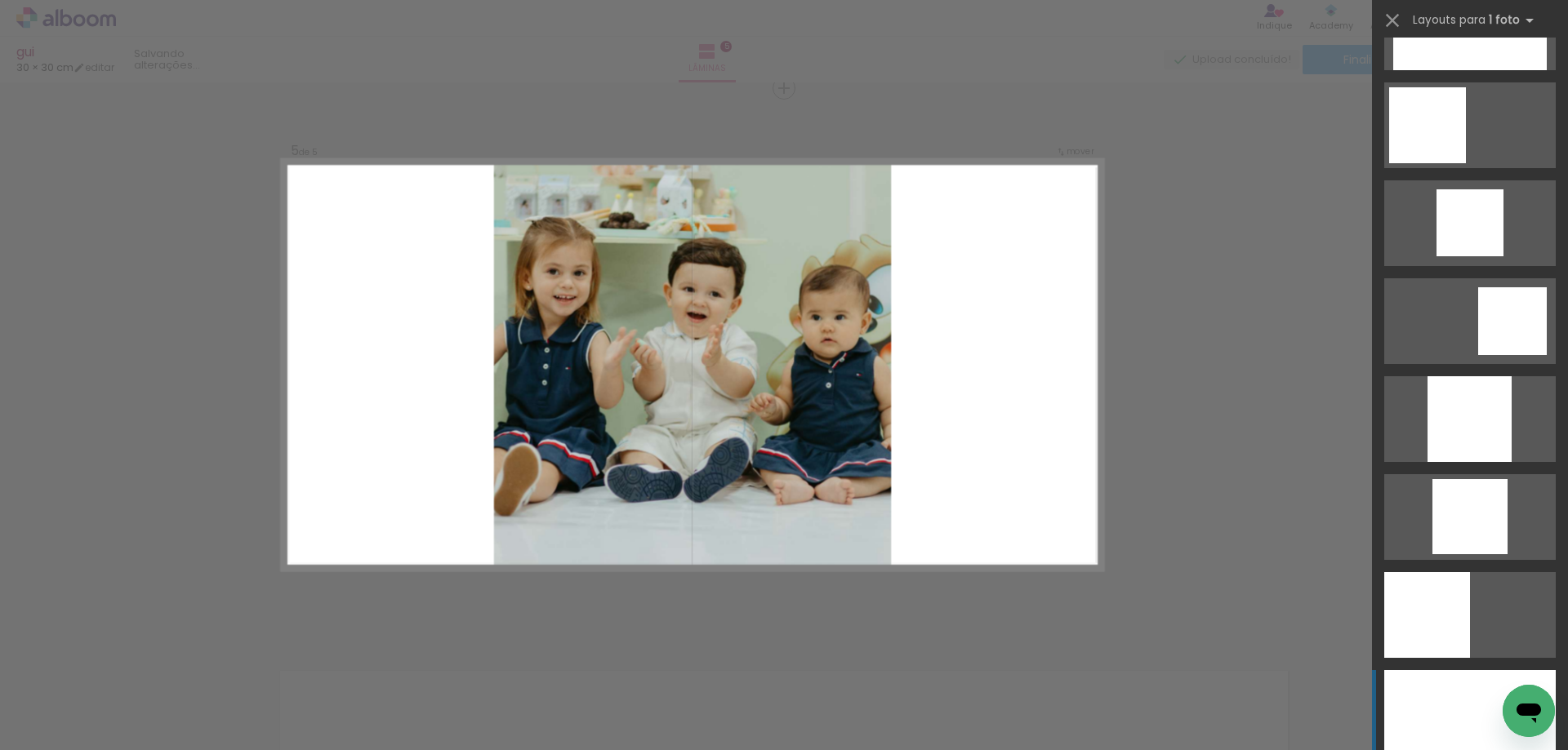
scroll to position [1470, 0]
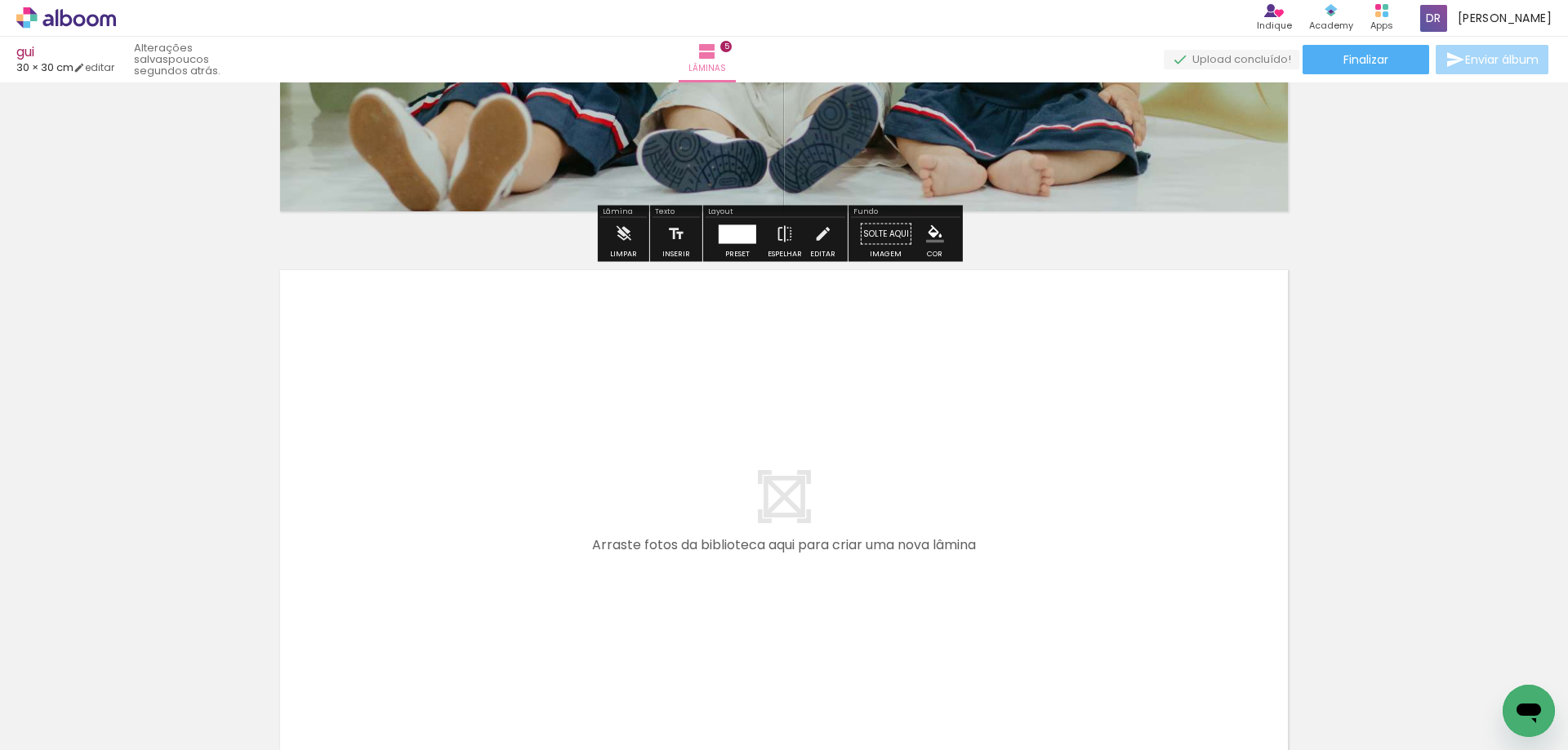
scroll to position [2644, 0]
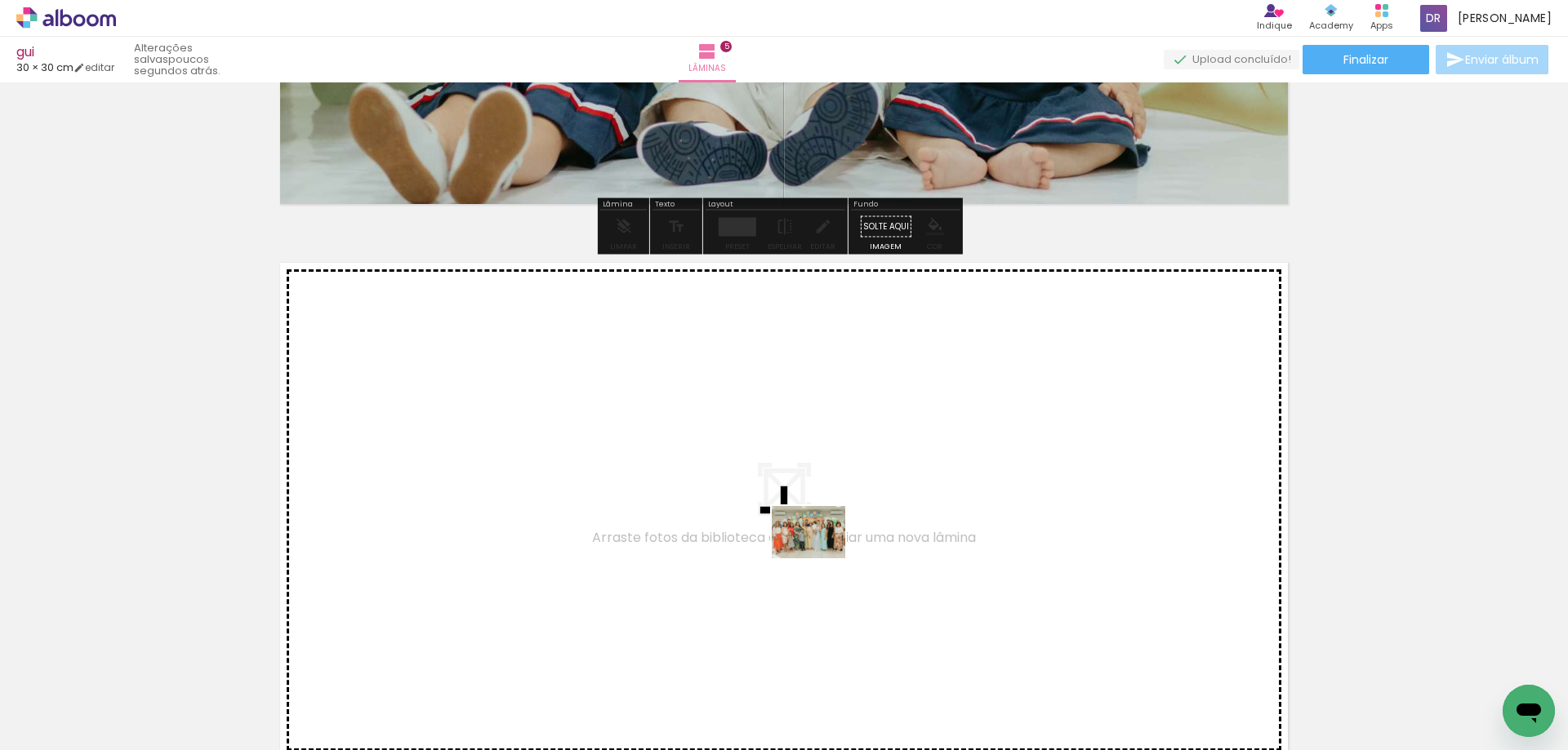
drag, startPoint x: 808, startPoint y: 697, endPoint x: 821, endPoint y: 546, distance: 151.6
click at [821, 546] on quentale-workspace at bounding box center [784, 375] width 1568 height 750
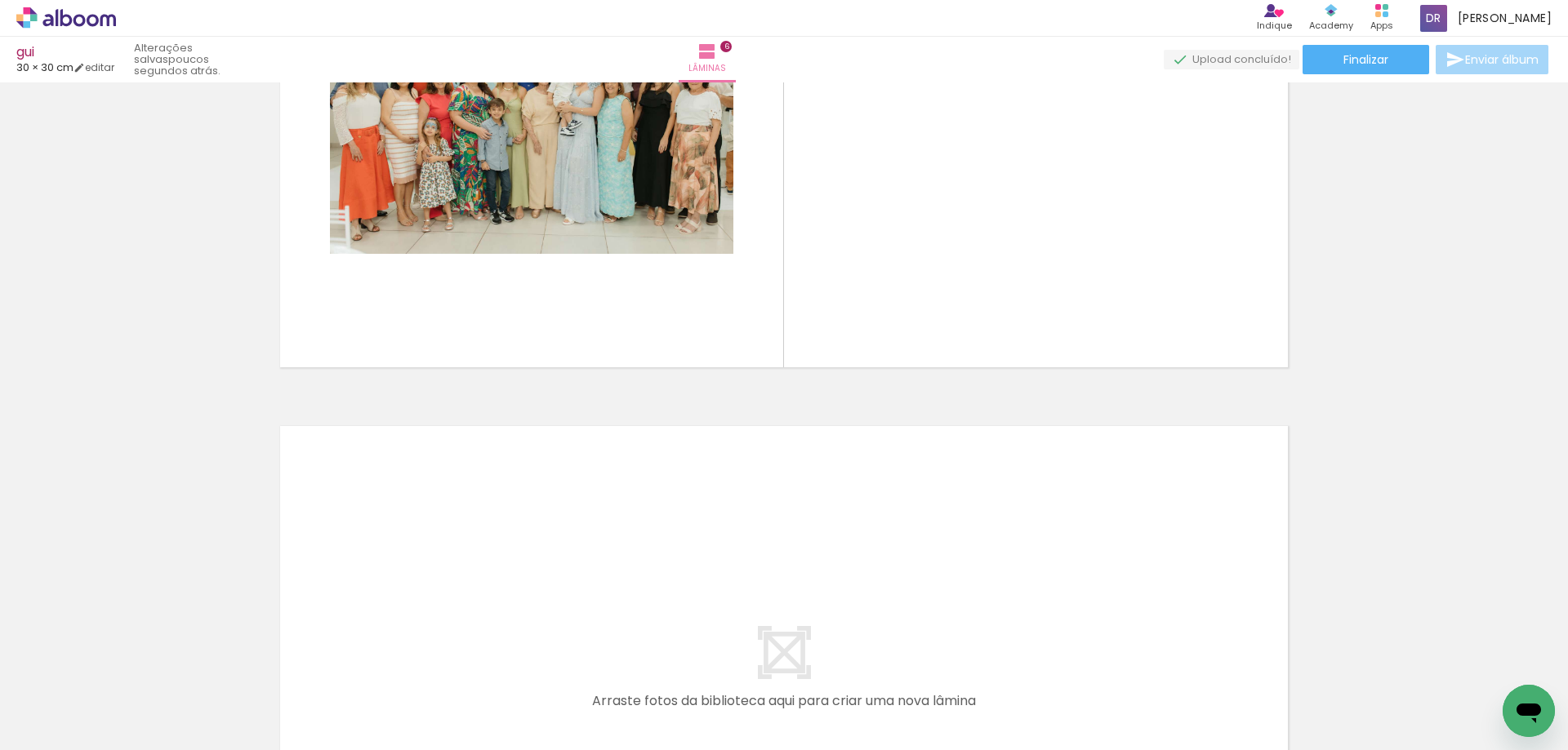
scroll to position [0, 820]
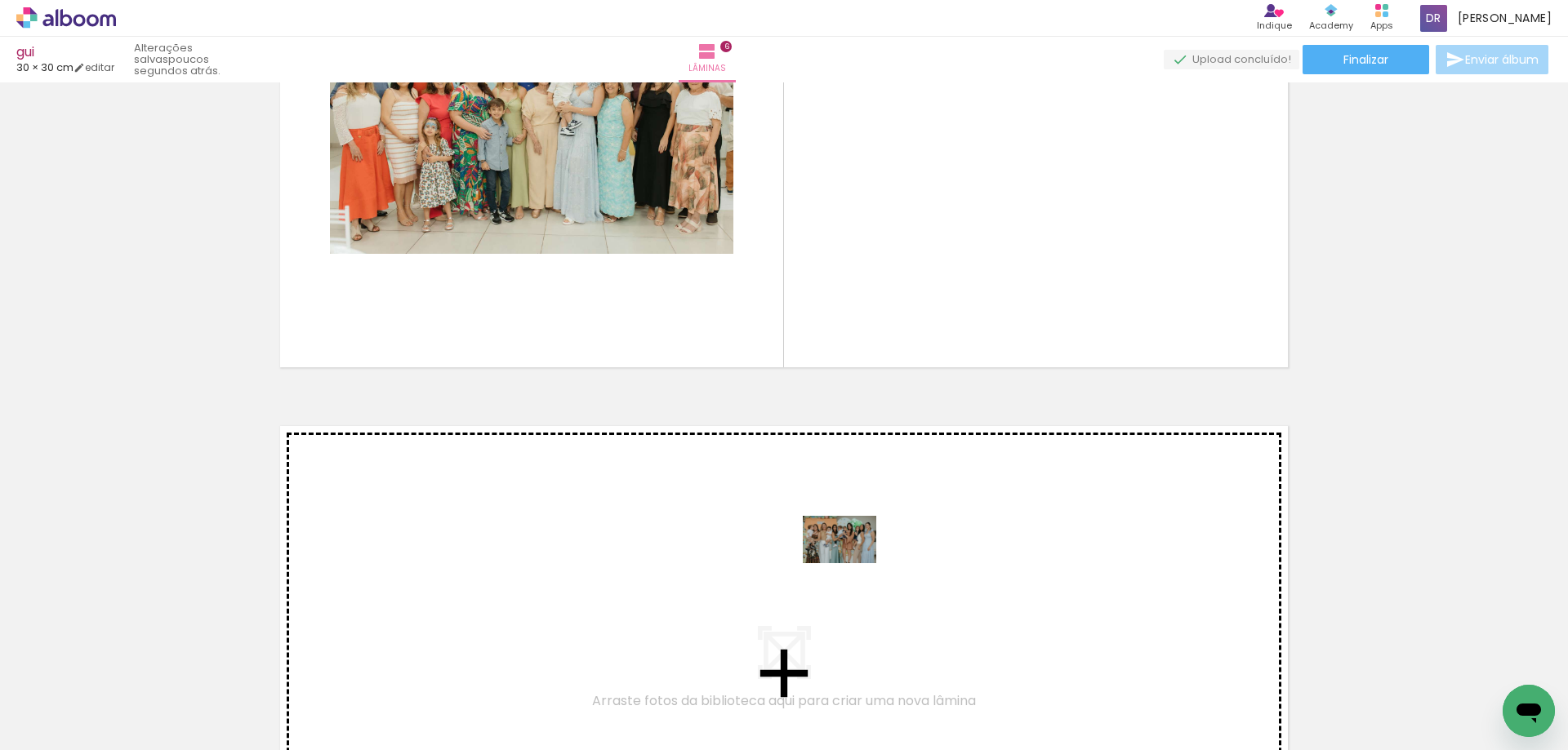
drag, startPoint x: 853, startPoint y: 711, endPoint x: 852, endPoint y: 558, distance: 153.0
click at [852, 558] on quentale-workspace at bounding box center [784, 375] width 1568 height 750
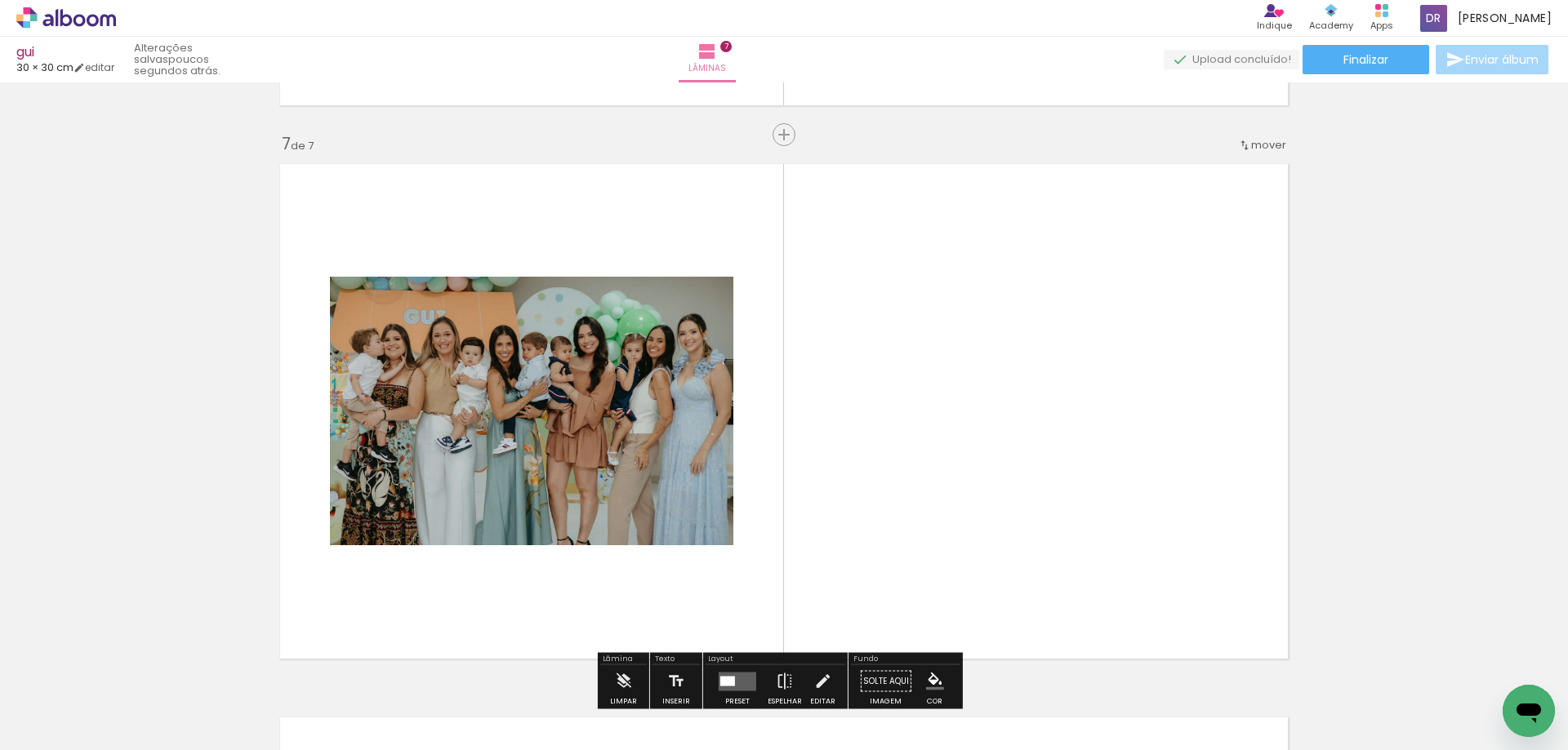
scroll to position [3343, 0]
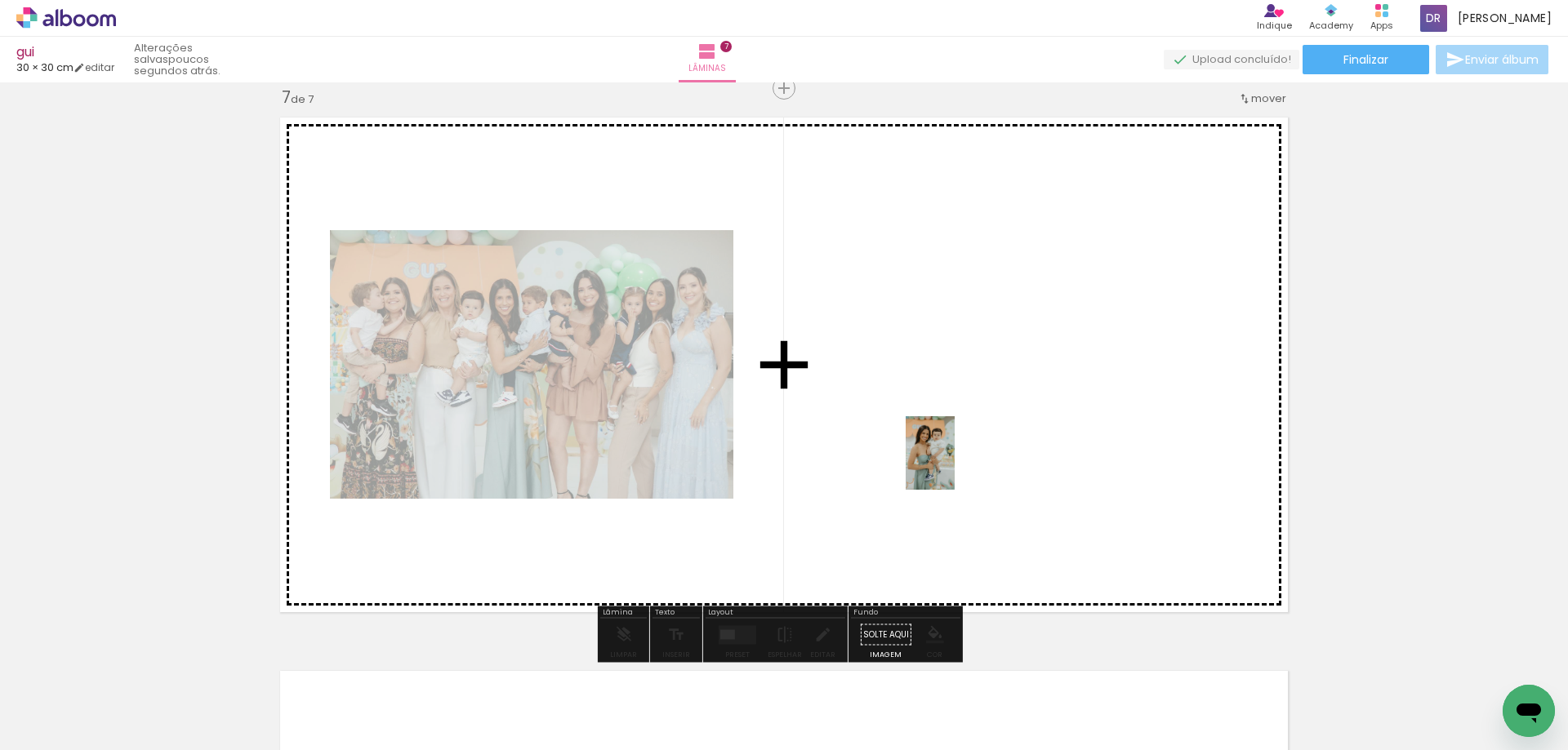
drag, startPoint x: 1010, startPoint y: 699, endPoint x: 949, endPoint y: 461, distance: 245.7
click at [949, 461] on quentale-workspace at bounding box center [784, 375] width 1568 height 750
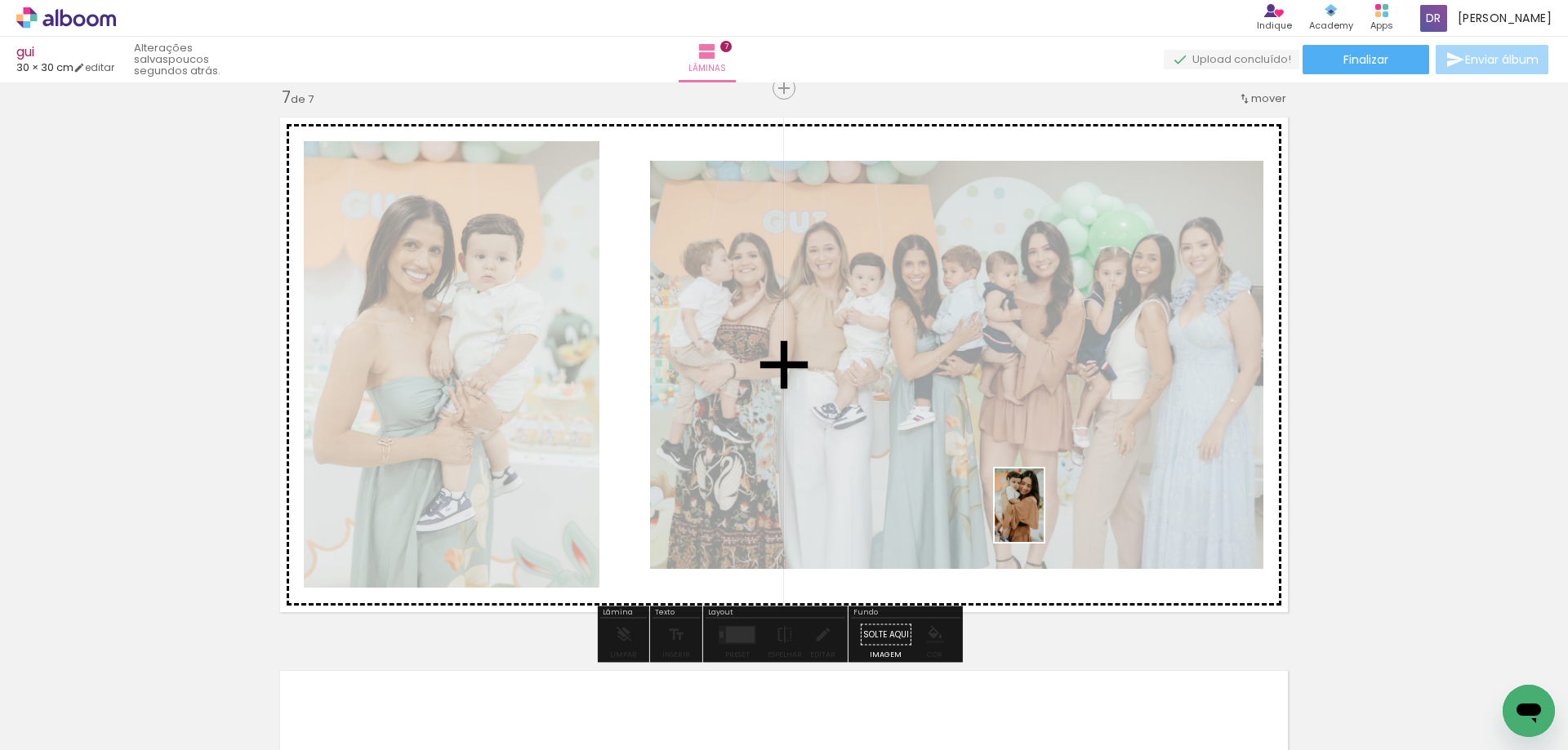
drag, startPoint x: 1132, startPoint y: 703, endPoint x: 1023, endPoint y: 492, distance: 237.5
click at [1023, 492] on quentale-workspace at bounding box center [784, 375] width 1568 height 750
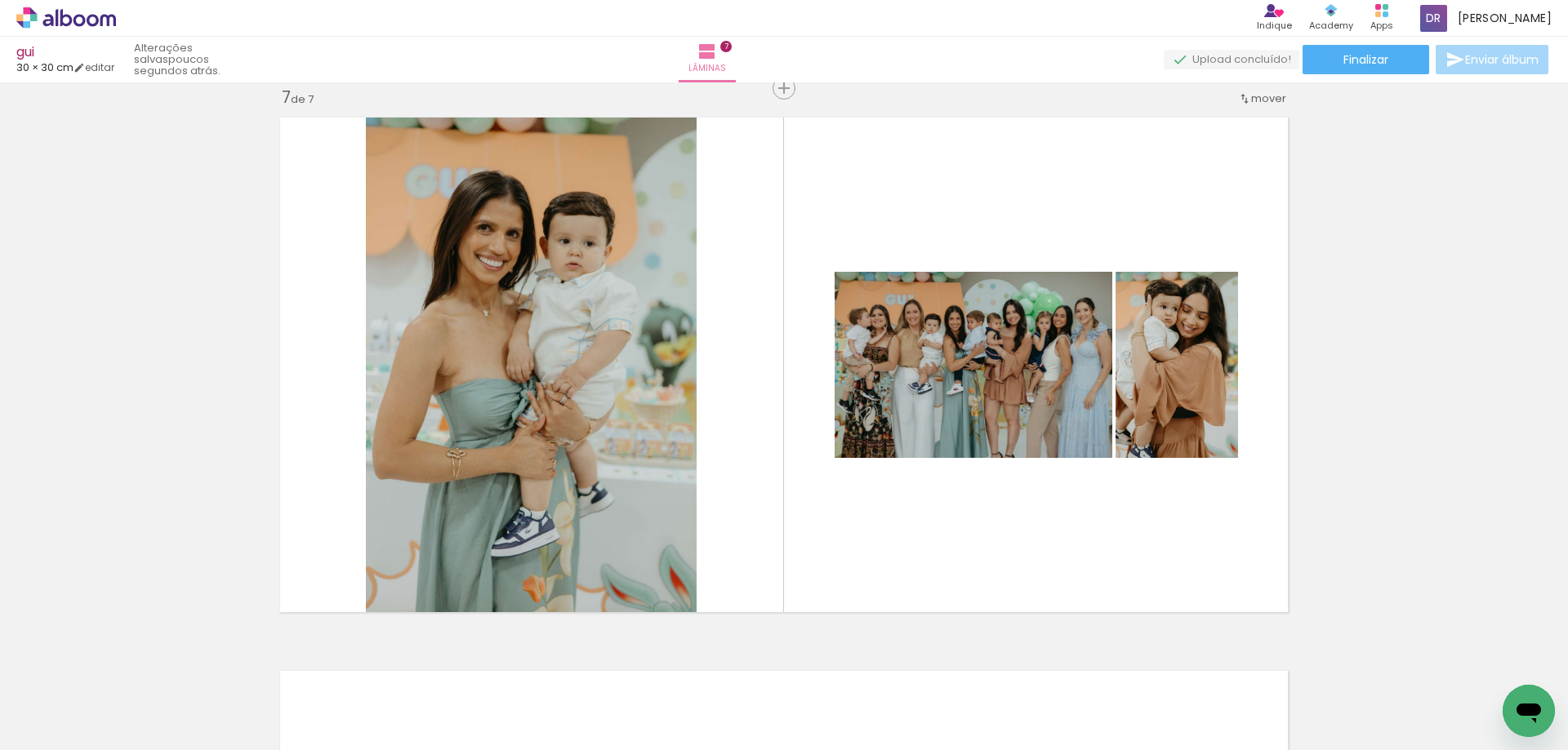
scroll to position [0, 2547]
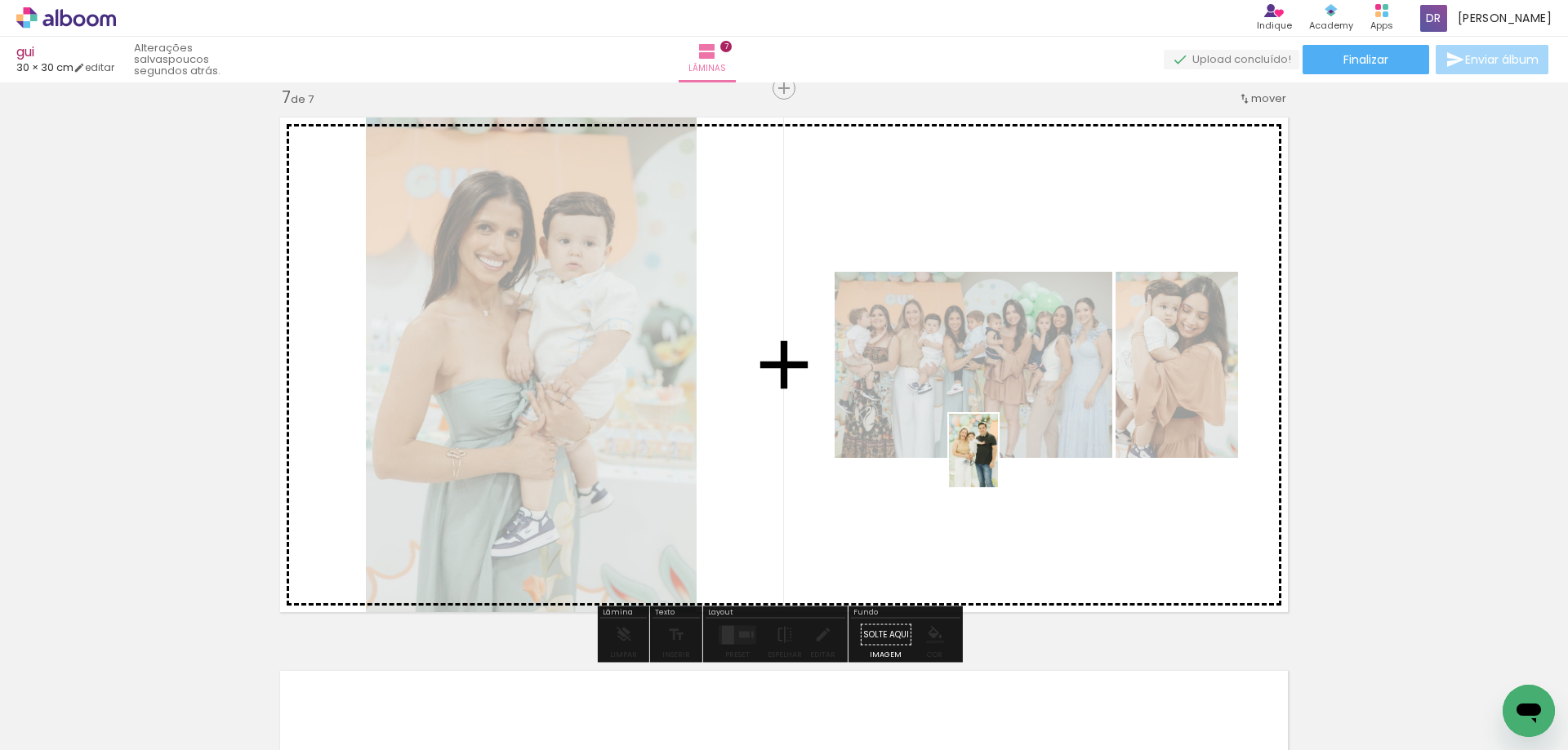
drag, startPoint x: 553, startPoint y: 695, endPoint x: 763, endPoint y: 642, distance: 216.6
click at [997, 463] on quentale-workspace at bounding box center [784, 375] width 1568 height 750
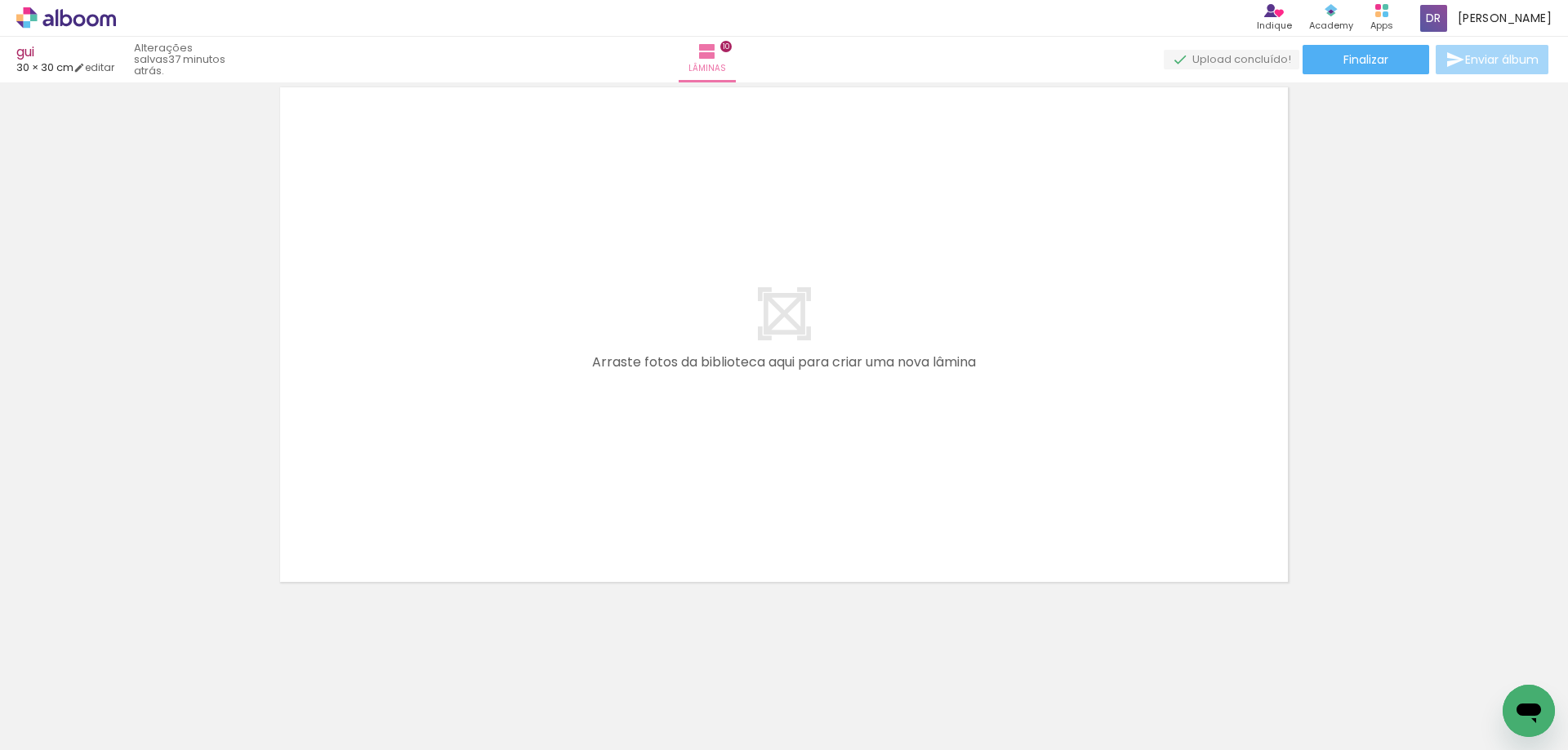
scroll to position [0, 3510]
